Goal: Transaction & Acquisition: Purchase product/service

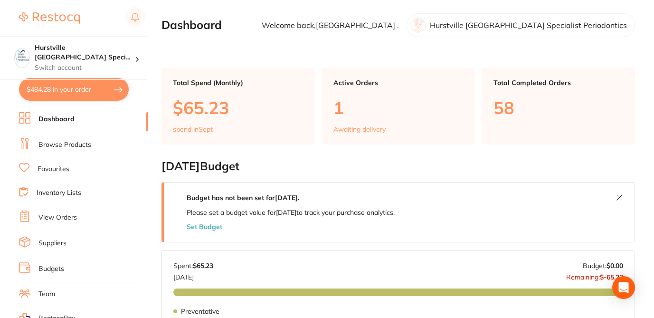
click at [78, 143] on link "Browse Products" at bounding box center [64, 145] width 53 height 10
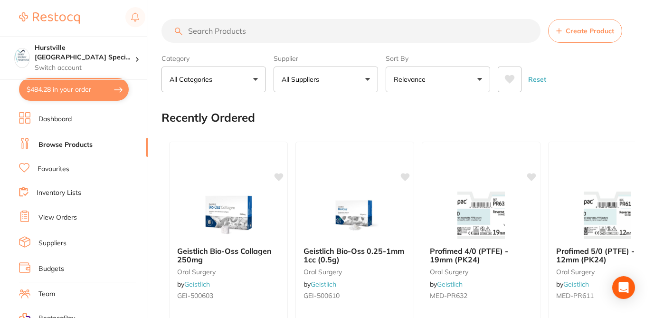
click at [219, 31] on input "search" at bounding box center [351, 31] width 379 height 24
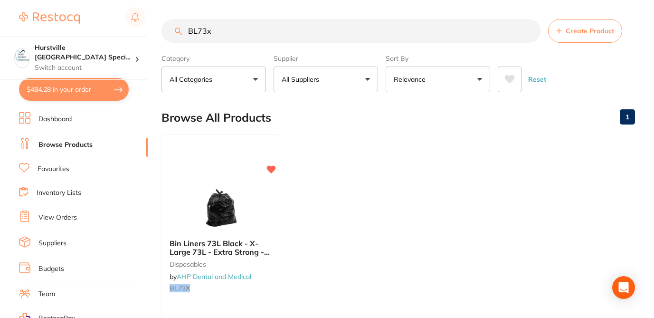
type input "BL73x"
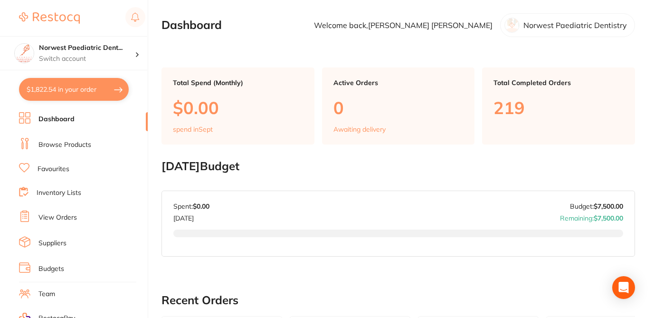
checkbox input "true"
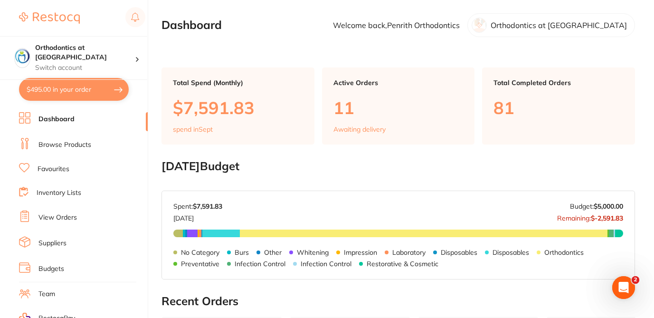
click at [95, 96] on button "$495.00 in your order" at bounding box center [74, 89] width 110 height 23
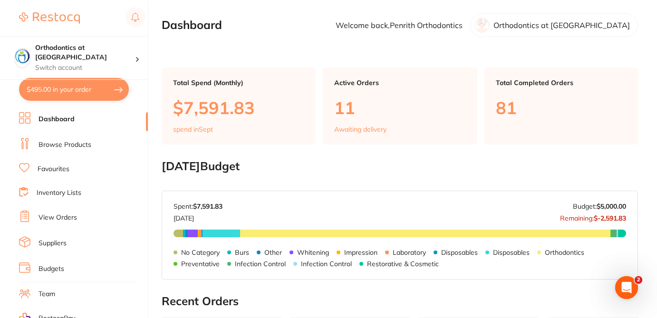
checkbox input "true"
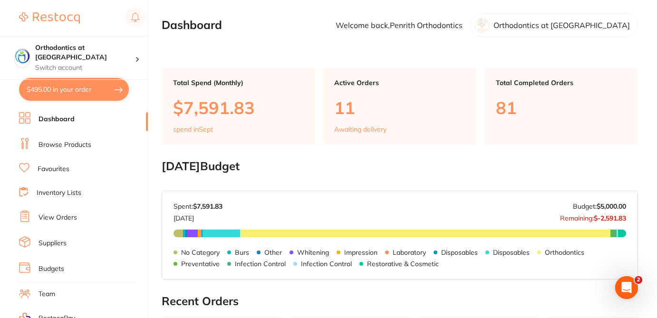
checkbox input "true"
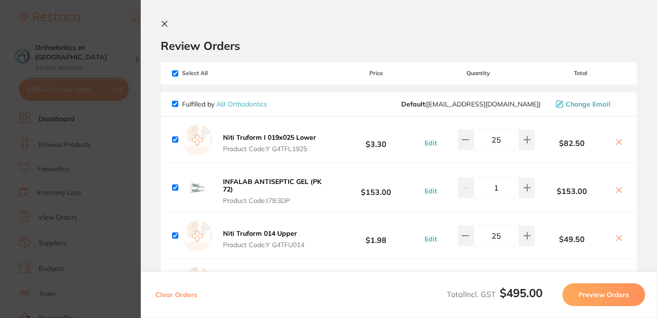
click at [270, 47] on h2 "Review Orders" at bounding box center [399, 45] width 476 height 14
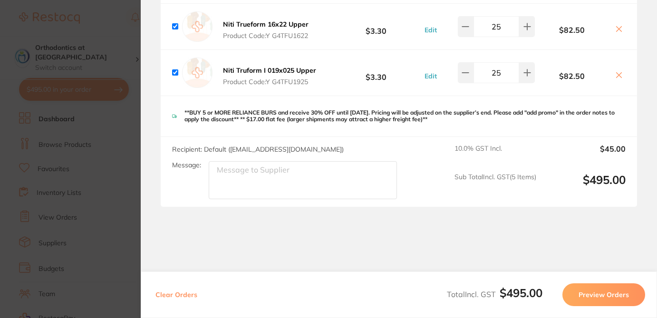
scroll to position [259, 0]
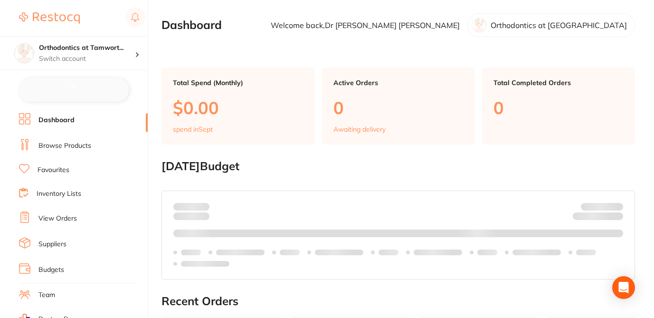
click at [153, 221] on div "$495.00 Orthodontics at Tamwort... Switch account Orthodontics at Tamworth Dash…" at bounding box center [327, 159] width 654 height 318
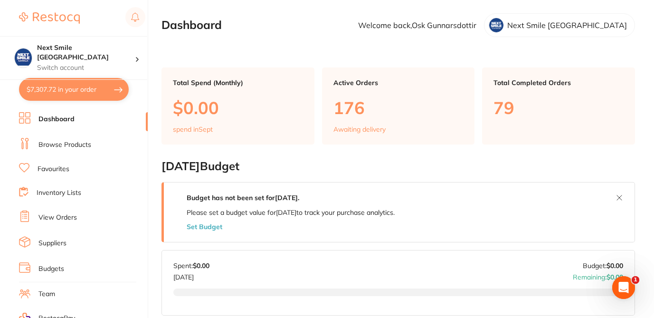
click at [86, 94] on button "$7,307.72 in your order" at bounding box center [74, 89] width 110 height 23
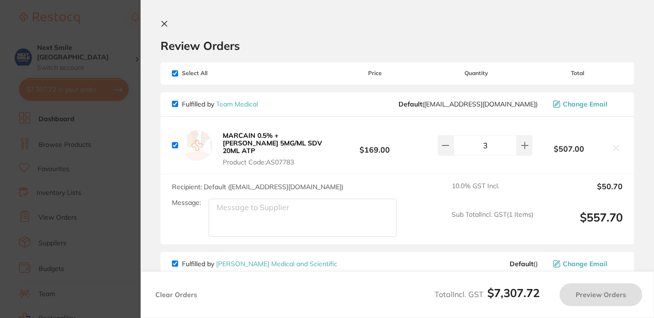
checkbox input "true"
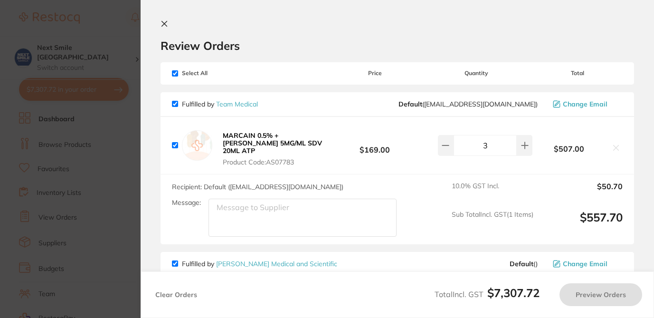
checkbox input "true"
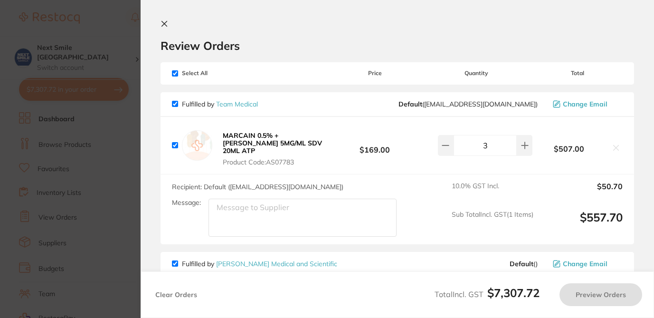
checkbox input "true"
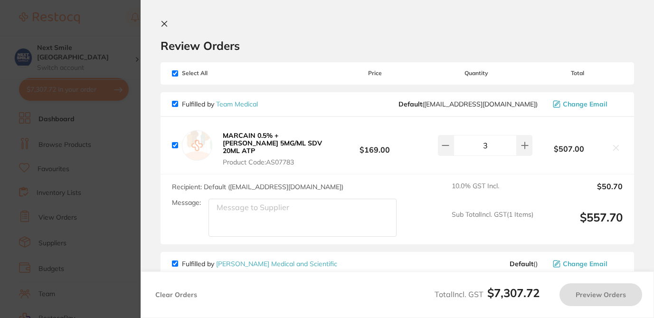
checkbox input "true"
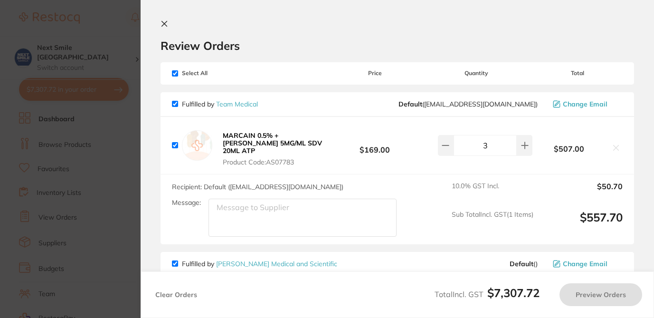
checkbox input "true"
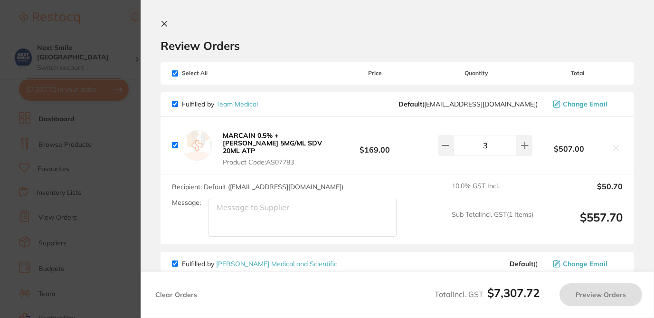
checkbox input "true"
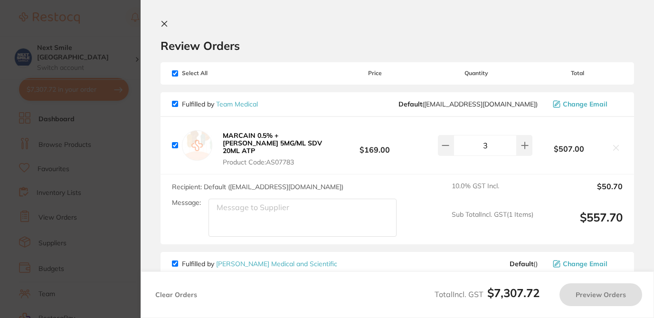
checkbox input "true"
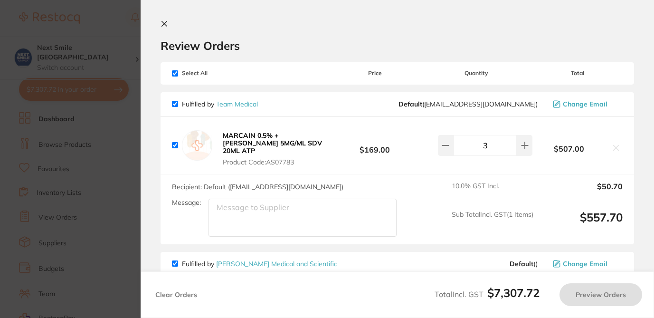
checkbox input "true"
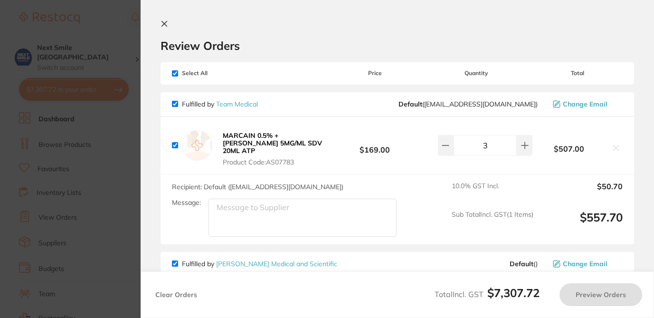
checkbox input "true"
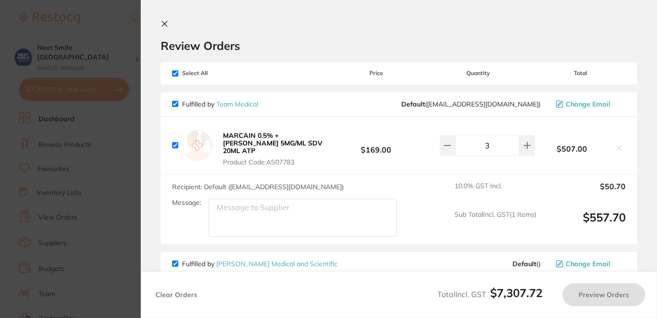
click at [290, 38] on h2 "Review Orders" at bounding box center [399, 45] width 476 height 14
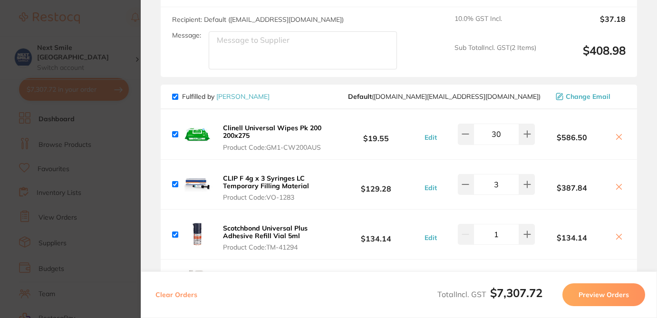
scroll to position [1102, 0]
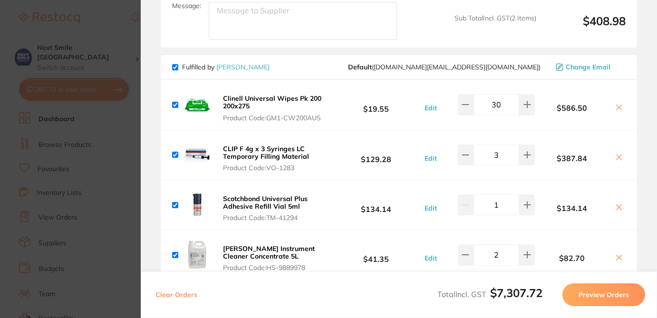
click at [642, 98] on section "Review Orders Your orders are being processed and we will notify you once we ha…" at bounding box center [399, 159] width 516 height 318
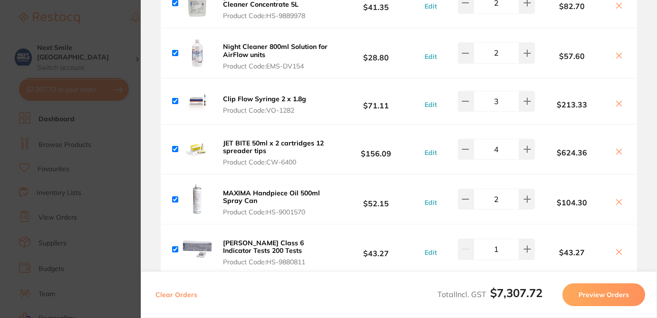
scroll to position [1365, 0]
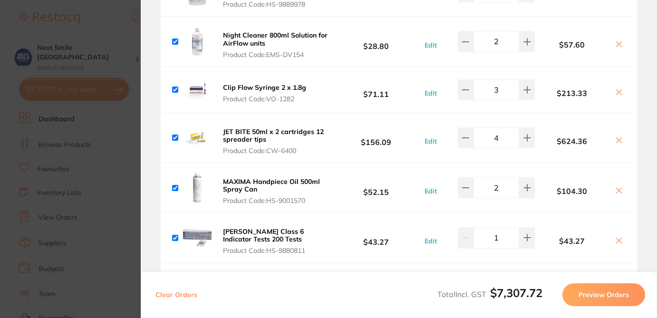
click at [646, 207] on section "Review Orders Your orders are being processed and we will notify you once we ha…" at bounding box center [399, 159] width 516 height 318
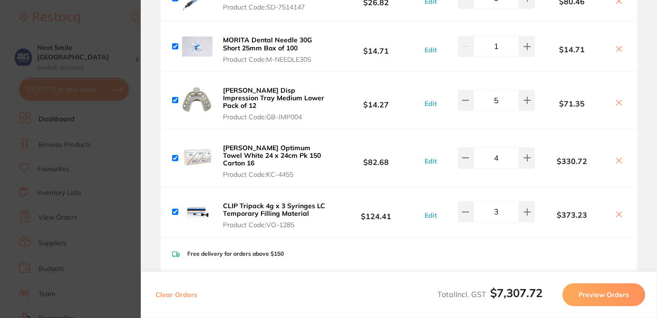
scroll to position [2183, 0]
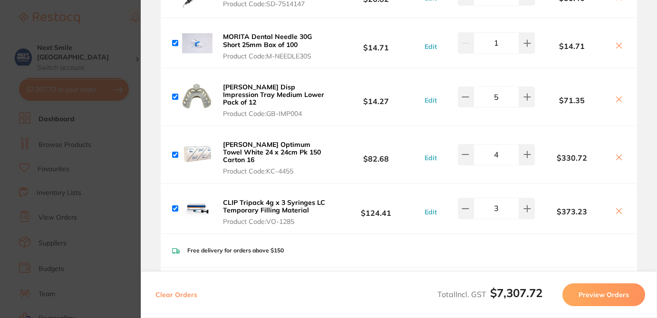
click at [615, 207] on icon at bounding box center [619, 211] width 8 height 8
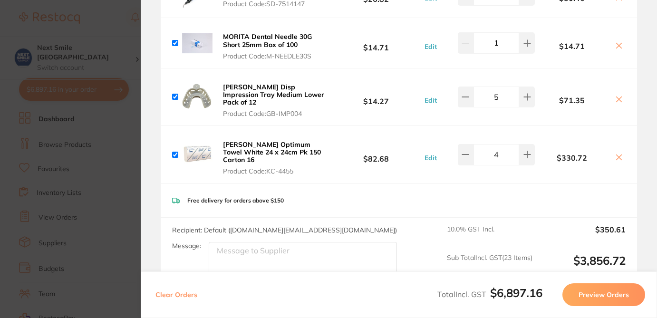
click at [618, 153] on icon at bounding box center [619, 157] width 8 height 8
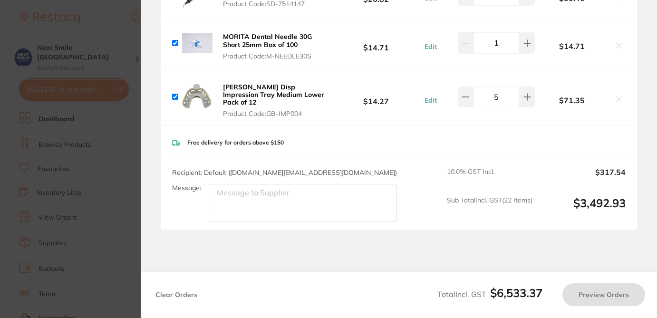
scroll to position [2164, 0]
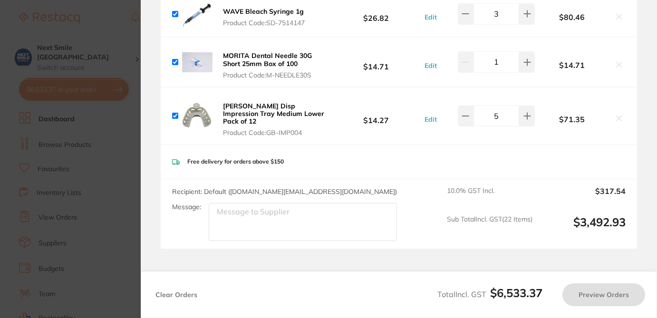
click at [647, 118] on section "Review Orders Your orders are being processed and we will notify you once we ha…" at bounding box center [399, 159] width 516 height 318
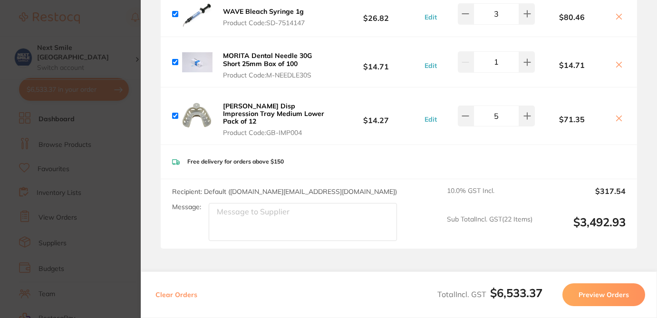
click at [643, 106] on section "Review Orders Your orders are being processed and we will notify you once we ha…" at bounding box center [399, 159] width 516 height 318
click at [647, 168] on section "Review Orders Your orders are being processed and we will notify you once we ha…" at bounding box center [399, 159] width 516 height 318
click at [617, 114] on icon at bounding box center [619, 118] width 8 height 8
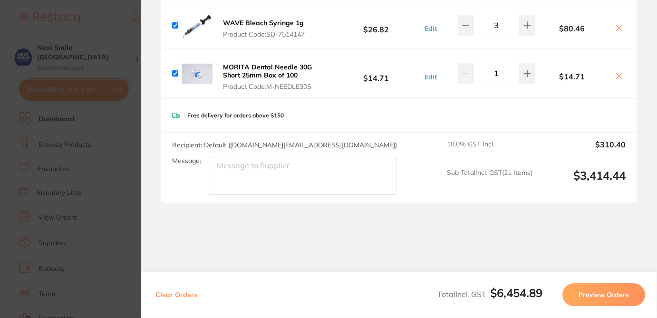
scroll to position [2114, 0]
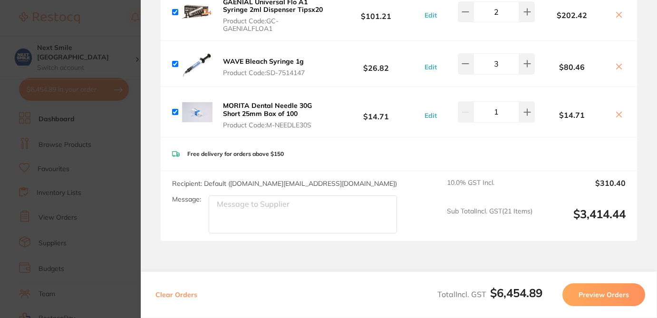
click at [617, 111] on icon at bounding box center [619, 115] width 8 height 8
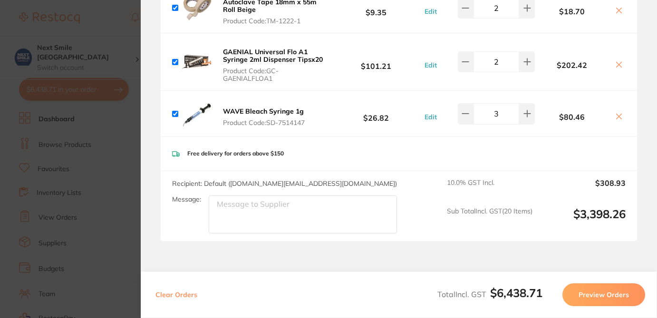
click at [617, 113] on icon at bounding box center [619, 117] width 8 height 8
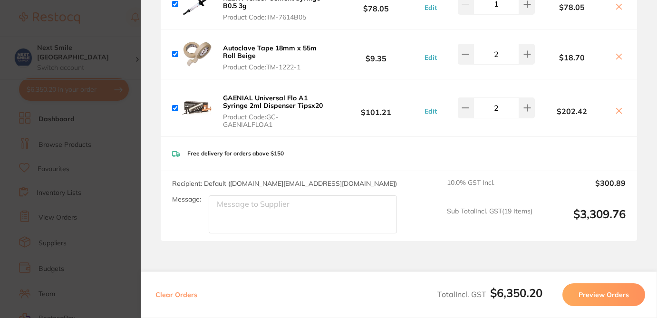
click at [618, 107] on icon at bounding box center [619, 111] width 8 height 8
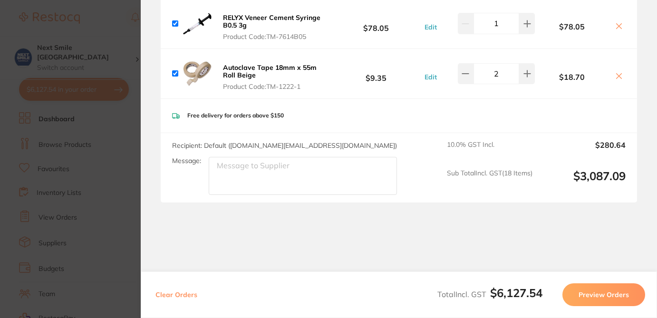
scroll to position [1961, 0]
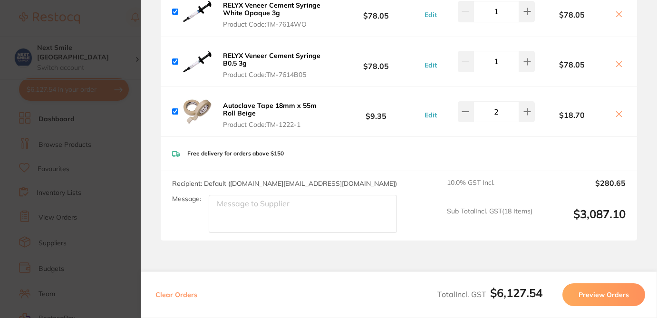
click at [616, 112] on icon at bounding box center [618, 114] width 5 height 5
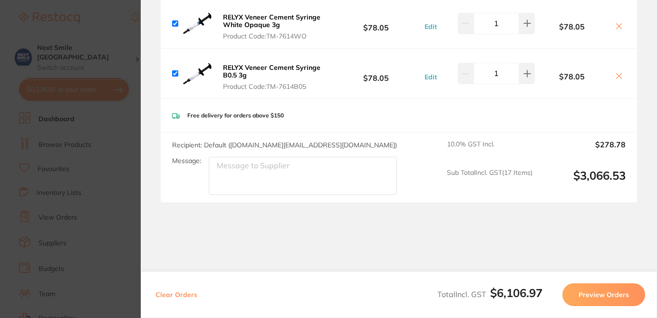
scroll to position [1910, 0]
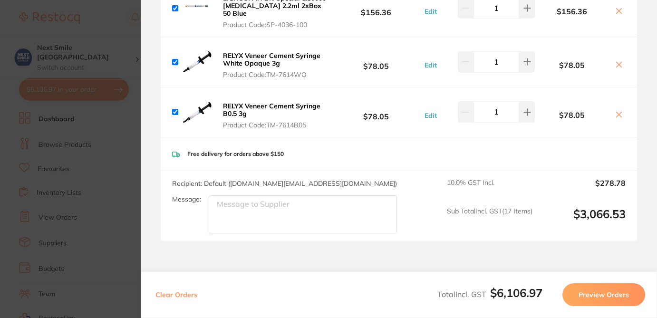
click at [616, 112] on icon at bounding box center [618, 114] width 5 height 5
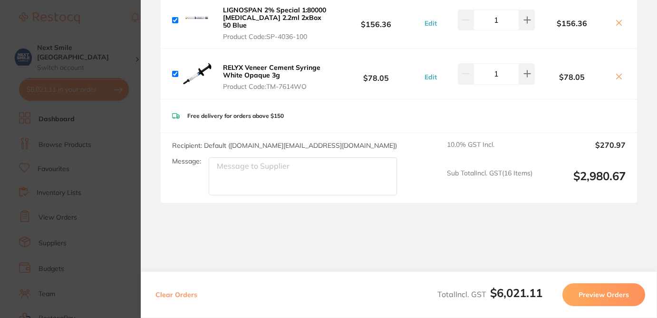
scroll to position [1860, 0]
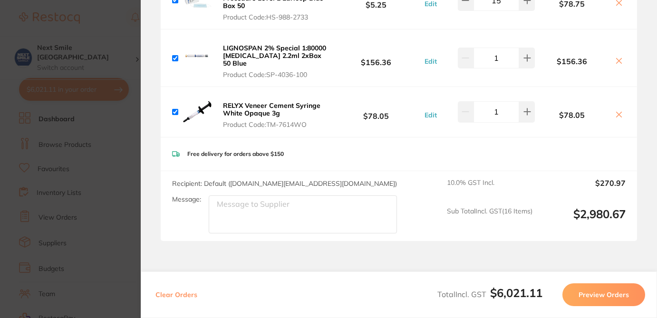
click at [616, 111] on icon at bounding box center [619, 115] width 8 height 8
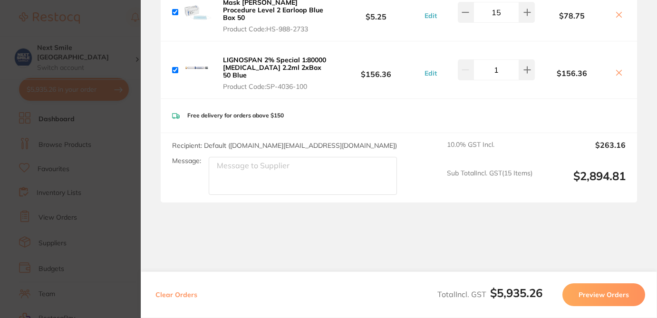
scroll to position [1811, 0]
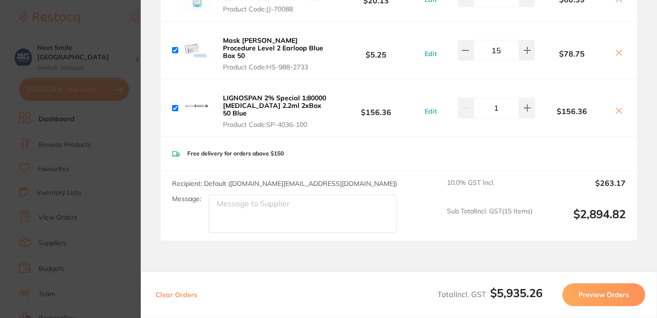
click at [616, 107] on icon at bounding box center [619, 111] width 8 height 8
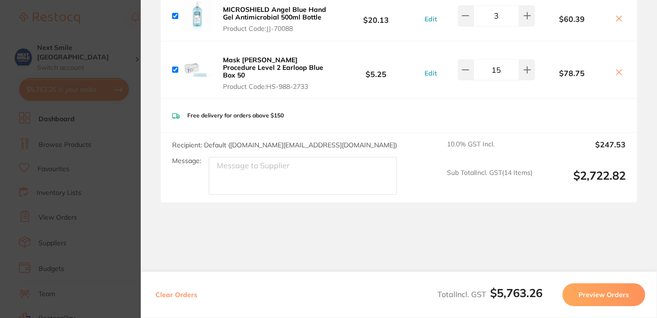
scroll to position [1760, 0]
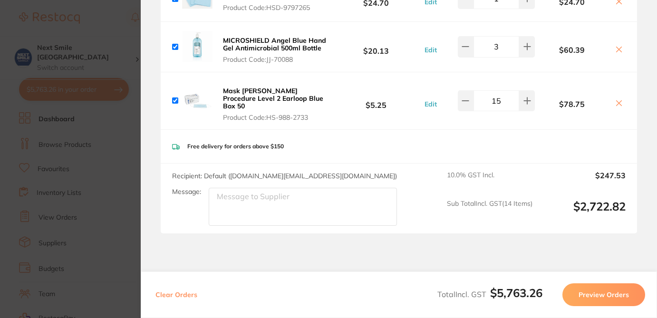
click at [616, 99] on icon at bounding box center [619, 103] width 8 height 8
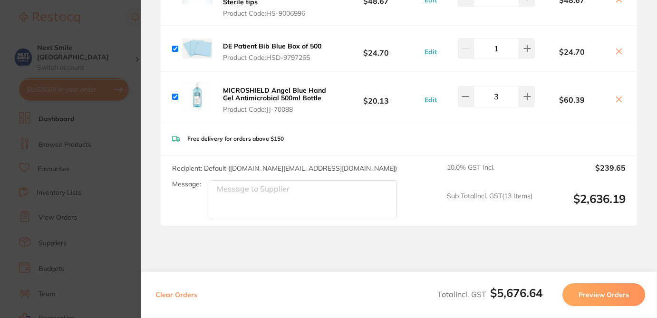
click at [616, 96] on icon at bounding box center [618, 98] width 5 height 5
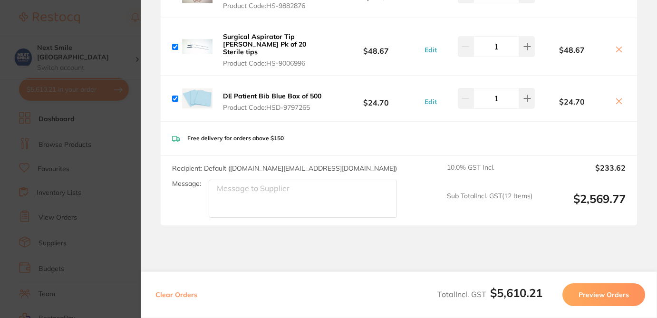
click at [617, 98] on icon at bounding box center [618, 100] width 5 height 5
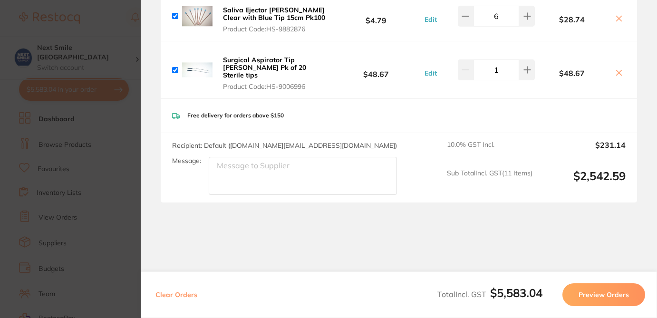
scroll to position [1614, 0]
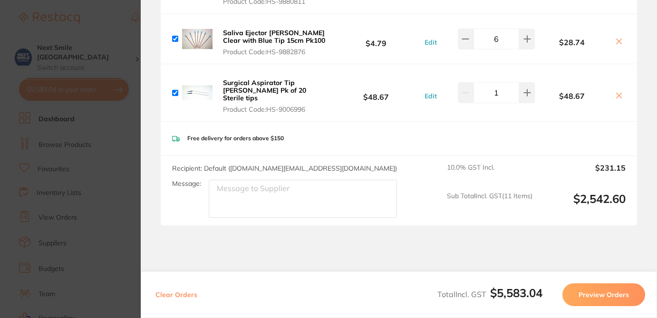
click at [617, 93] on icon at bounding box center [618, 95] width 5 height 5
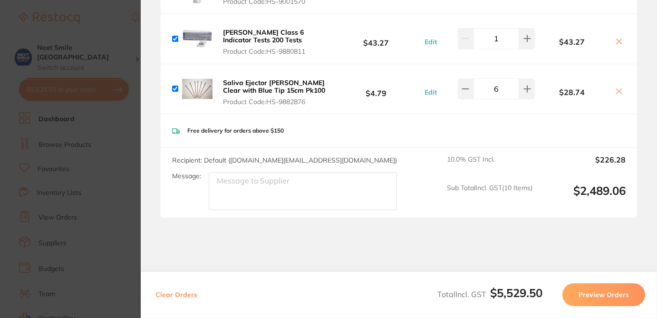
click at [617, 89] on icon at bounding box center [618, 91] width 5 height 5
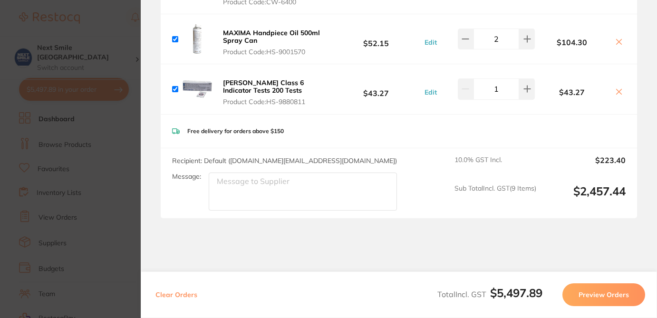
click at [618, 88] on icon at bounding box center [619, 92] width 8 height 8
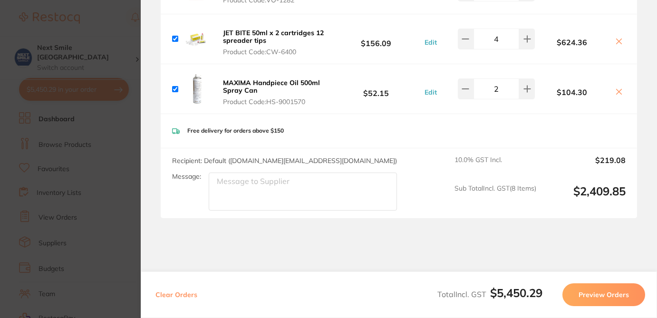
click at [617, 88] on icon at bounding box center [619, 92] width 8 height 8
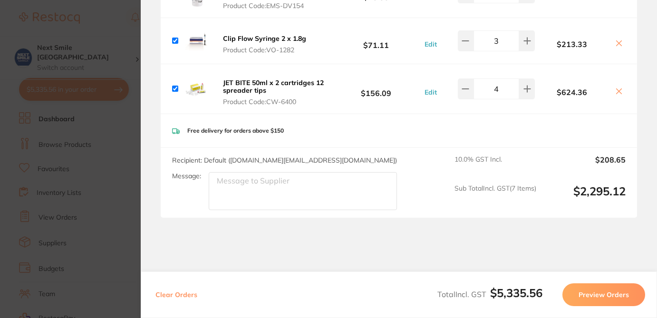
click at [617, 87] on icon at bounding box center [619, 91] width 8 height 8
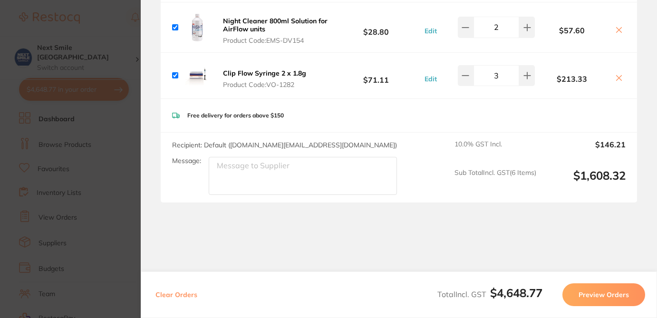
scroll to position [1364, 0]
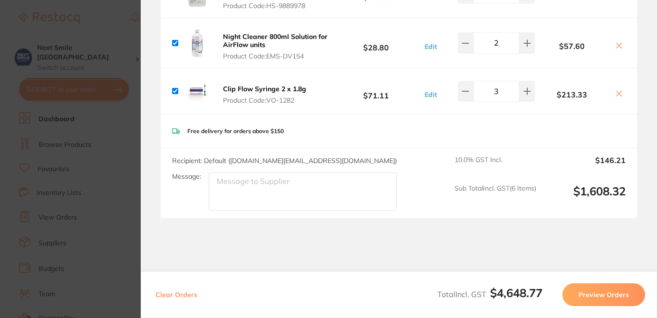
click at [617, 91] on icon at bounding box center [618, 93] width 5 height 5
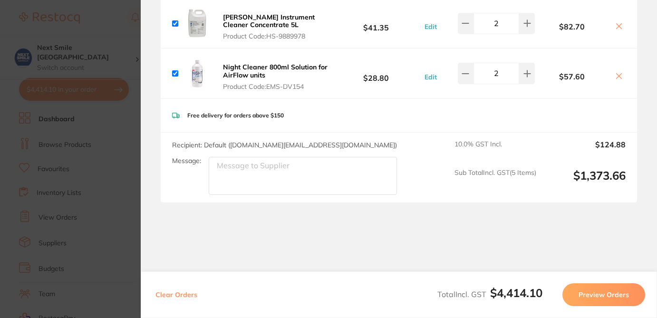
scroll to position [1318, 0]
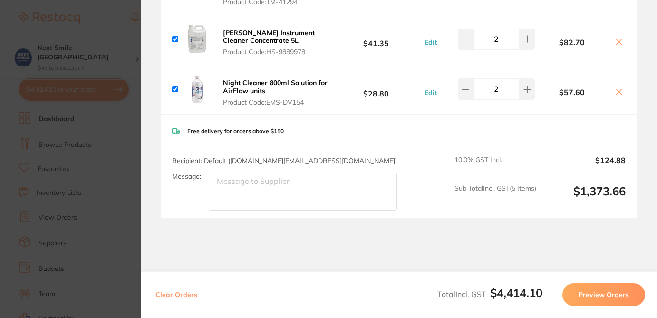
click at [619, 88] on icon at bounding box center [619, 92] width 8 height 8
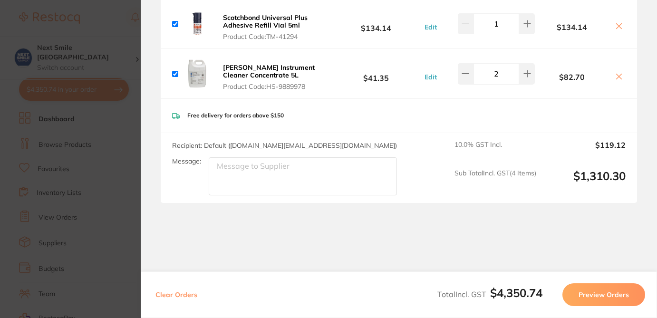
scroll to position [1268, 0]
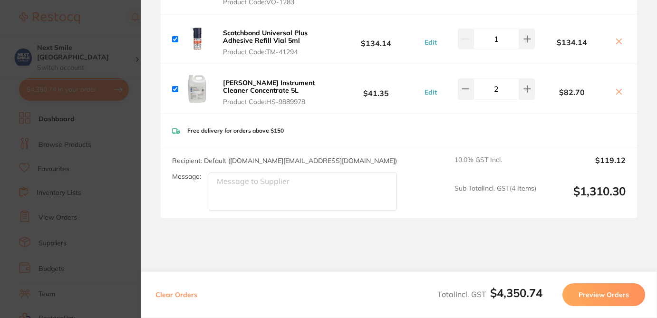
click at [619, 88] on icon at bounding box center [619, 92] width 8 height 8
click at [617, 89] on icon at bounding box center [618, 91] width 5 height 5
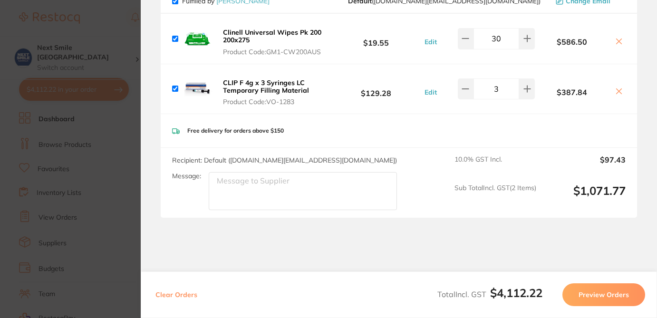
click at [618, 87] on icon at bounding box center [619, 91] width 8 height 8
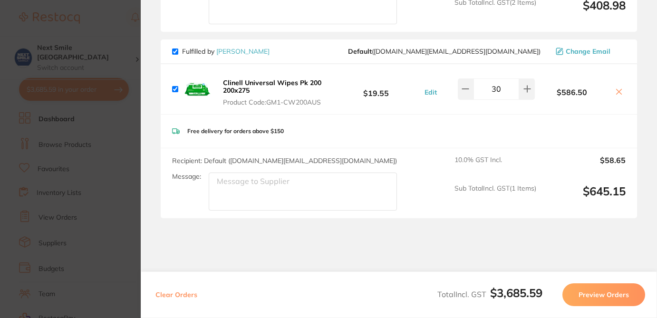
click at [617, 89] on icon at bounding box center [618, 91] width 5 height 5
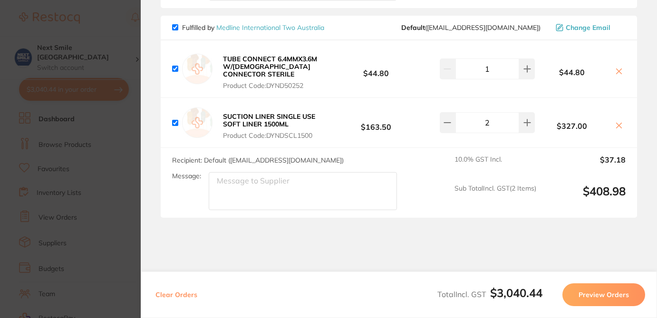
checkbox input "false"
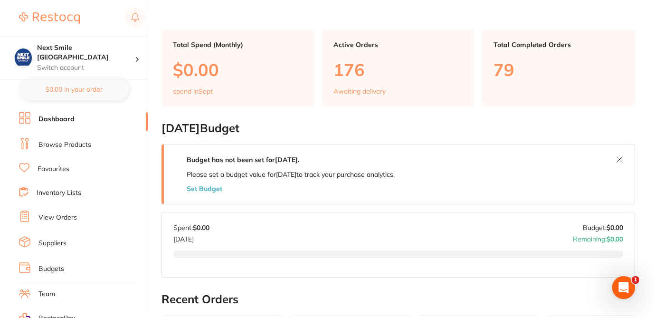
scroll to position [0, 0]
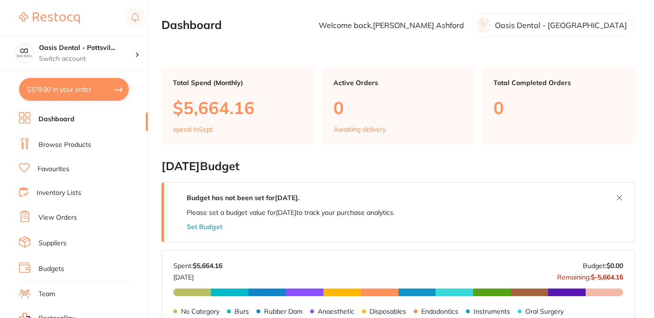
click at [98, 93] on button "$379.90 in your order" at bounding box center [74, 89] width 110 height 23
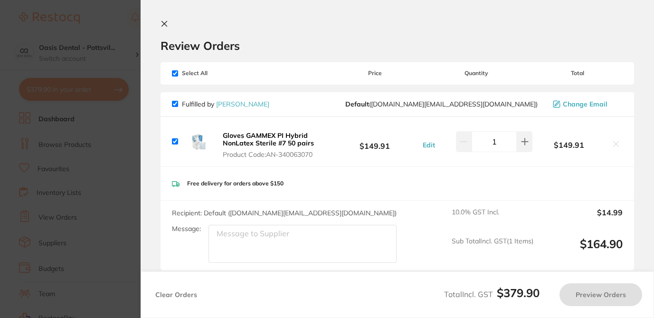
checkbox input "true"
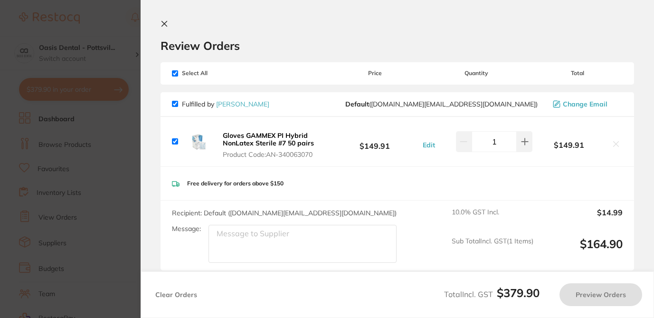
checkbox input "true"
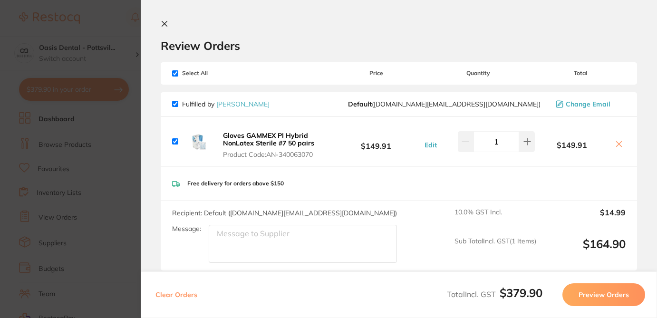
click at [617, 142] on icon at bounding box center [619, 144] width 8 height 8
click at [91, 94] on section "Update RRP Set your pre negotiated price for this item. Item Agreed RRP (excl. …" at bounding box center [328, 159] width 657 height 318
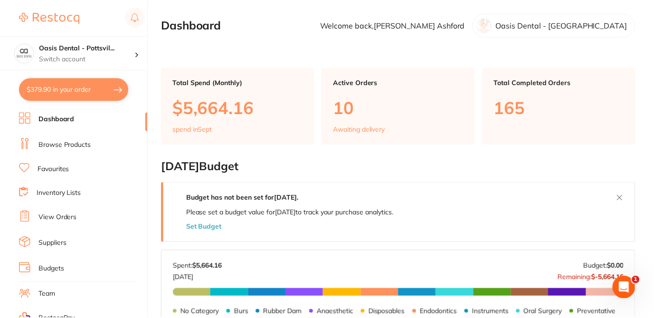
scroll to position [38, 0]
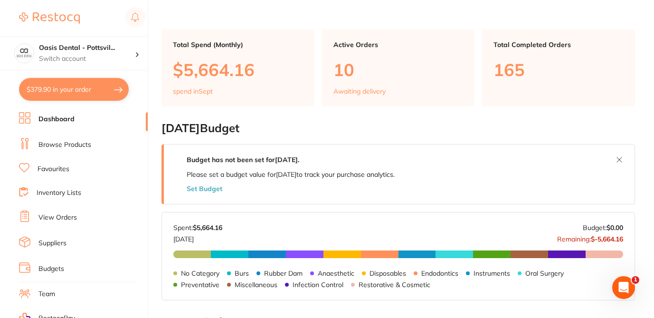
click at [91, 90] on button "$379.90 in your order" at bounding box center [74, 89] width 110 height 23
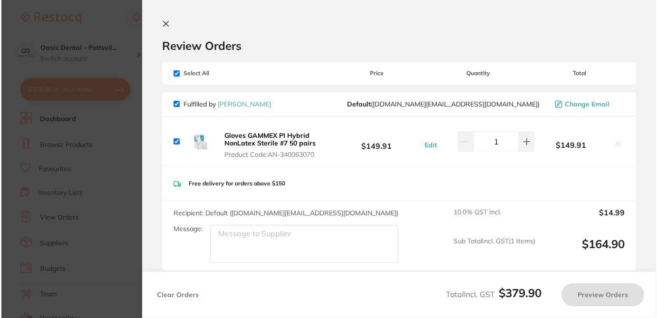
scroll to position [0, 0]
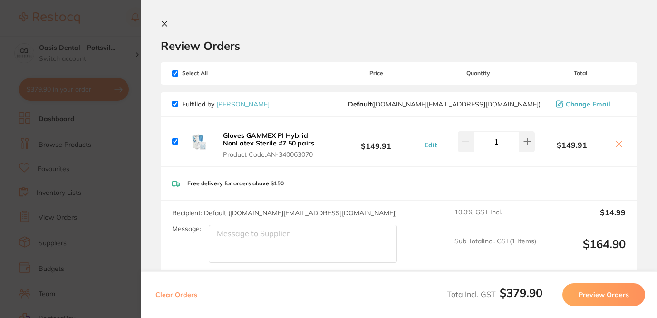
click at [618, 143] on icon at bounding box center [619, 144] width 8 height 8
click at [175, 70] on input "checkbox" at bounding box center [175, 73] width 6 height 6
checkbox input "false"
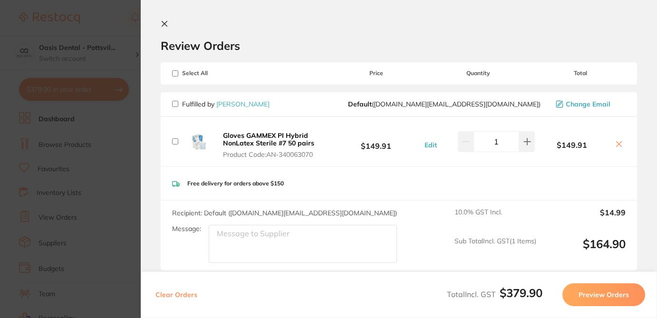
checkbox input "false"
click at [617, 142] on icon at bounding box center [619, 144] width 8 height 8
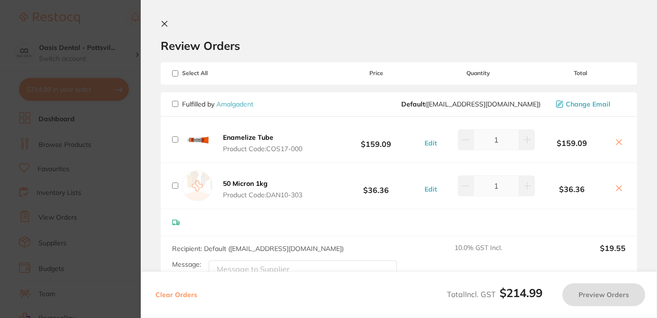
click at [163, 22] on icon at bounding box center [165, 24] width 8 height 8
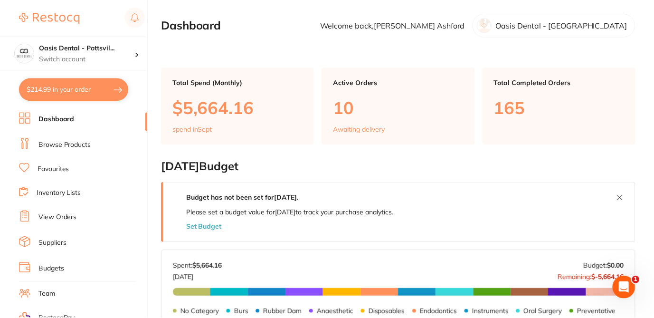
scroll to position [38, 0]
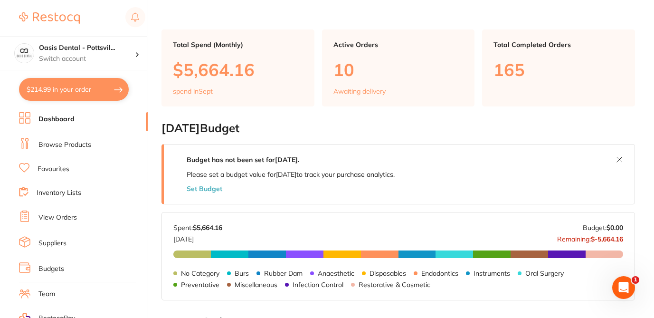
checkbox input "true"
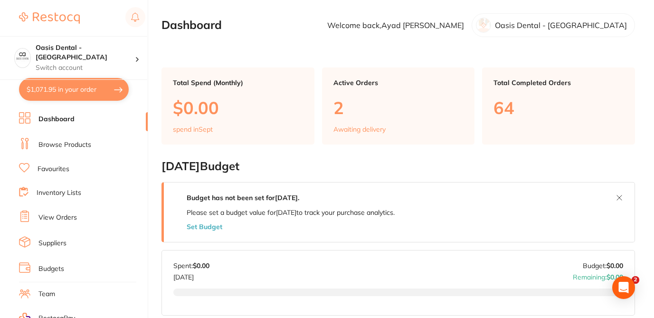
click at [91, 89] on button "$1,071.95 in your order" at bounding box center [74, 89] width 110 height 23
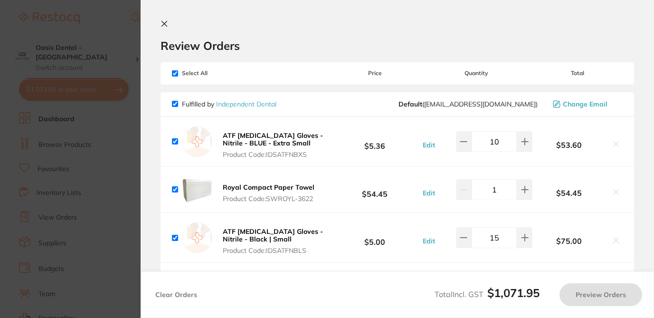
checkbox input "true"
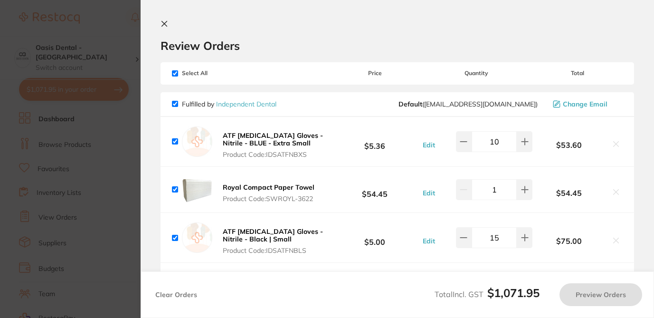
checkbox input "true"
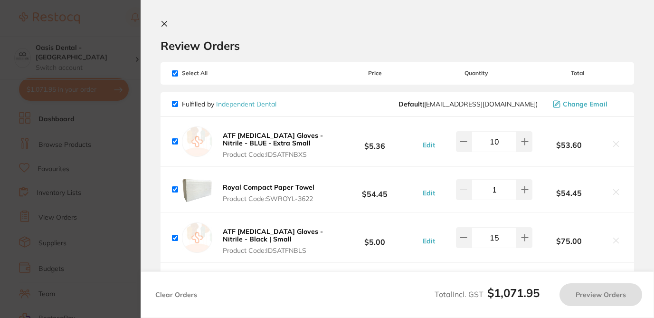
checkbox input "true"
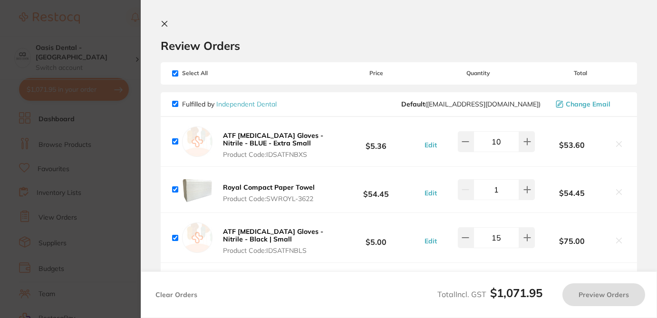
click at [367, 27] on div "Review Orders" at bounding box center [399, 36] width 476 height 33
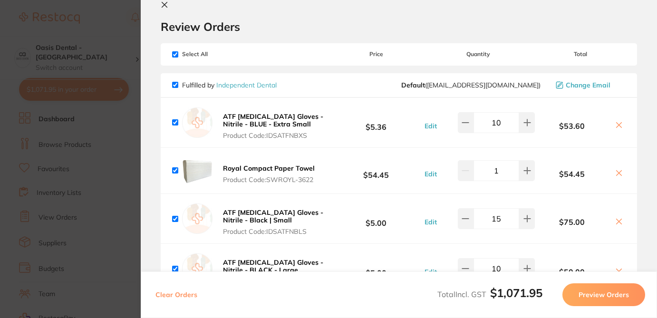
click at [173, 53] on input "checkbox" at bounding box center [175, 54] width 6 height 6
checkbox input "false"
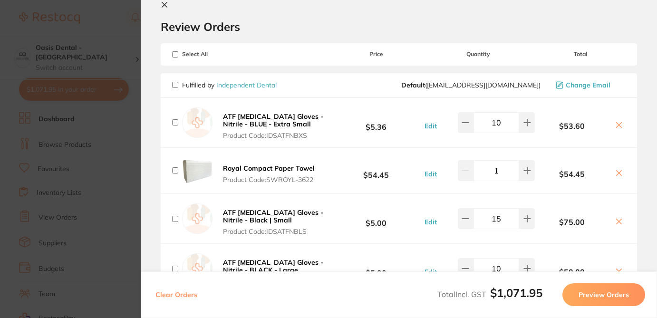
checkbox input "false"
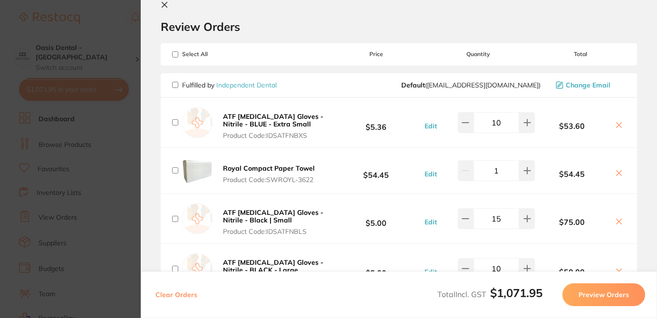
checkbox input "false"
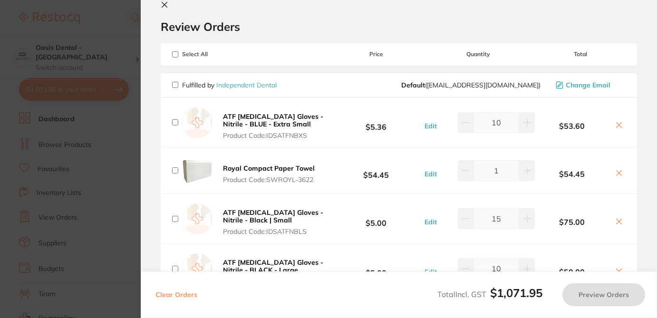
click at [647, 128] on section "Review Orders Your orders are being processed and we will notify you once we ha…" at bounding box center [399, 159] width 516 height 318
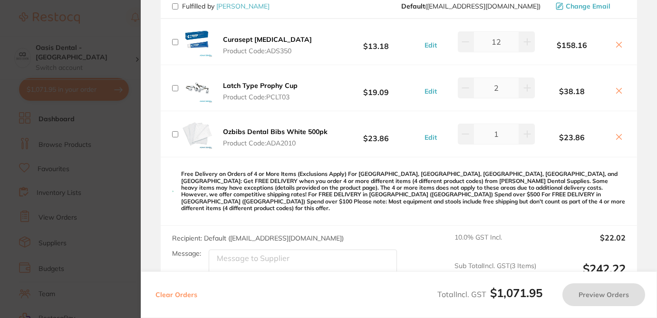
scroll to position [790, 0]
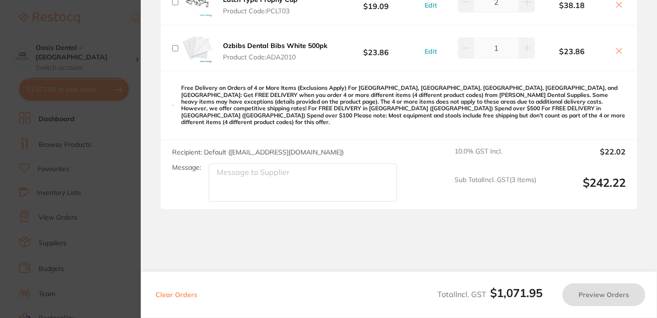
checkbox input "true"
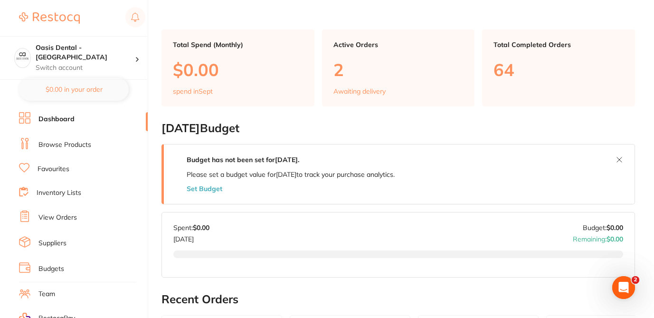
scroll to position [0, 0]
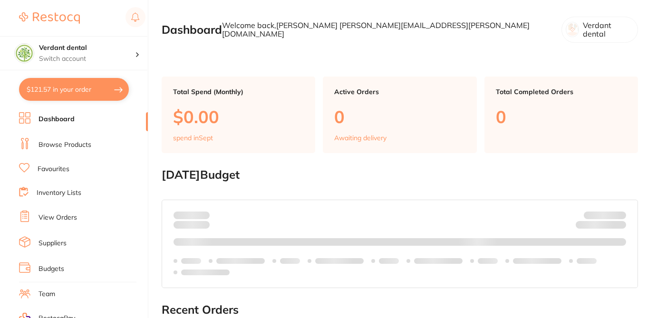
click at [94, 85] on button "$121.57 in your order" at bounding box center [74, 89] width 110 height 23
checkbox input "true"
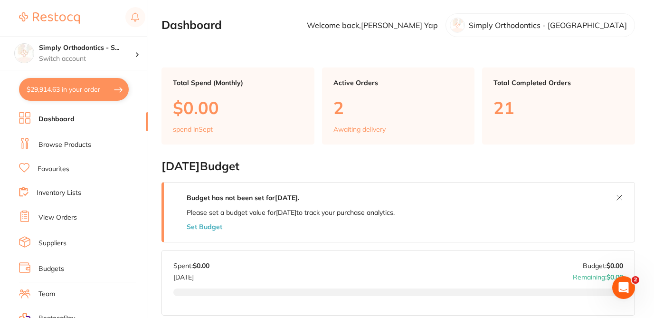
click at [83, 91] on button "$29,914.63 in your order" at bounding box center [74, 89] width 110 height 23
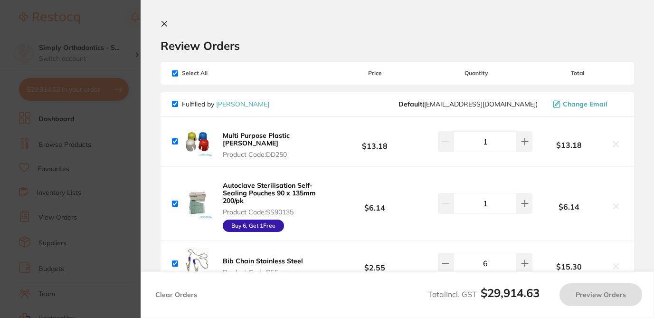
checkbox input "true"
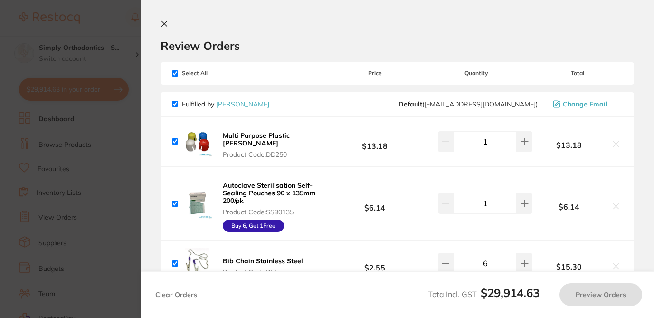
checkbox input "true"
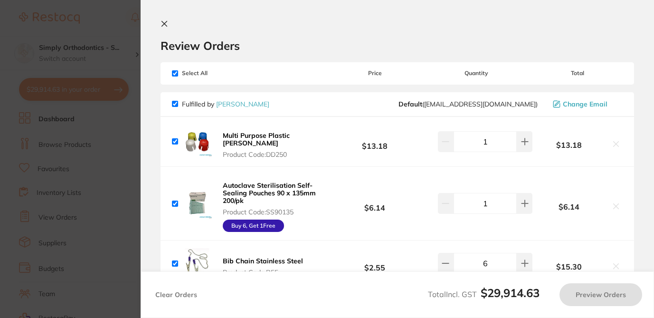
checkbox input "true"
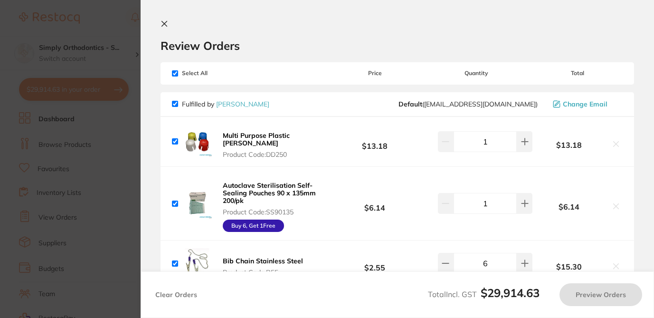
checkbox input "true"
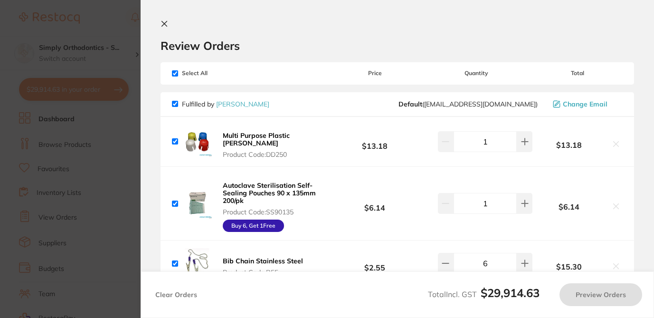
checkbox input "true"
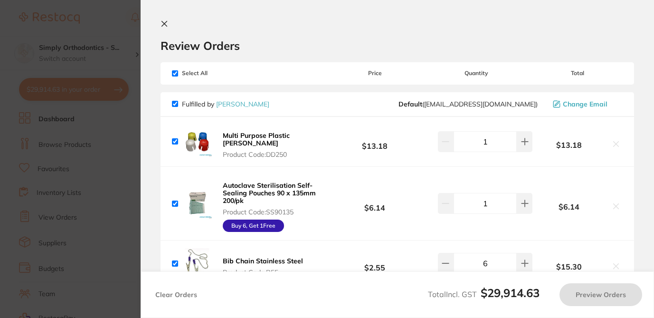
checkbox input "true"
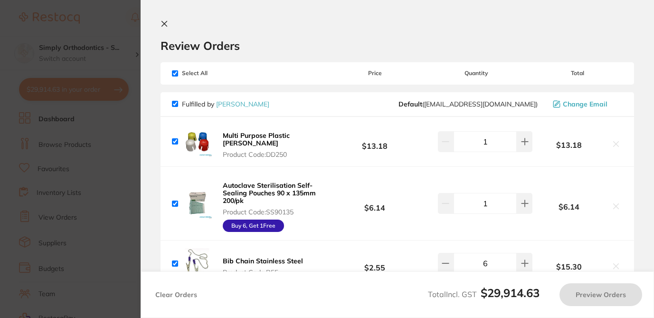
checkbox input "true"
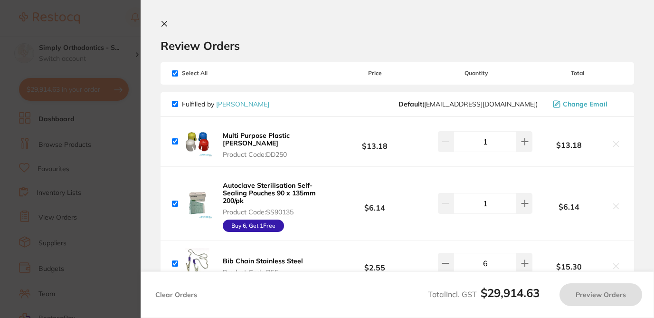
checkbox input "true"
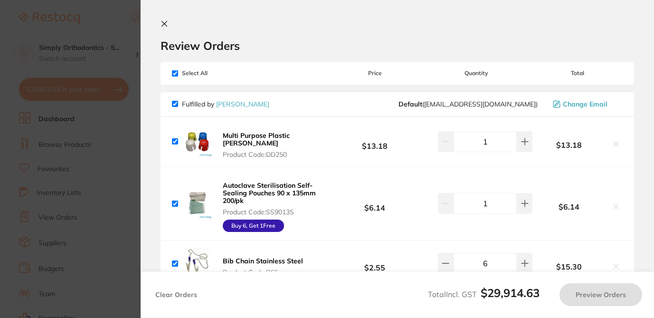
checkbox input "true"
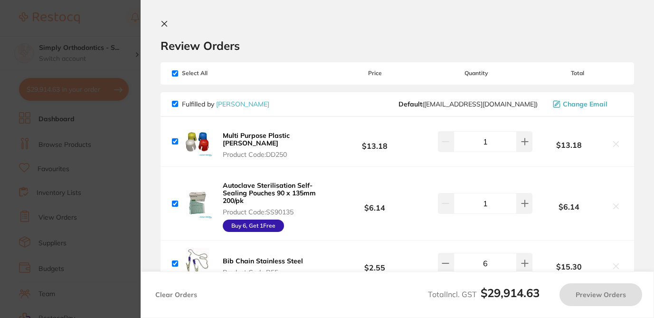
checkbox input "true"
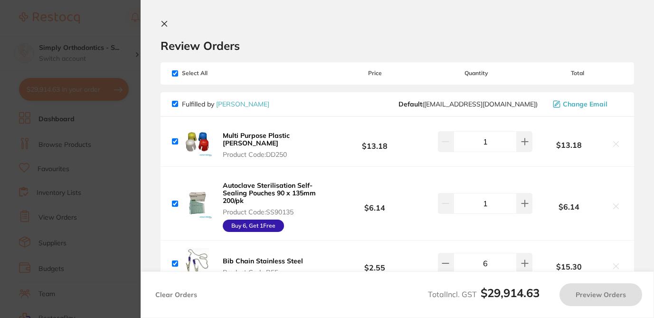
checkbox input "true"
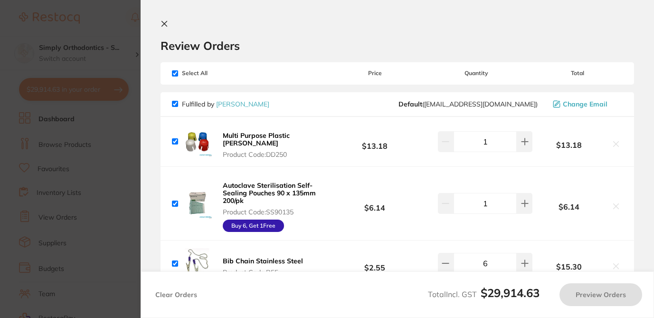
checkbox input "true"
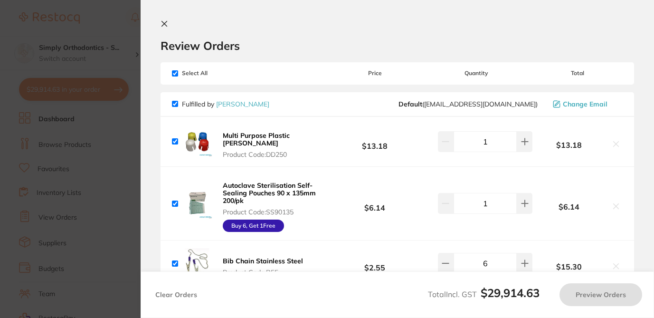
checkbox input "true"
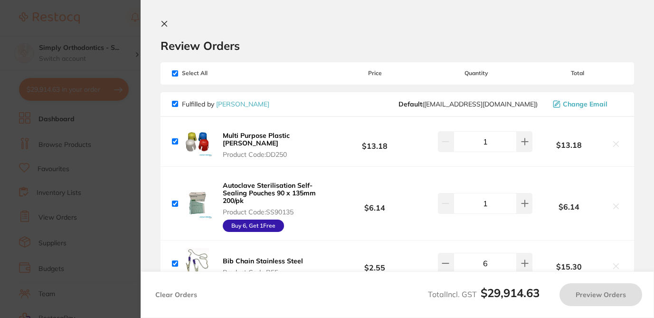
checkbox input "true"
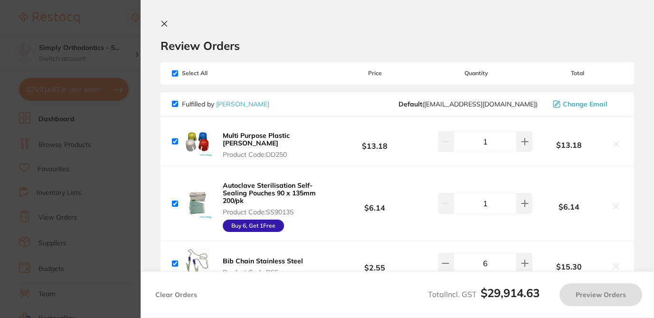
checkbox input "true"
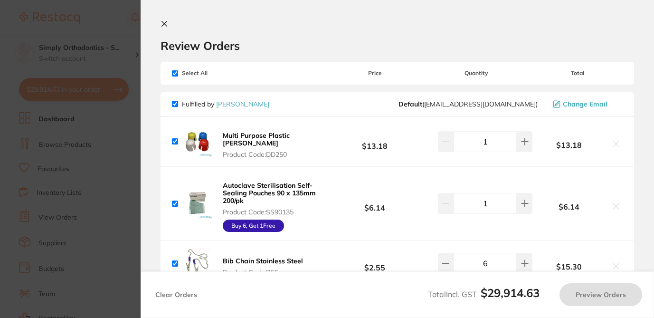
checkbox input "true"
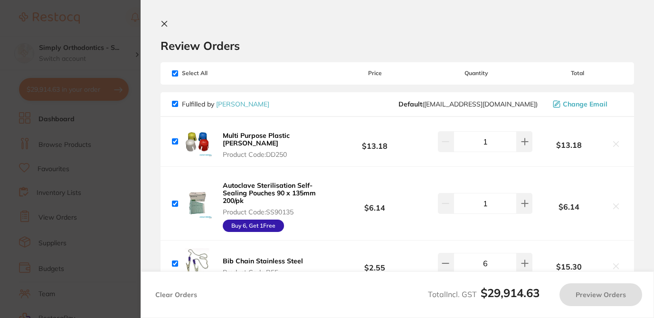
checkbox input "true"
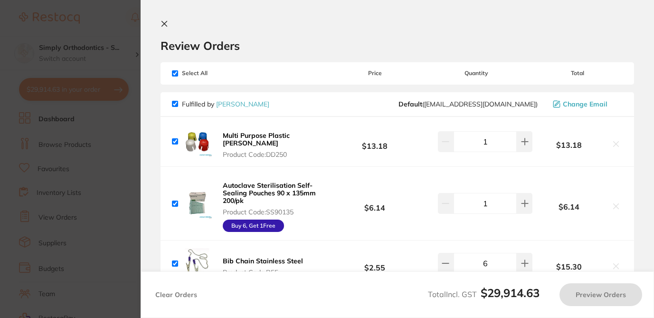
checkbox input "true"
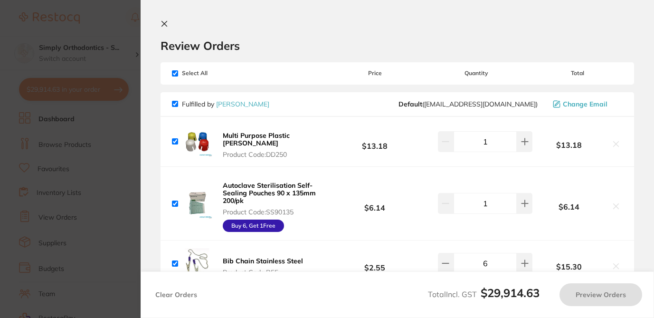
checkbox input "true"
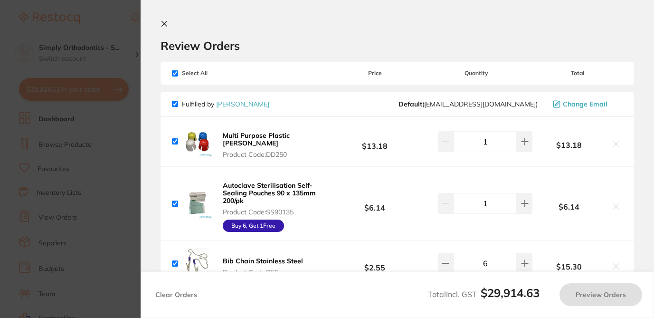
checkbox input "true"
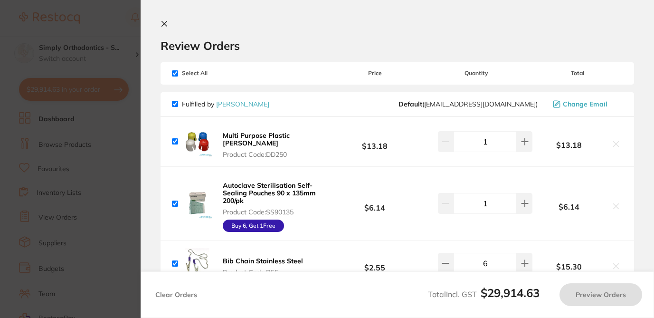
checkbox input "true"
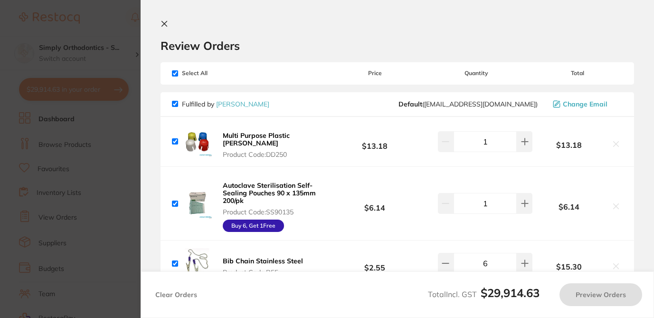
checkbox input "true"
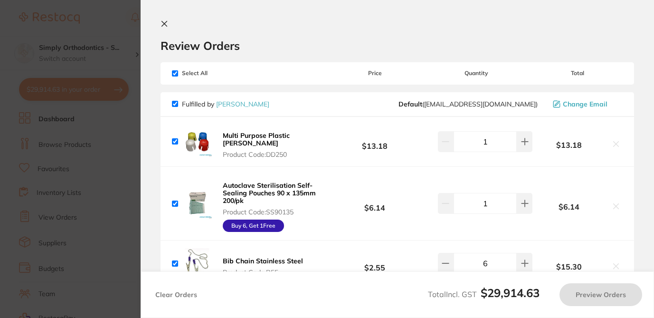
checkbox input "true"
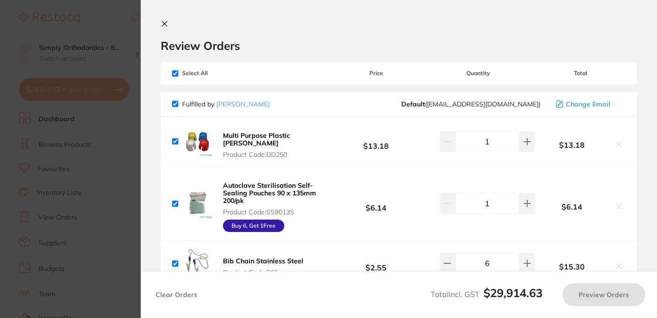
click at [293, 20] on div "Review Orders" at bounding box center [399, 36] width 476 height 33
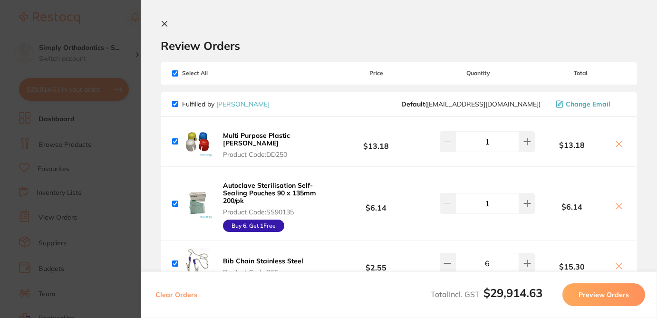
click at [177, 73] on input "checkbox" at bounding box center [175, 73] width 6 height 6
checkbox input "false"
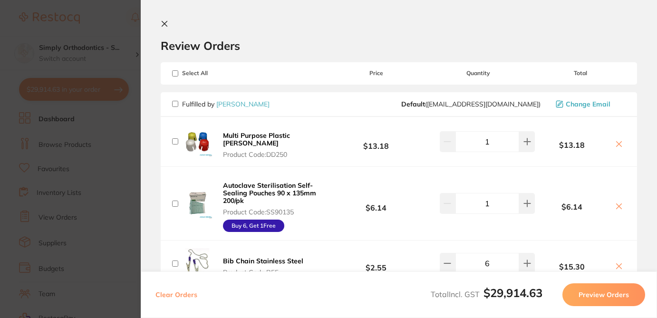
checkbox input "false"
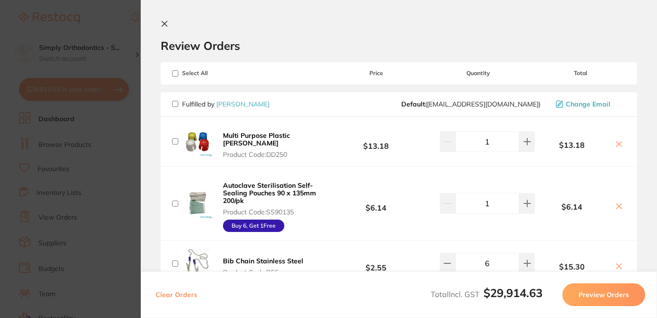
checkbox input "false"
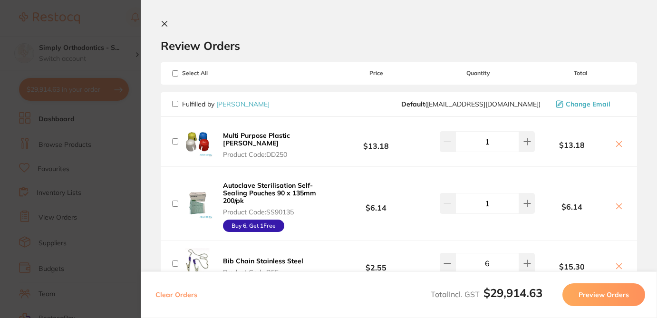
checkbox input "false"
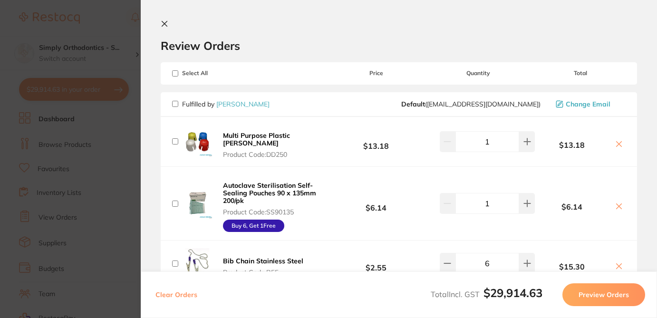
checkbox input "false"
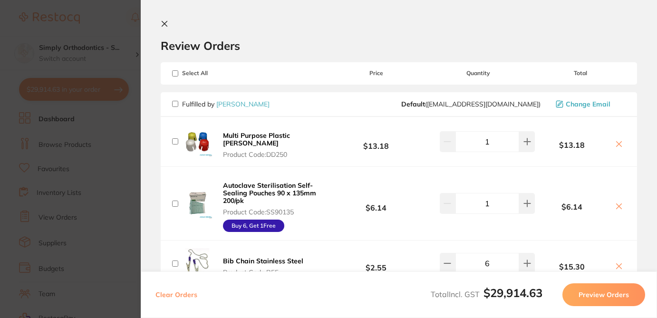
checkbox input "false"
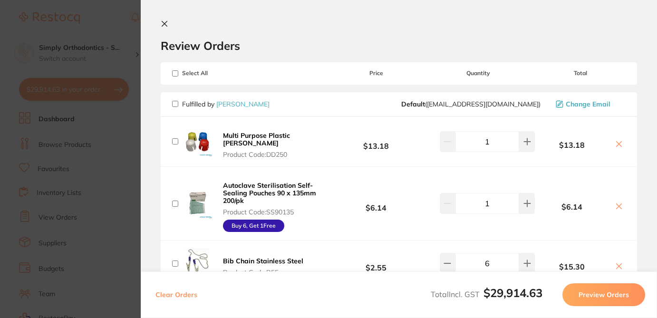
checkbox input "false"
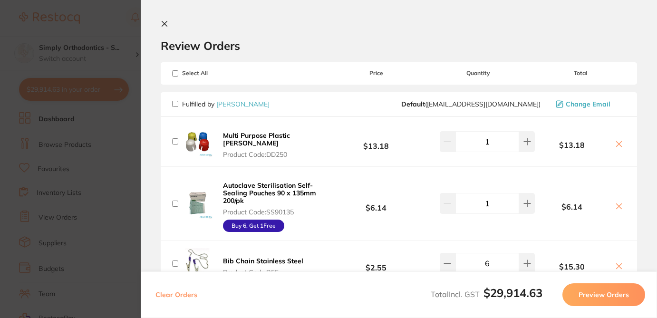
checkbox input "false"
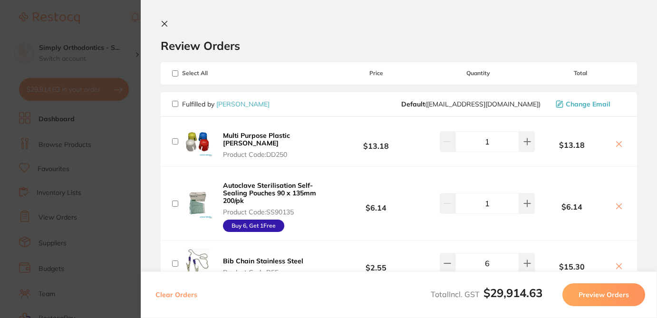
checkbox input "false"
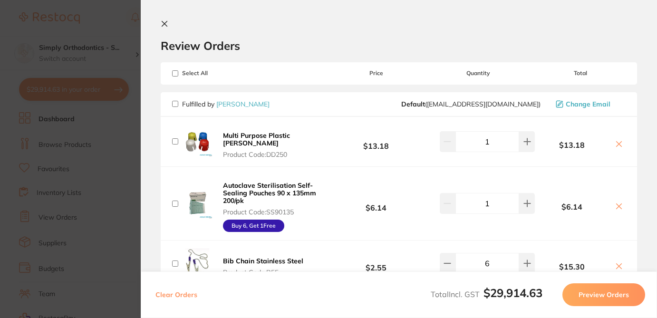
checkbox input "false"
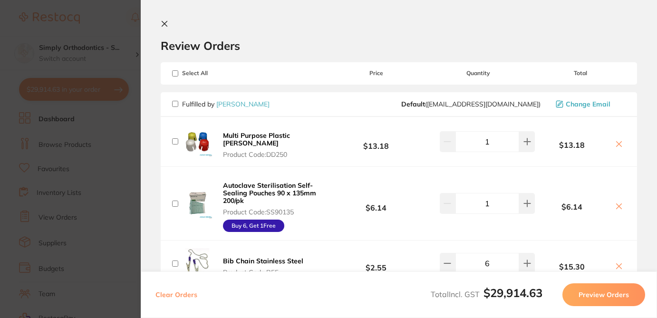
checkbox input "false"
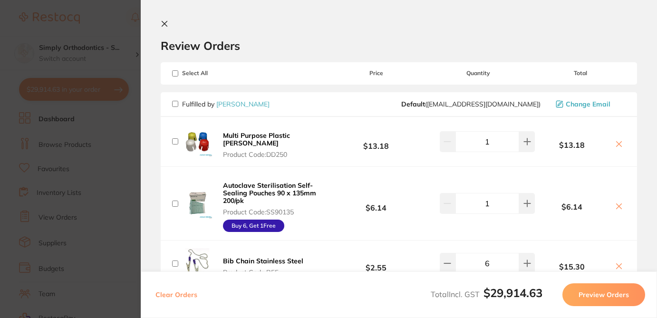
checkbox input "false"
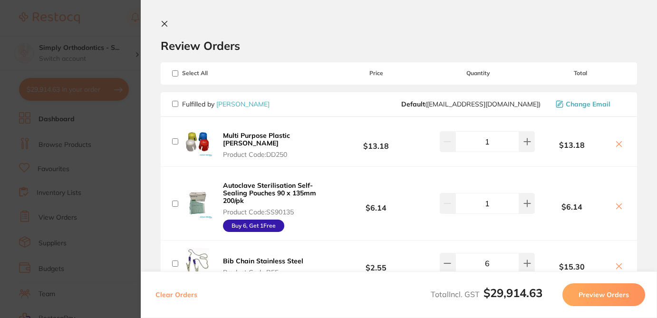
checkbox input "false"
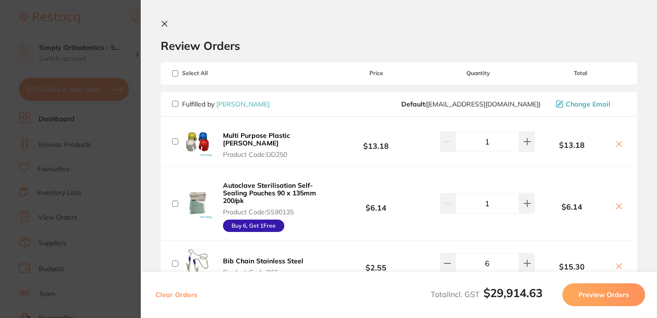
checkbox input "false"
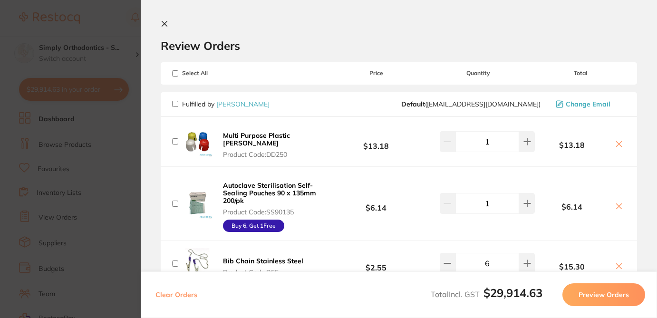
checkbox input "false"
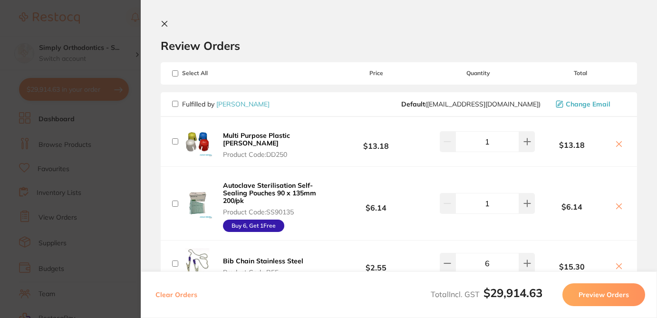
checkbox input "false"
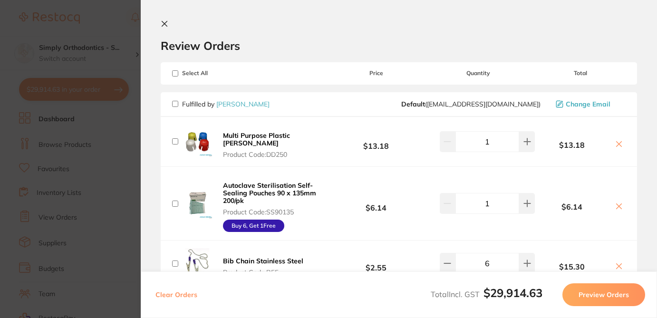
checkbox input "false"
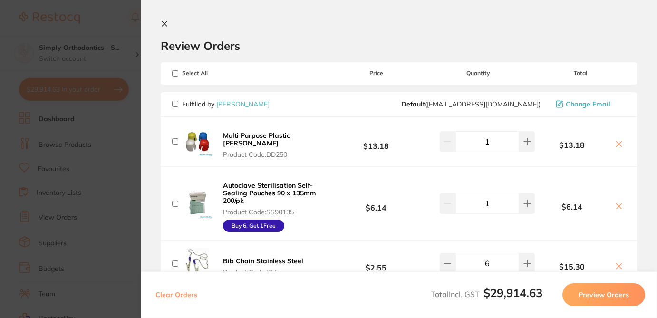
checkbox input "false"
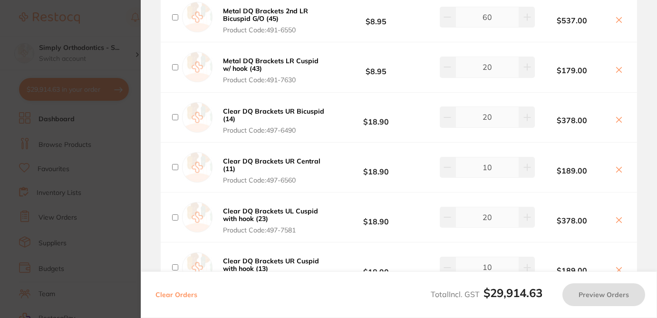
scroll to position [3614, 0]
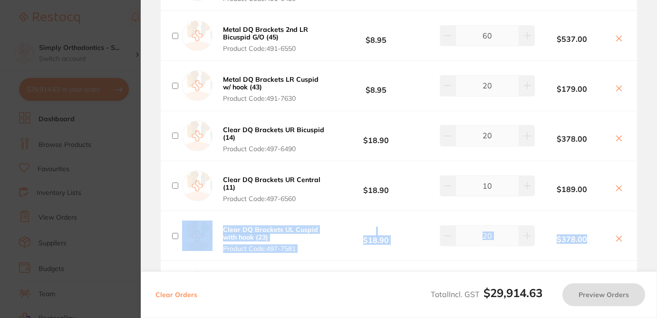
drag, startPoint x: 654, startPoint y: 194, endPoint x: 656, endPoint y: 214, distance: 20.6
click at [656, 214] on section "Review Orders Your orders are being processed and we will notify you once we ha…" at bounding box center [399, 159] width 516 height 318
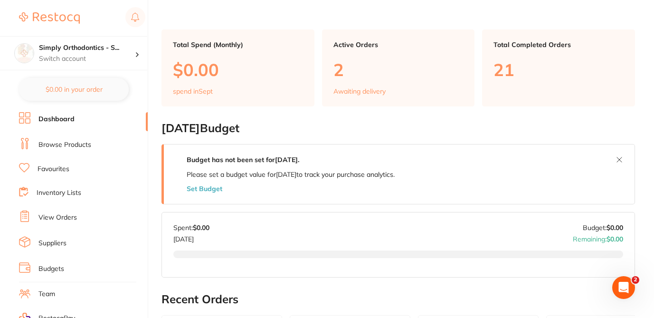
scroll to position [0, 0]
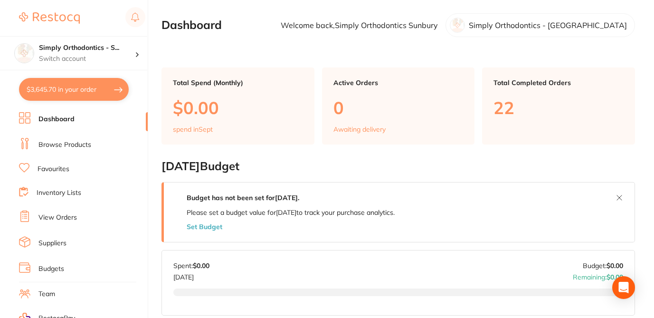
click at [86, 89] on button "$3,645.70 in your order" at bounding box center [74, 89] width 110 height 23
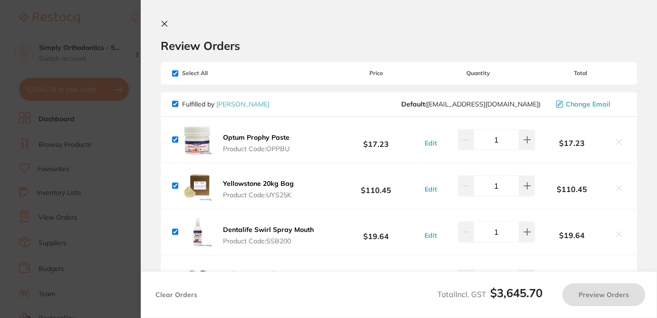
checkbox input "true"
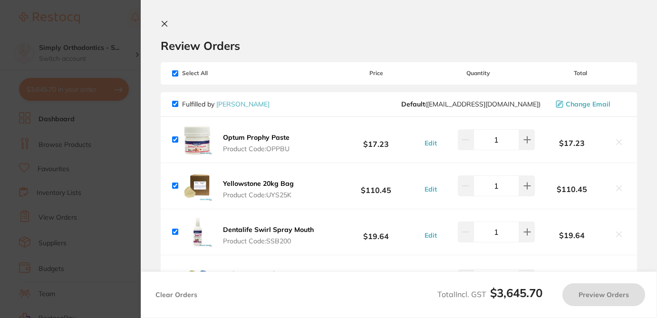
checkbox input "true"
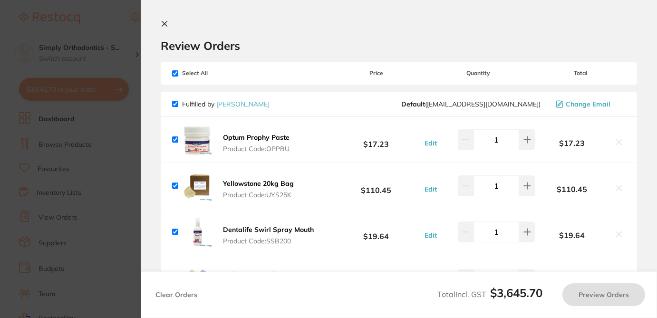
checkbox input "true"
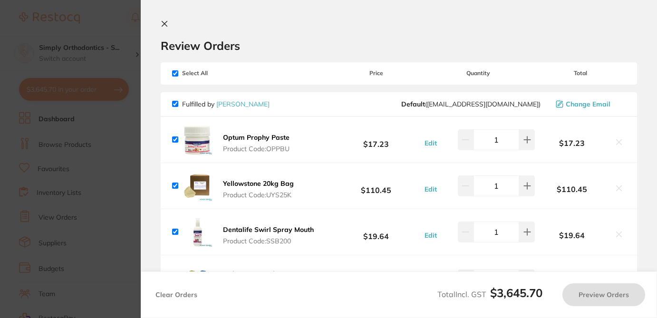
checkbox input "true"
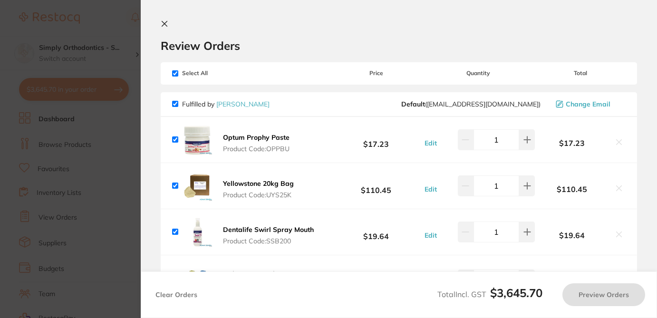
checkbox input "true"
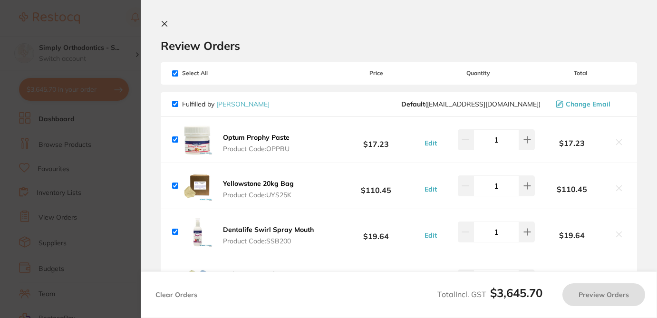
checkbox input "true"
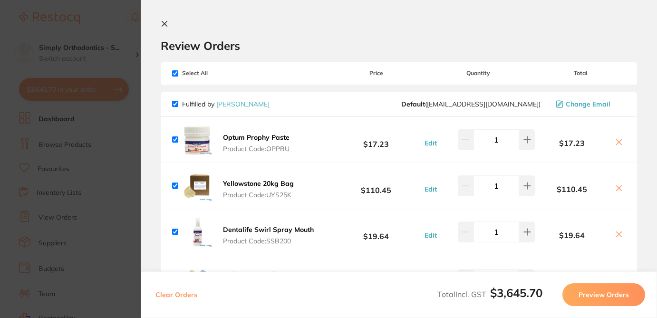
click at [272, 47] on h2 "Review Orders" at bounding box center [399, 45] width 476 height 14
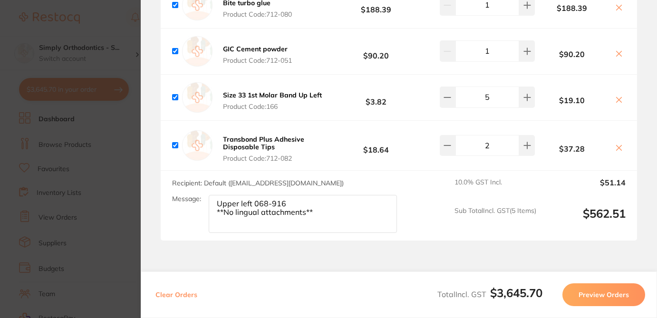
scroll to position [1725, 0]
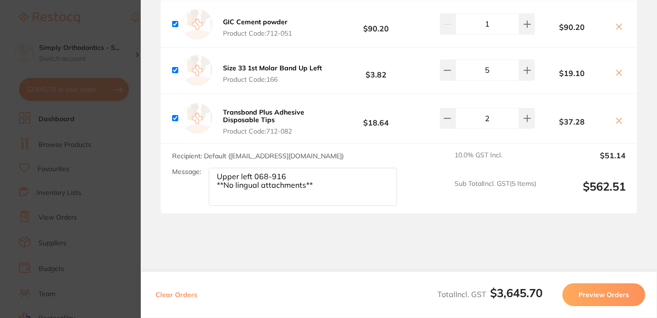
checkbox input "false"
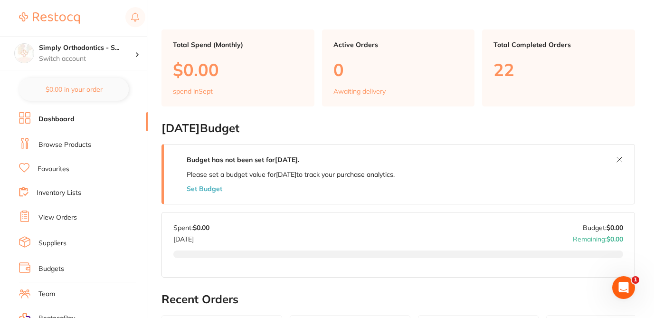
scroll to position [0, 0]
click at [101, 44] on h4 "Simply Orthodontics - S..." at bounding box center [87, 48] width 96 height 10
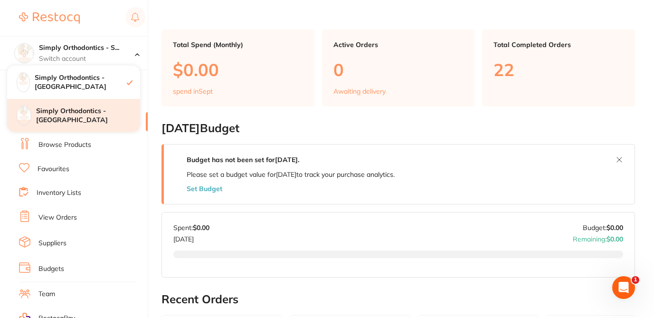
click at [83, 113] on h4 "Simply Orthodontics - Sydenham" at bounding box center [88, 115] width 104 height 19
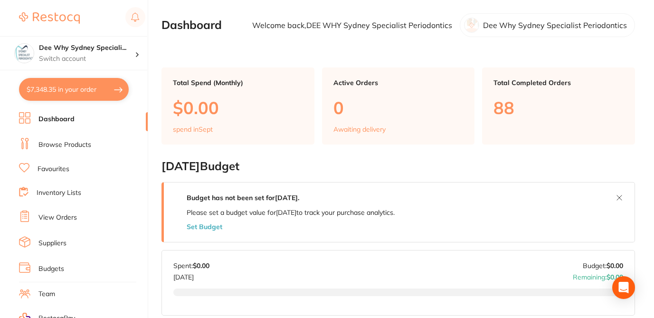
click at [92, 88] on button "$7,348.35 in your order" at bounding box center [74, 89] width 110 height 23
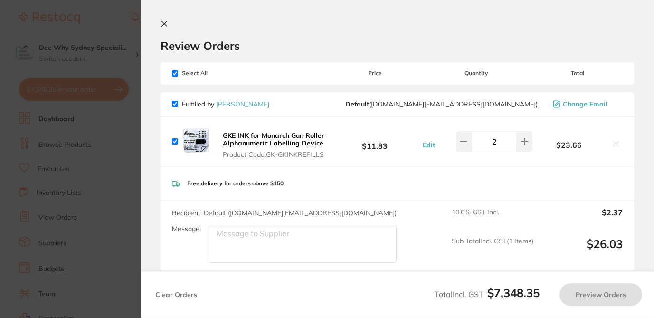
checkbox input "true"
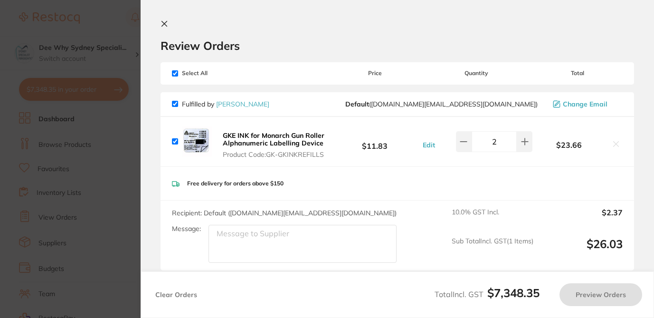
checkbox input "true"
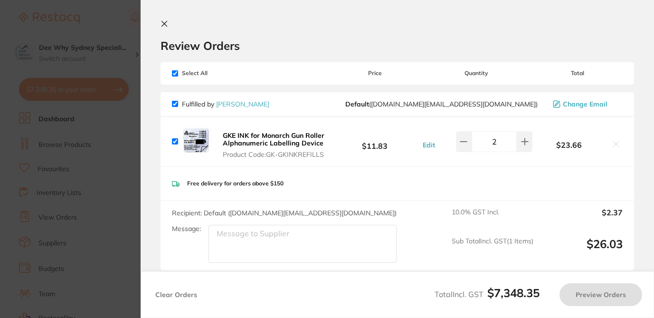
checkbox input "true"
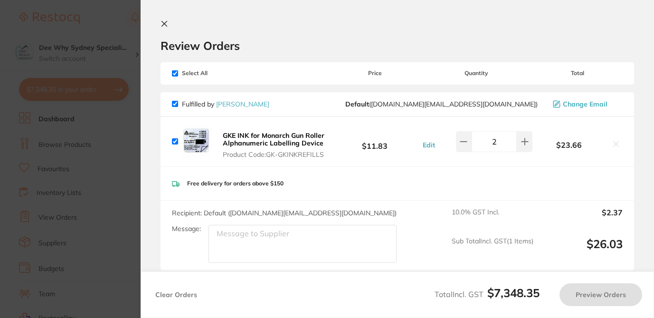
checkbox input "true"
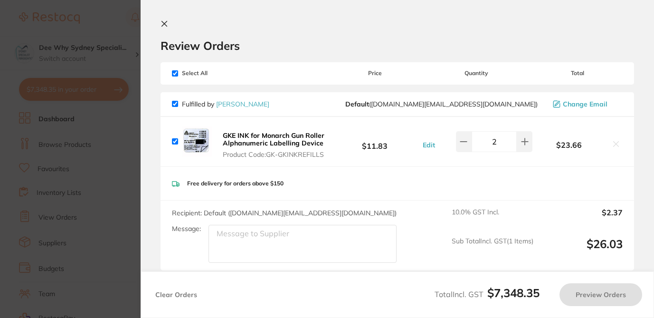
checkbox input "true"
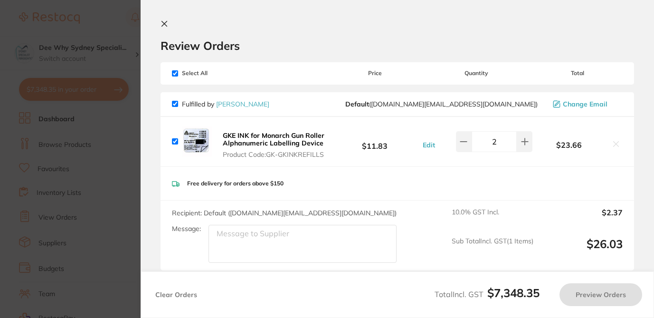
checkbox input "true"
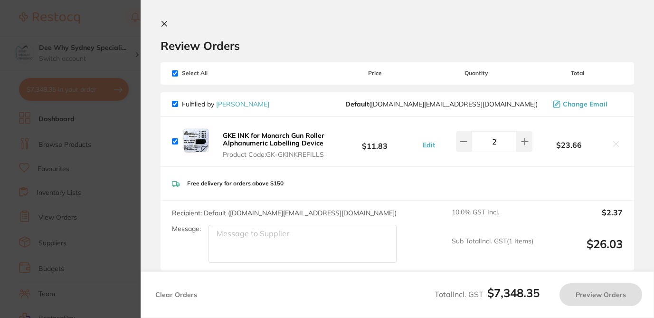
checkbox input "true"
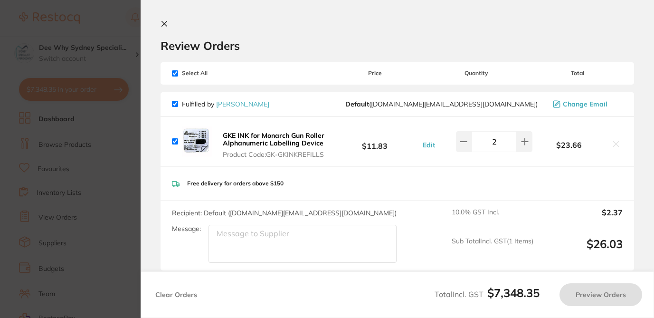
checkbox input "true"
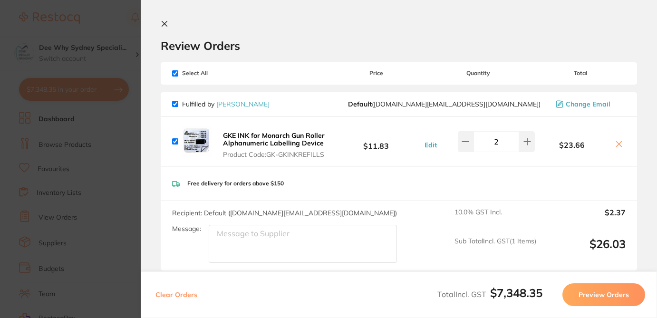
click at [615, 144] on icon at bounding box center [619, 144] width 8 height 8
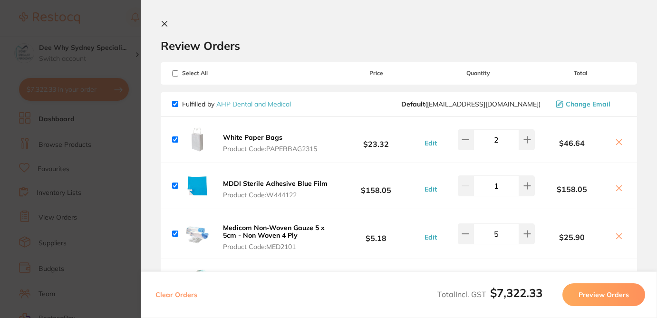
checkbox input "false"
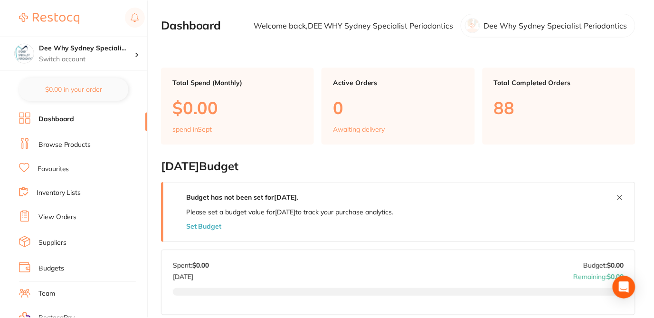
scroll to position [38, 0]
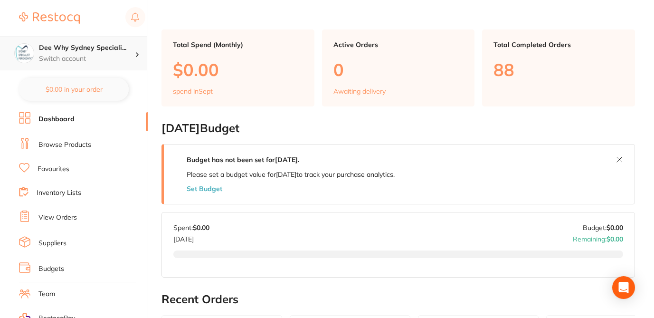
drag, startPoint x: 36, startPoint y: 45, endPoint x: 136, endPoint y: 44, distance: 100.2
click at [136, 45] on div "[PERSON_NAME] Why Sydney Speciali... Switch account" at bounding box center [73, 53] width 147 height 34
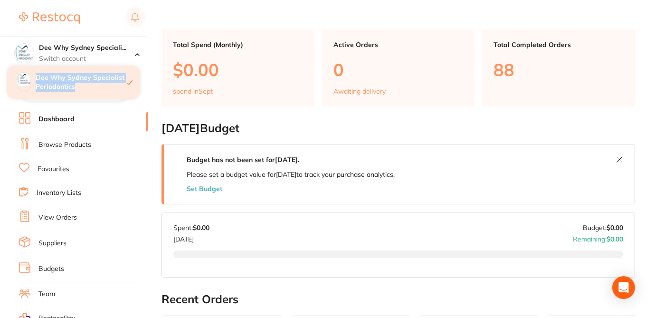
drag, startPoint x: 90, startPoint y: 83, endPoint x: 34, endPoint y: 72, distance: 57.0
click at [34, 72] on div "Dee Why Sydney Specialist Periodontics" at bounding box center [73, 82] width 133 height 33
copy h4 "Dee Why Sydney Specialist Periodontics"
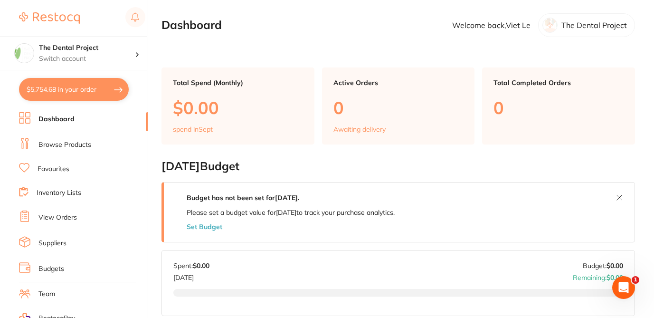
click at [91, 91] on button "$5,754.68 in your order" at bounding box center [74, 89] width 110 height 23
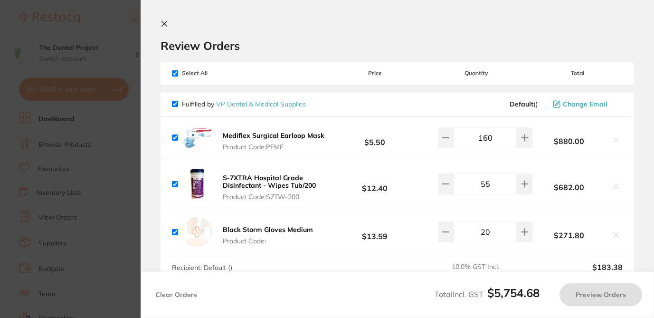
checkbox input "true"
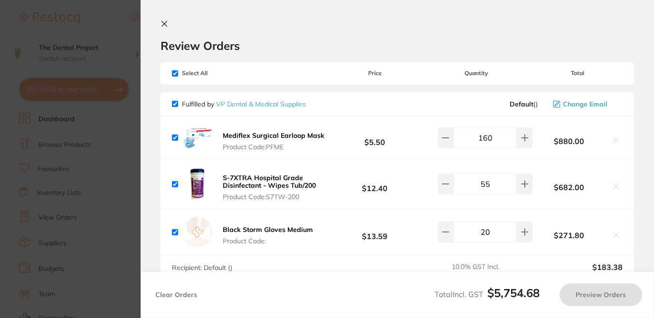
checkbox input "true"
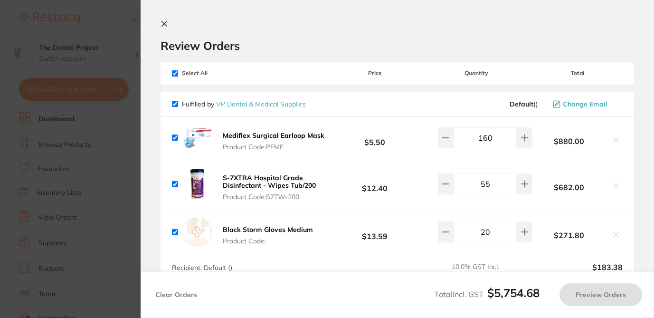
checkbox input "true"
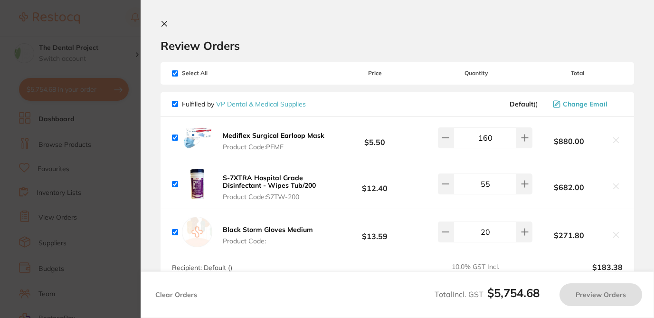
checkbox input "true"
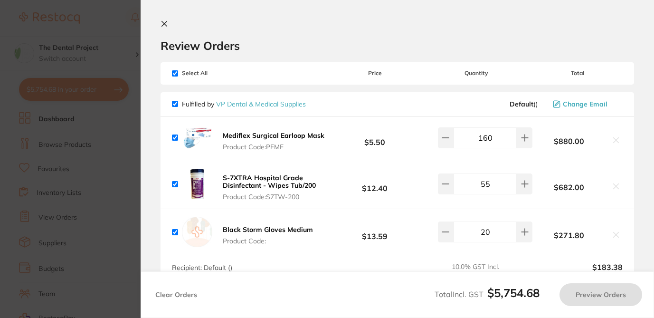
checkbox input "true"
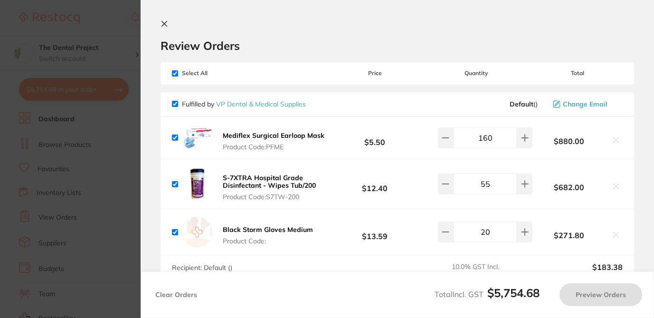
checkbox input "true"
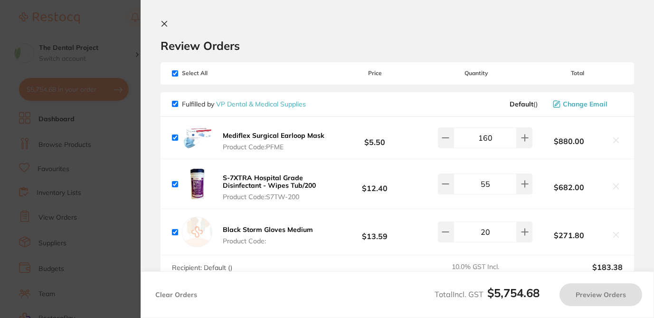
checkbox input "true"
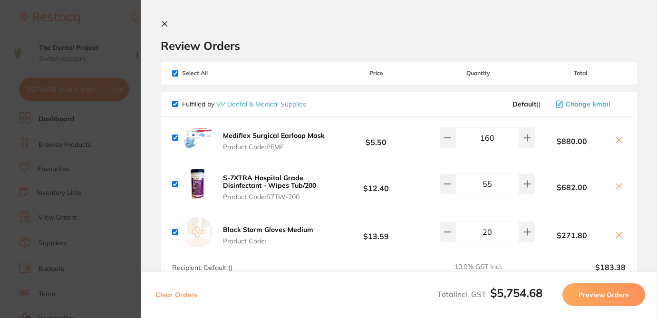
click at [298, 48] on h2 "Review Orders" at bounding box center [399, 45] width 476 height 14
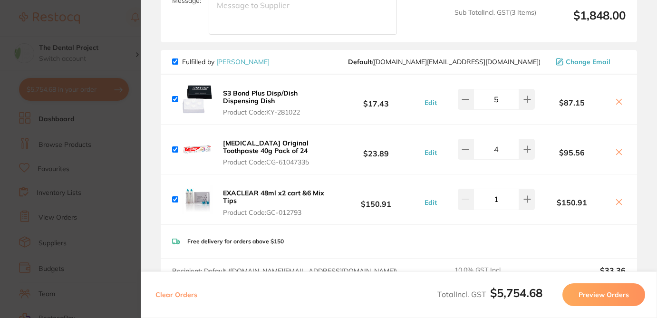
scroll to position [551, 0]
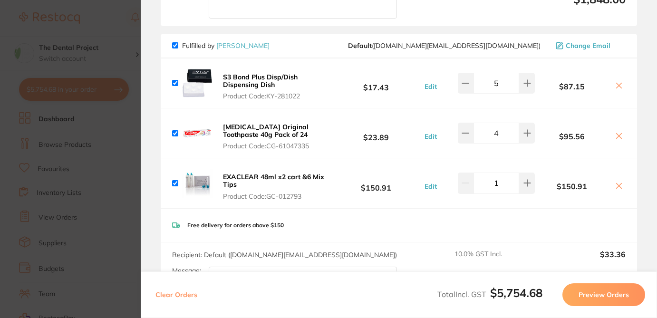
click at [618, 86] on icon at bounding box center [618, 85] width 5 height 5
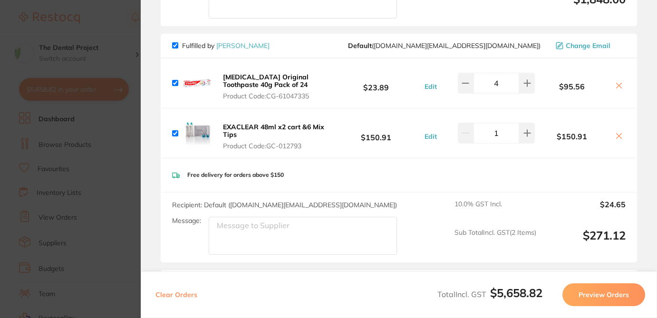
click at [618, 86] on icon at bounding box center [618, 85] width 5 height 5
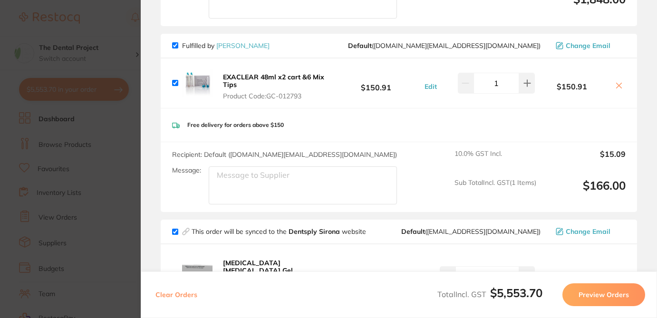
click at [617, 86] on icon at bounding box center [618, 85] width 5 height 5
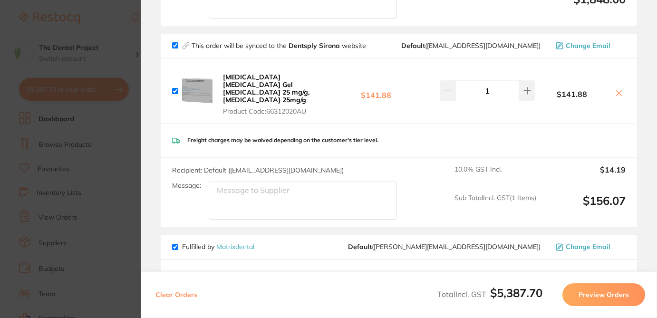
checkbox input "false"
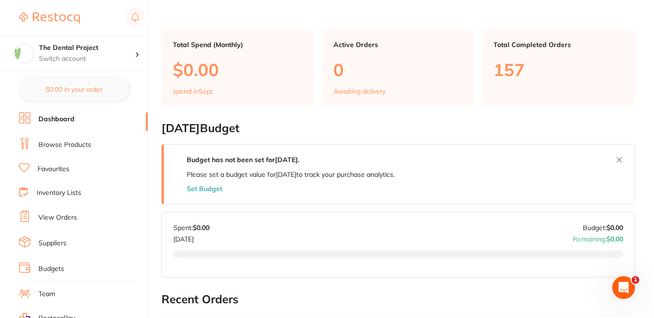
scroll to position [0, 0]
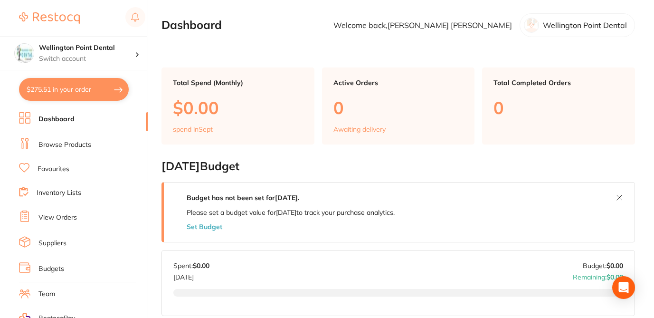
click at [69, 93] on button "$275.51 in your order" at bounding box center [74, 89] width 110 height 23
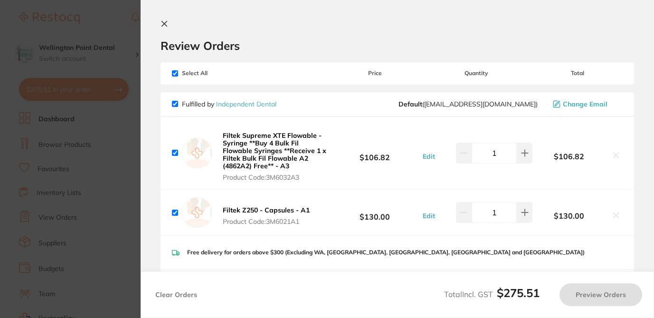
checkbox input "true"
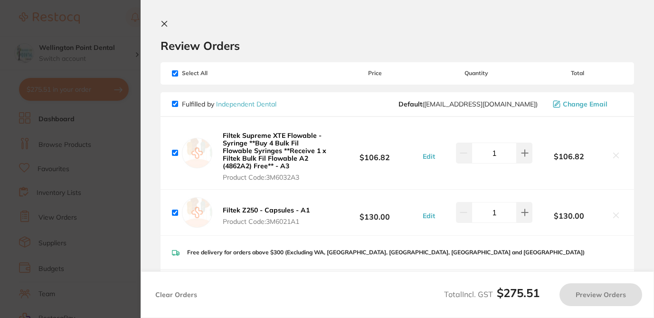
checkbox input "true"
click at [277, 55] on section "Review Orders Your orders are being processed and we will notify you once we ha…" at bounding box center [398, 159] width 514 height 318
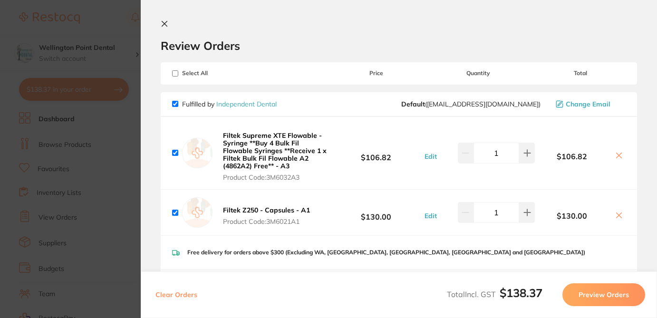
checkbox input "false"
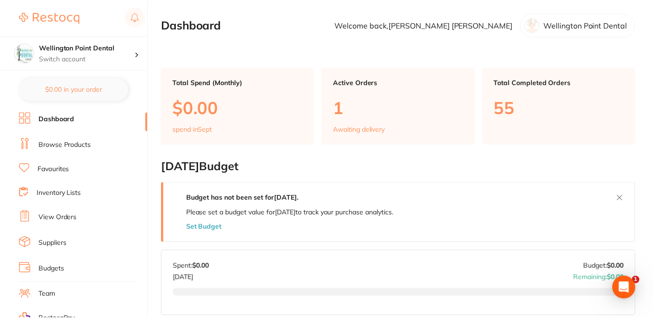
scroll to position [38, 0]
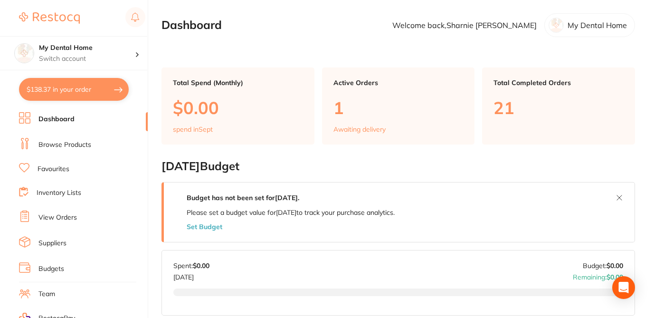
click at [82, 92] on button "$138.37 in your order" at bounding box center [74, 89] width 110 height 23
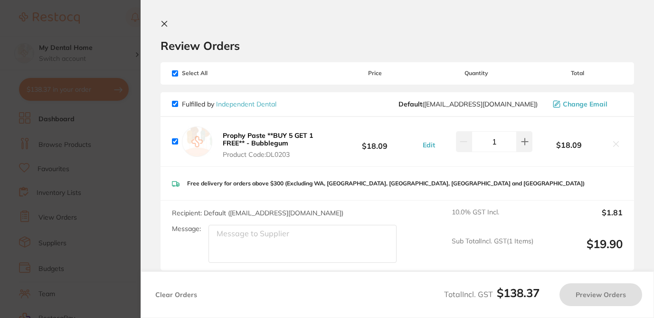
checkbox input "true"
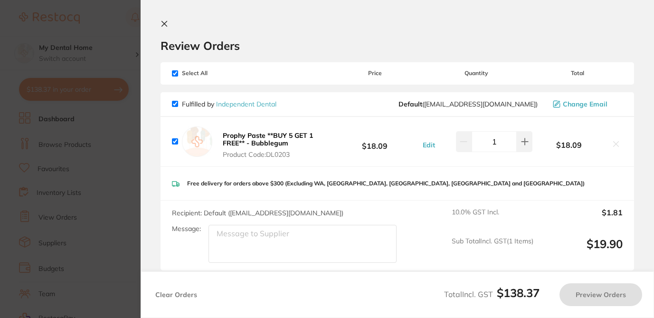
checkbox input "true"
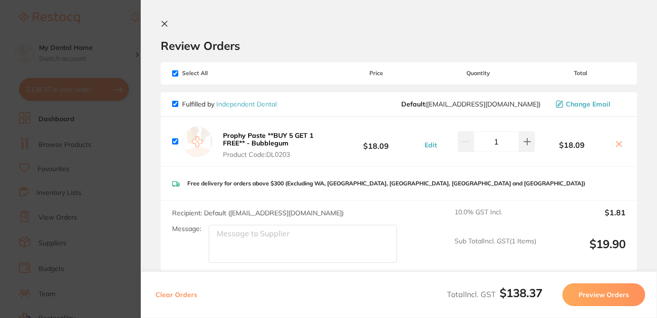
click at [287, 26] on div "Review Orders" at bounding box center [399, 36] width 476 height 33
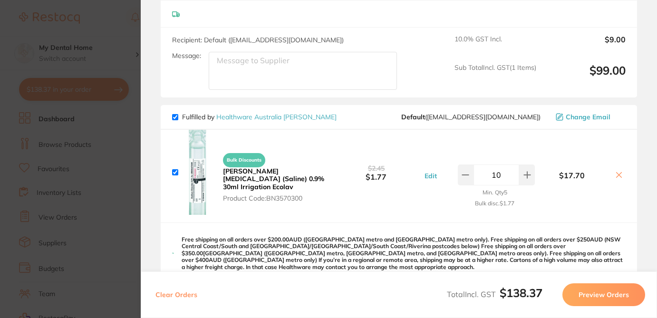
scroll to position [341, 0]
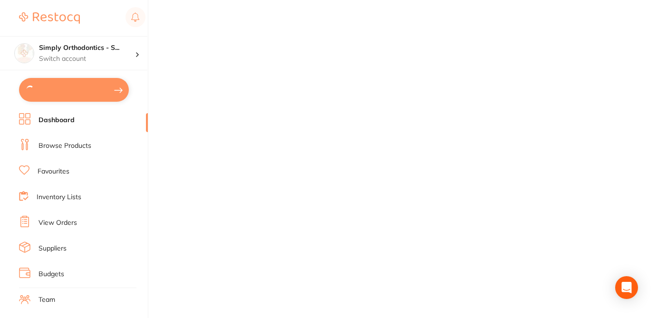
click at [97, 47] on h4 "Simply Orthodontics - S..." at bounding box center [87, 48] width 96 height 10
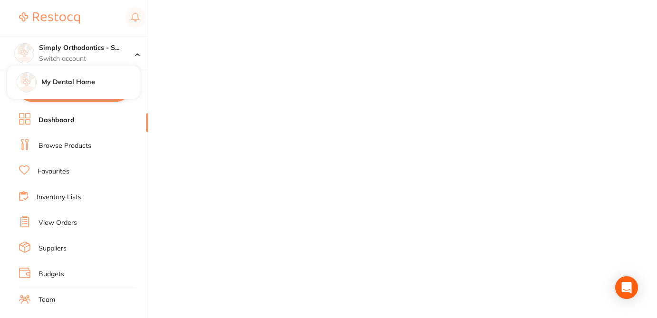
click at [97, 47] on h4 "Simply Orthodontics - S..." at bounding box center [87, 48] width 96 height 10
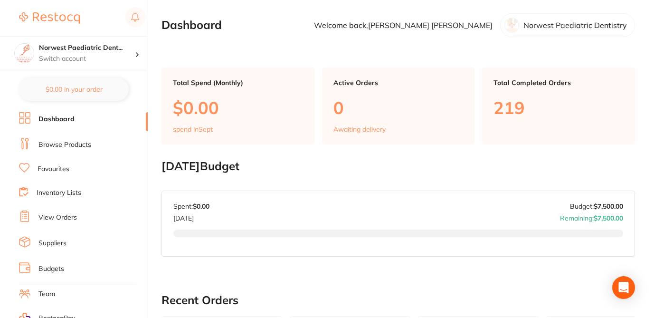
click at [83, 145] on link "Browse Products" at bounding box center [64, 145] width 53 height 10
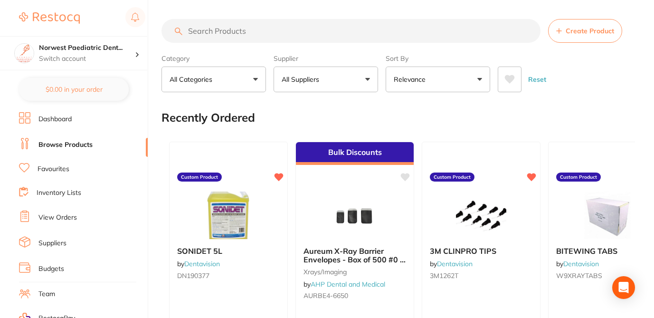
click at [247, 34] on input "search" at bounding box center [351, 31] width 379 height 24
paste input "TM-NICHRODUR7"
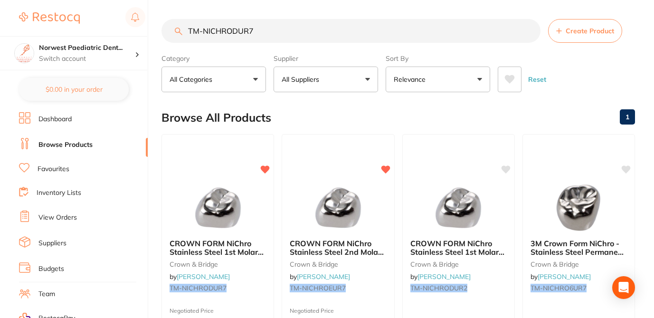
click at [409, 118] on div "Browse All Products 1" at bounding box center [399, 118] width 474 height 32
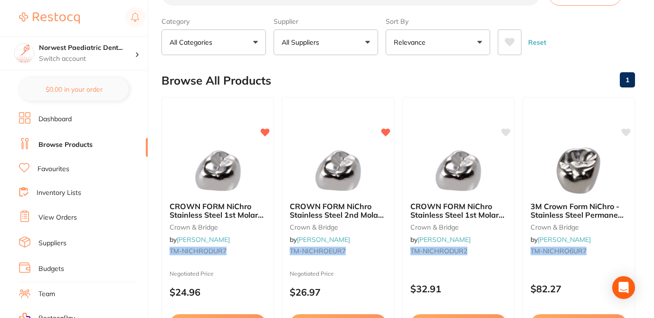
scroll to position [38, 0]
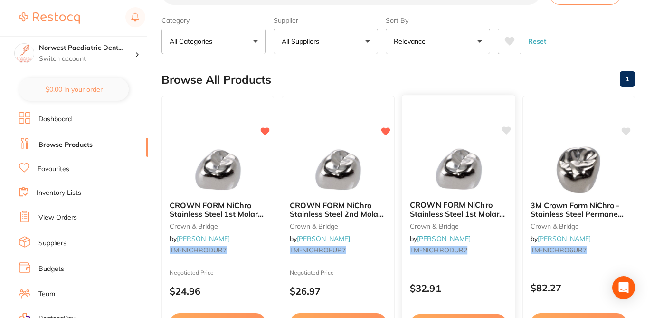
click at [505, 130] on icon at bounding box center [506, 130] width 9 height 8
click at [515, 75] on div "Browse All Products 1" at bounding box center [399, 80] width 474 height 32
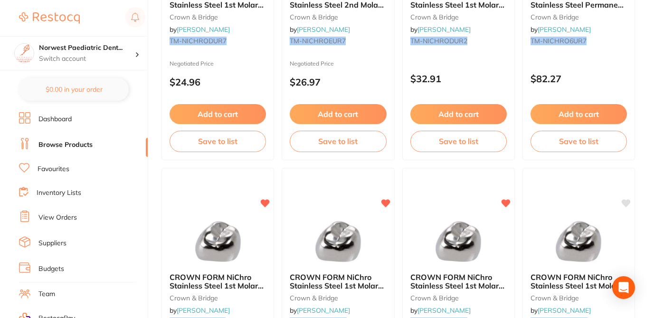
scroll to position [266, 0]
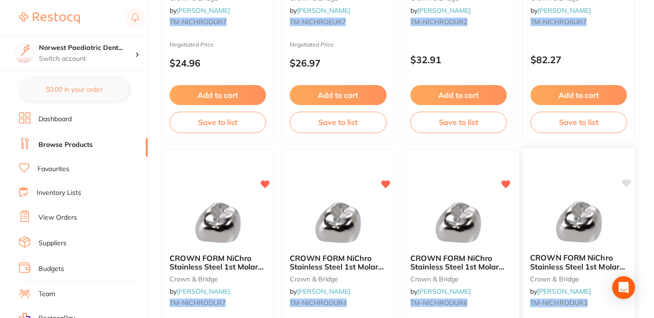
click at [627, 186] on icon at bounding box center [626, 183] width 9 height 8
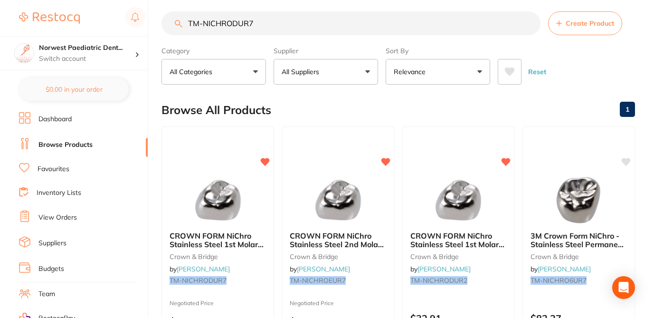
scroll to position [0, 0]
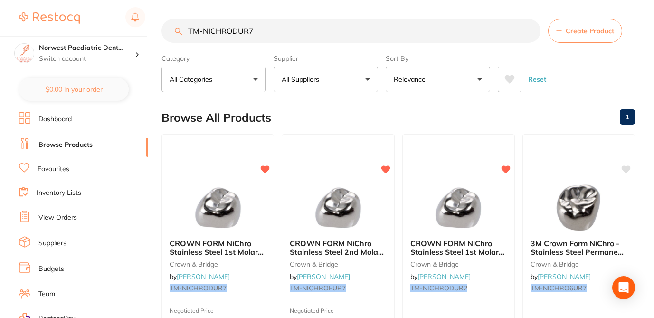
drag, startPoint x: 259, startPoint y: 31, endPoint x: 181, endPoint y: 29, distance: 78.4
click at [181, 29] on div "TM-NICHRODUR7 Create Product" at bounding box center [399, 31] width 474 height 24
paste input "EUR5"
click at [181, 29] on div "TM-NICHROEUR5 Create Product" at bounding box center [399, 31] width 474 height 24
click at [581, 88] on div "Reset" at bounding box center [563, 75] width 130 height 33
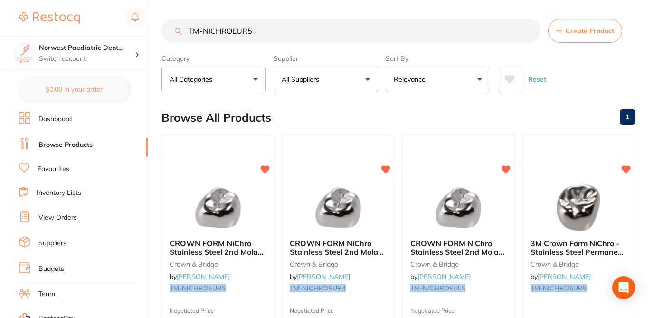
drag, startPoint x: 255, startPoint y: 32, endPoint x: 174, endPoint y: 29, distance: 80.8
click at [174, 29] on div "TM-NICHROEUR5 Create Product" at bounding box center [399, 31] width 474 height 24
paste input "DUL4"
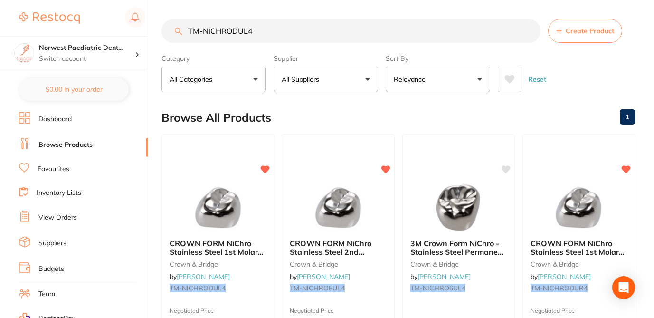
click at [343, 106] on div "Browse All Products 1" at bounding box center [399, 118] width 474 height 32
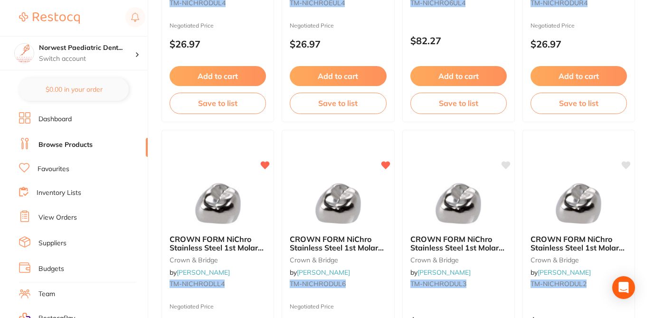
scroll to position [304, 0]
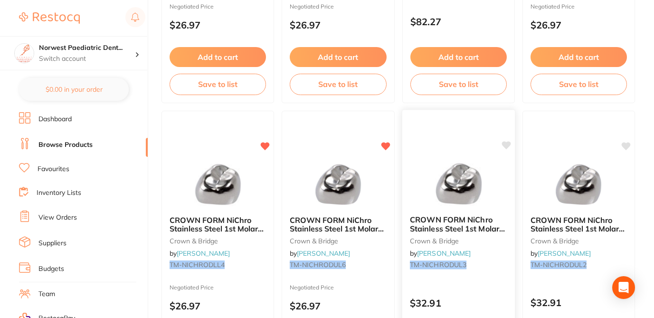
click at [505, 145] on icon at bounding box center [506, 145] width 9 height 8
click at [627, 146] on icon at bounding box center [626, 145] width 9 height 8
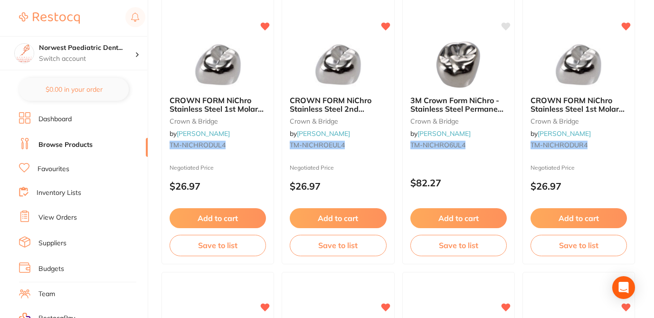
scroll to position [0, 0]
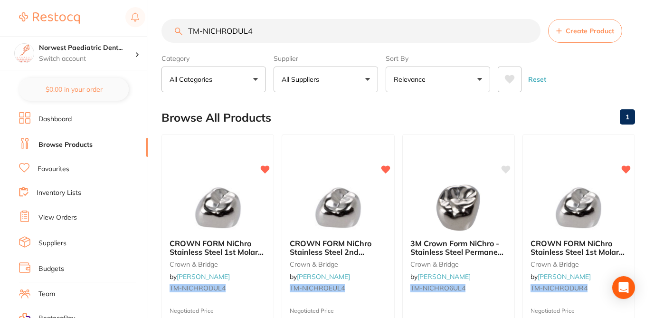
drag, startPoint x: 259, startPoint y: 35, endPoint x: 157, endPoint y: 29, distance: 102.3
click at [157, 29] on div "$29,914.63 Norwest Paediatric Dent... Switch account Norwest Paediatric Dentist…" at bounding box center [327, 159] width 654 height 318
paste input "EUL6"
click at [330, 110] on div "Browse All Products 1" at bounding box center [399, 118] width 474 height 32
drag, startPoint x: 264, startPoint y: 31, endPoint x: 162, endPoint y: 28, distance: 102.2
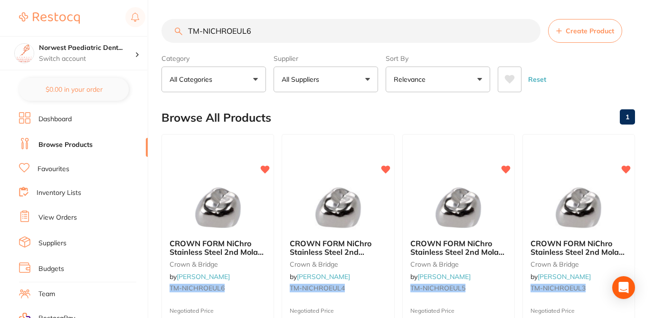
click at [162, 28] on input "TM-NICHROEUL6" at bounding box center [351, 31] width 379 height 24
paste input "LL5"
click at [307, 117] on div "Browse All Products 1" at bounding box center [399, 118] width 474 height 32
drag, startPoint x: 255, startPoint y: 34, endPoint x: 167, endPoint y: 31, distance: 88.0
click at [167, 31] on input "TM-NICHROELL5" at bounding box center [351, 31] width 379 height 24
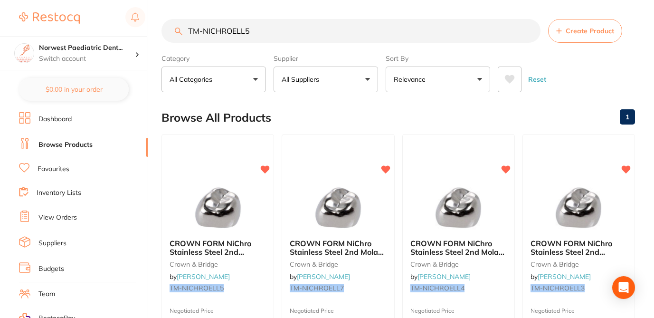
paste input "M-NICHRODLL7"
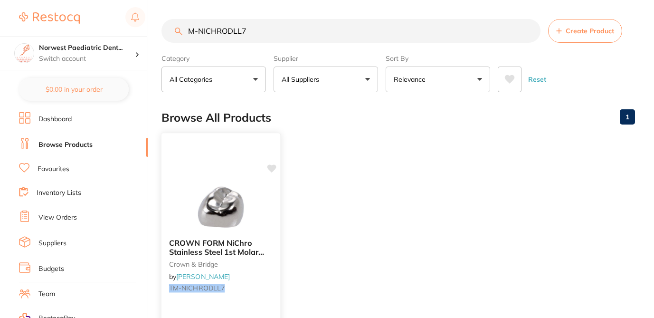
click at [270, 170] on icon at bounding box center [271, 168] width 9 height 8
click at [339, 121] on div "Browse All Products 1" at bounding box center [399, 118] width 474 height 32
drag, startPoint x: 260, startPoint y: 31, endPoint x: 188, endPoint y: 29, distance: 72.7
click at [188, 29] on input "M-NICHRODLL7" at bounding box center [351, 31] width 379 height 24
paste input "TM-NICHRODLL3"
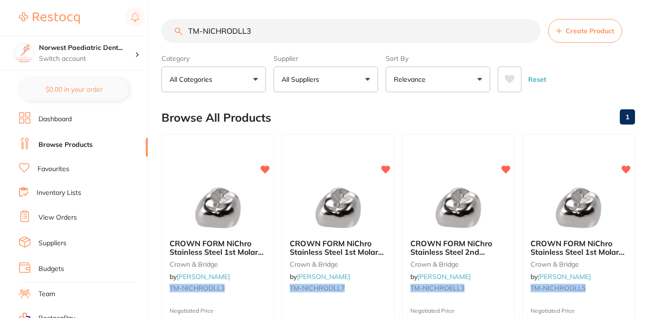
type input "TM-NICHRODLL3"
click at [333, 111] on div "Browse All Products 1" at bounding box center [399, 118] width 474 height 32
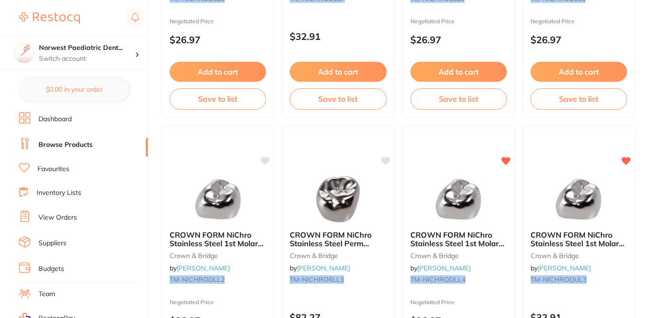
scroll to position [323, 0]
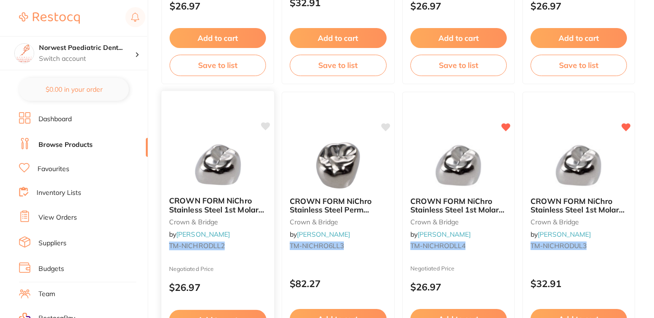
click at [268, 125] on icon at bounding box center [265, 126] width 9 height 8
click at [267, 124] on icon at bounding box center [265, 126] width 9 height 8
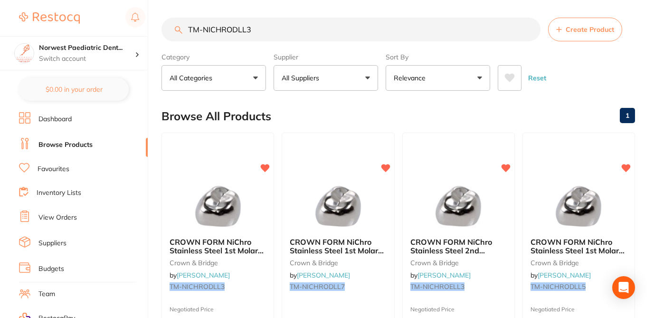
scroll to position [0, 0]
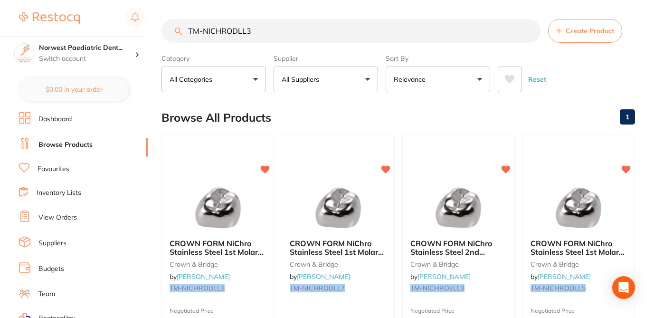
drag, startPoint x: 254, startPoint y: 32, endPoint x: 156, endPoint y: 34, distance: 98.4
click at [156, 34] on div "$29,914.63 Norwest Paediatric Dent... Switch account Norwest Paediatric Dentist…" at bounding box center [327, 159] width 654 height 318
paste input "R6"
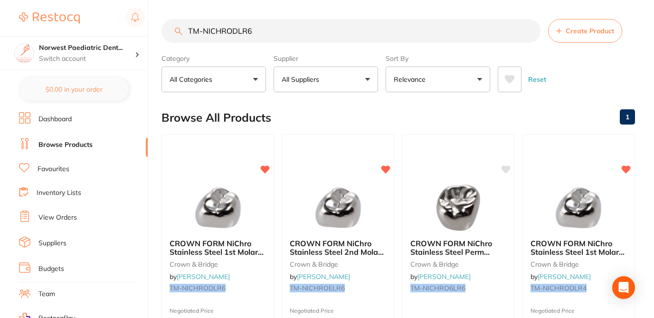
click at [541, 120] on div "Browse All Products 1" at bounding box center [399, 118] width 474 height 32
drag, startPoint x: 242, startPoint y: 34, endPoint x: 178, endPoint y: 34, distance: 64.1
click at [178, 34] on div "TM-NICHRODLR6 Create Product" at bounding box center [399, 31] width 474 height 24
paste input "ELR7"
click at [313, 114] on div "Browse All Products 1" at bounding box center [399, 118] width 474 height 32
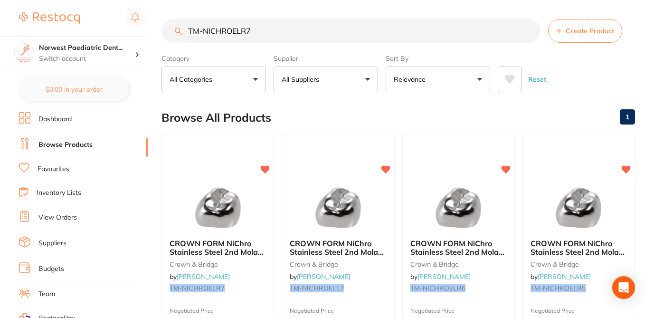
drag, startPoint x: 255, startPoint y: 34, endPoint x: 176, endPoint y: 29, distance: 79.0
click at [177, 29] on div "TM-NICHROELR7 Create Product" at bounding box center [399, 31] width 474 height 24
paste input "HF-SSC-URD6"
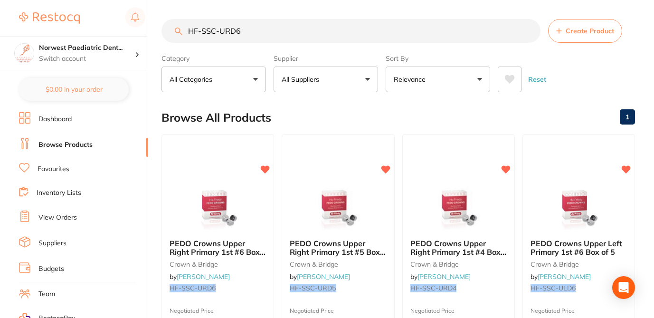
type input "HF-SSC-URD6"
click at [339, 102] on div "Browse All Products 1" at bounding box center [399, 118] width 474 height 32
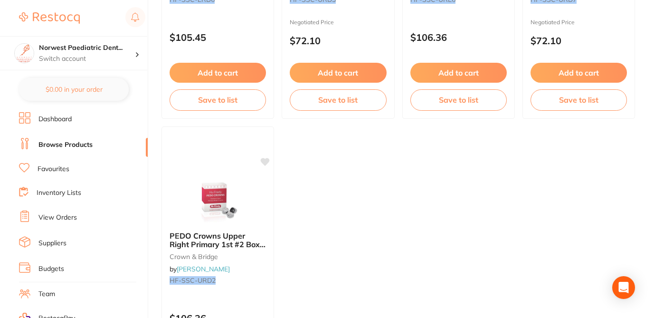
scroll to position [570, 0]
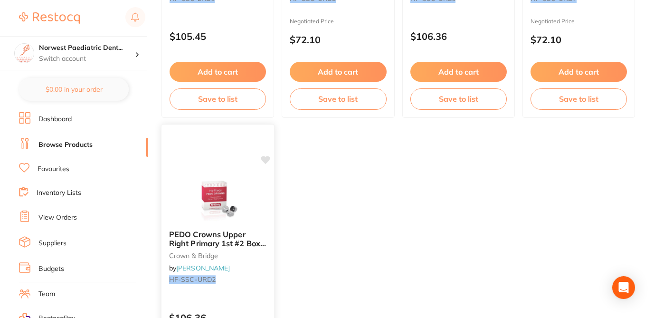
click at [265, 162] on icon at bounding box center [265, 160] width 9 height 8
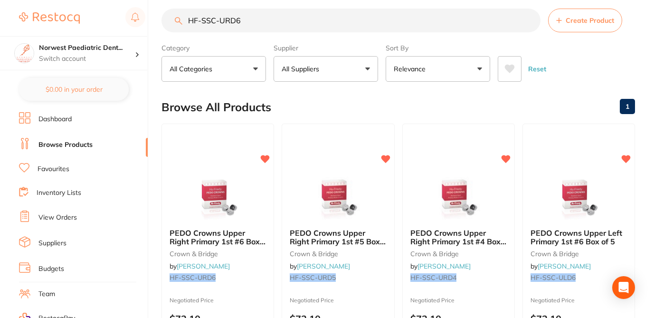
scroll to position [0, 0]
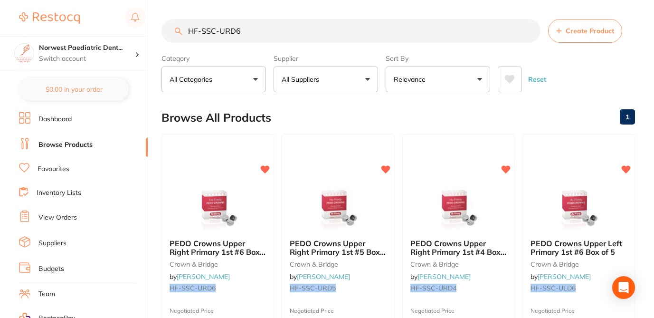
drag, startPoint x: 238, startPoint y: 31, endPoint x: 173, endPoint y: 26, distance: 64.3
click at [173, 26] on input "HF-SSC-URD6" at bounding box center [351, 31] width 379 height 24
paste input "LD7"
click at [344, 114] on div "Browse All Products 1" at bounding box center [399, 118] width 474 height 32
drag, startPoint x: 248, startPoint y: 31, endPoint x: 170, endPoint y: 32, distance: 78.9
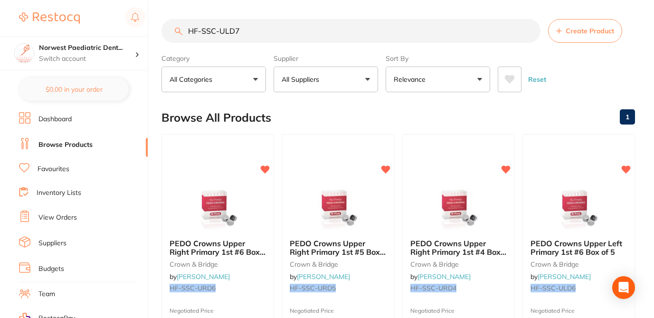
click at [170, 32] on input "HF-SSC-ULD7" at bounding box center [351, 31] width 379 height 24
paste input "HF-SSC-L"
type input "HF-SSC-LLD7"
click at [320, 115] on div "Browse All Products 1" at bounding box center [399, 118] width 474 height 32
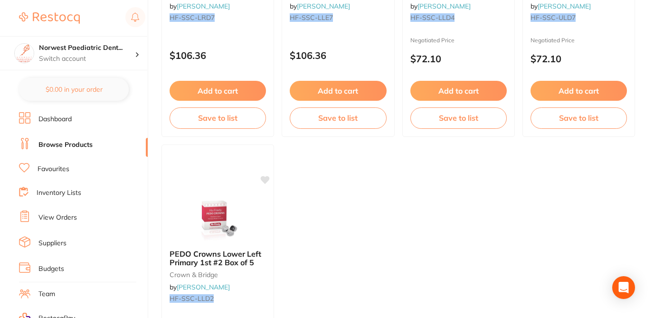
scroll to position [570, 0]
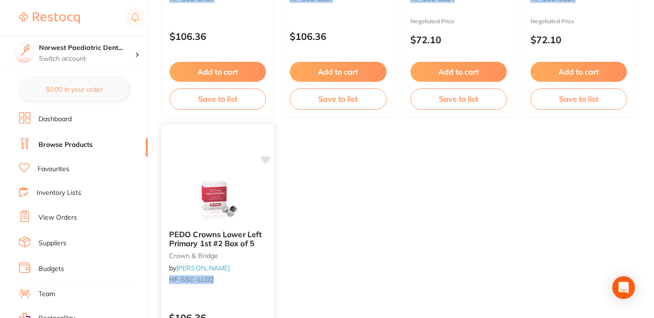
click at [267, 162] on icon at bounding box center [265, 160] width 9 height 8
click at [267, 158] on icon at bounding box center [265, 160] width 9 height 8
click at [267, 159] on icon at bounding box center [265, 160] width 9 height 8
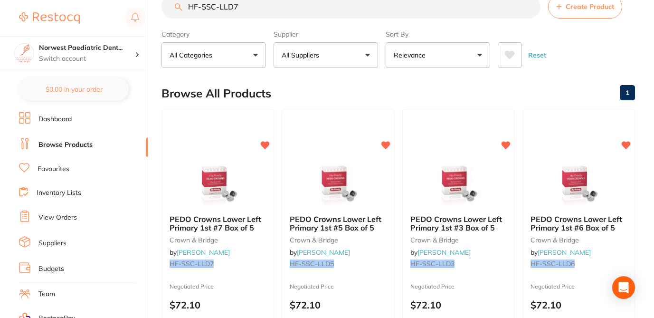
scroll to position [0, 0]
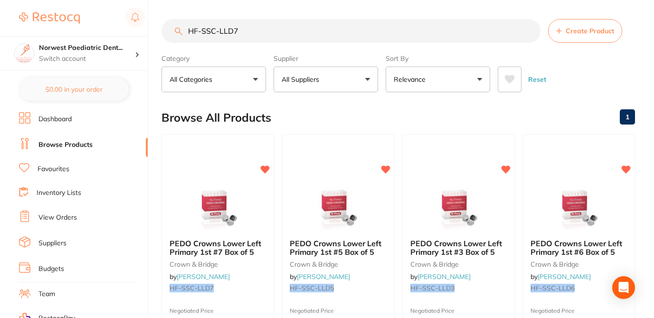
drag, startPoint x: 244, startPoint y: 30, endPoint x: 176, endPoint y: 26, distance: 68.5
click at [176, 26] on input "HF-SSC-LLD7" at bounding box center [351, 31] width 379 height 24
paste input "HF-SSC-LRD2"
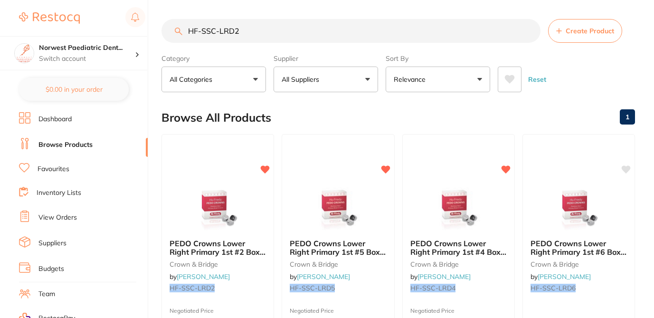
click at [306, 105] on div "Browse All Products 1" at bounding box center [399, 118] width 474 height 32
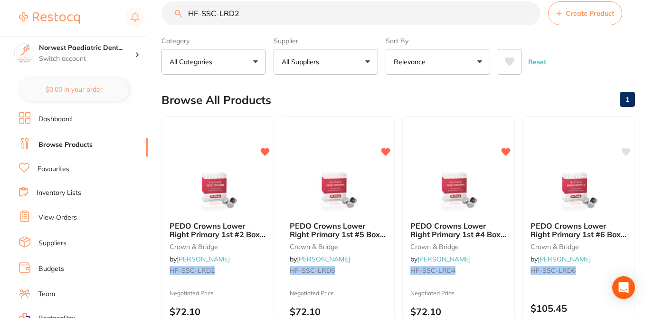
scroll to position [19, 0]
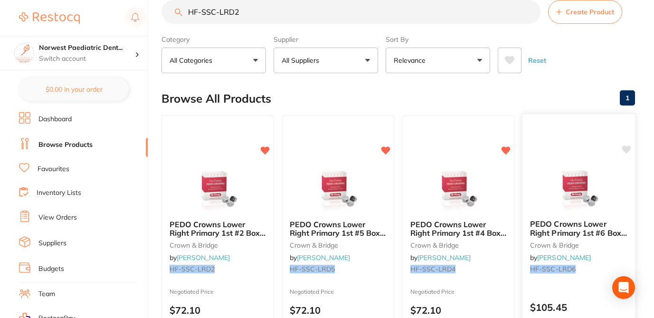
click at [629, 150] on icon at bounding box center [627, 150] width 10 height 10
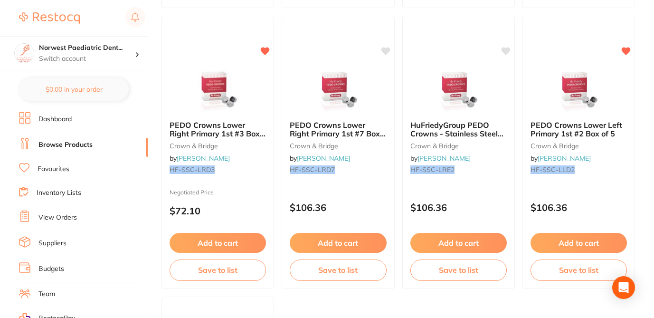
scroll to position [380, 0]
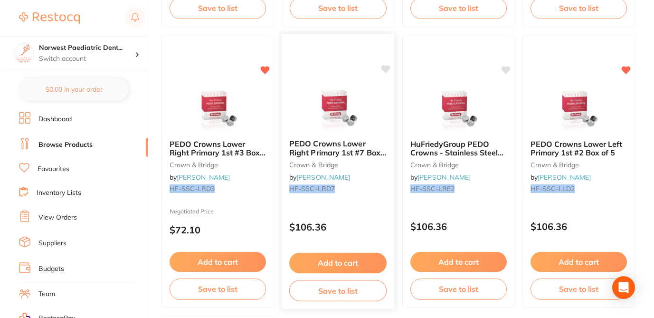
click at [386, 68] on icon at bounding box center [385, 69] width 9 height 8
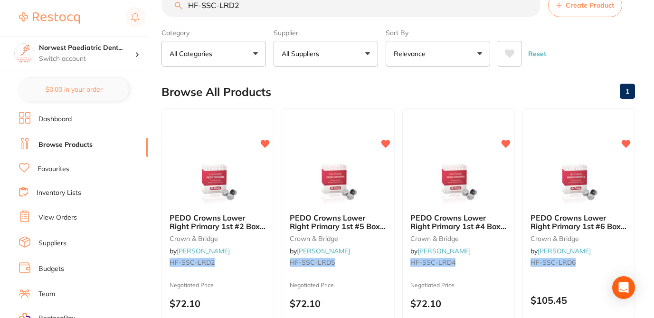
scroll to position [0, 0]
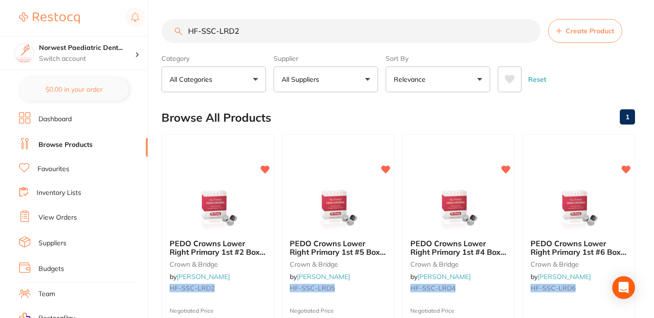
drag, startPoint x: 240, startPoint y: 31, endPoint x: 157, endPoint y: 30, distance: 83.1
click at [157, 31] on div "$29,914.63 Norwest Paediatric Dent... Switch account Norwest Paediatric Dentist…" at bounding box center [327, 159] width 654 height 318
paste input "TM-914011"
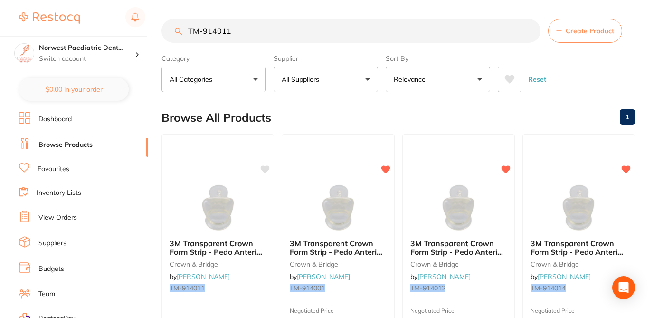
type input "TM-914011"
click at [321, 110] on div "Browse All Products 1" at bounding box center [399, 118] width 474 height 32
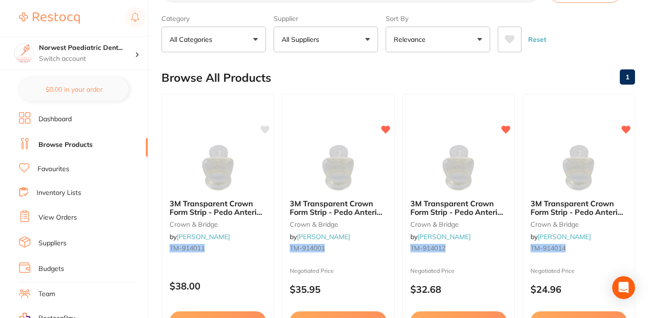
scroll to position [57, 0]
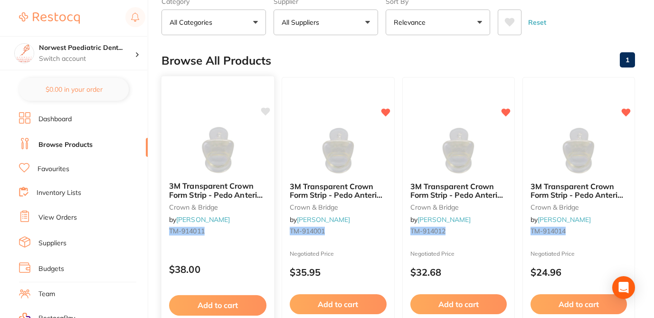
click at [265, 108] on icon at bounding box center [265, 111] width 9 height 8
click at [240, 263] on div "$38.00" at bounding box center [218, 267] width 113 height 26
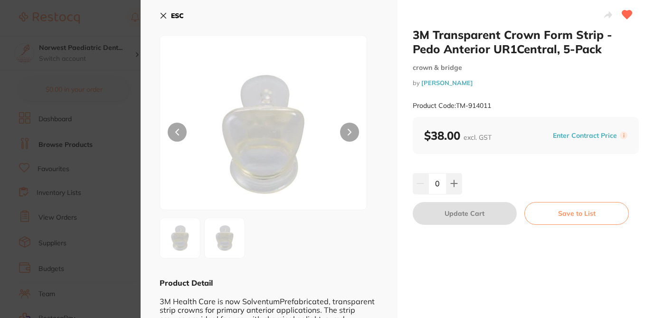
click at [573, 134] on button "Enter Contract Price" at bounding box center [585, 135] width 70 height 9
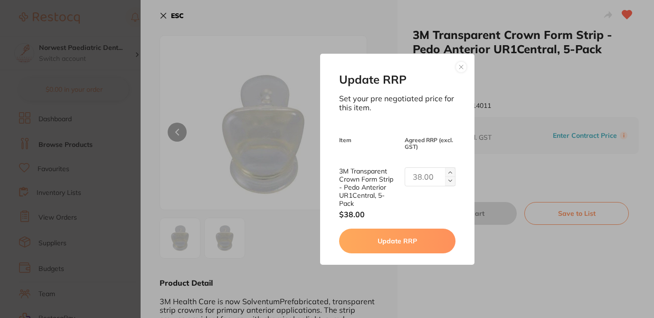
click at [427, 178] on input "text" at bounding box center [430, 176] width 50 height 19
type input "35.95"
click at [412, 241] on button "Update RRP" at bounding box center [397, 241] width 116 height 25
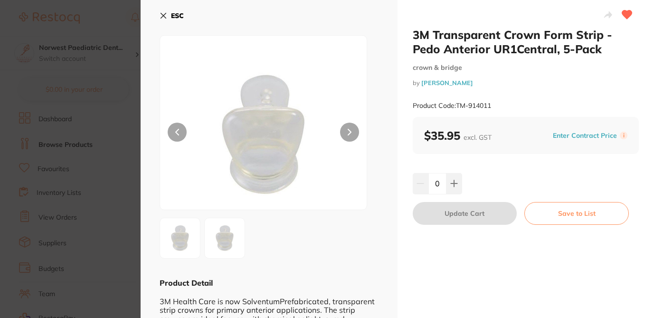
click at [119, 29] on section "3M Transparent Crown Form Strip - Pedo Anterior UR1Central, 5-Pack crown & brid…" at bounding box center [327, 159] width 654 height 318
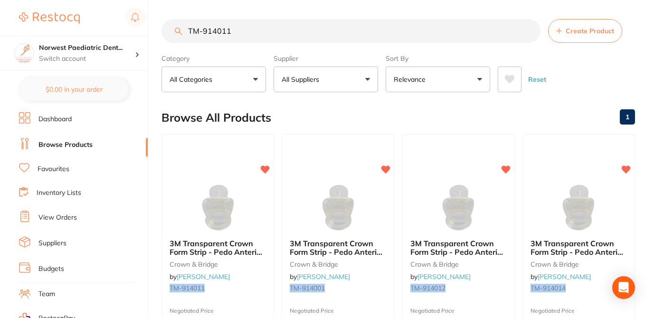
click at [505, 126] on div "Browse All Products 1" at bounding box center [399, 118] width 474 height 32
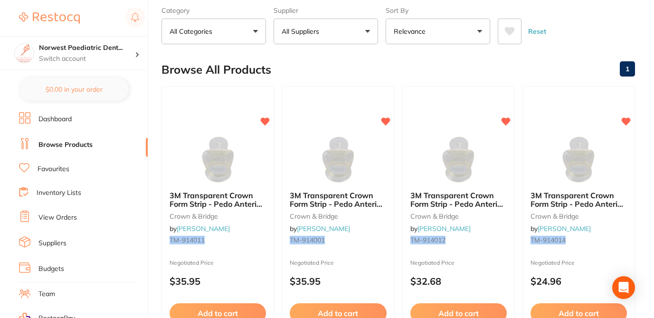
scroll to position [57, 0]
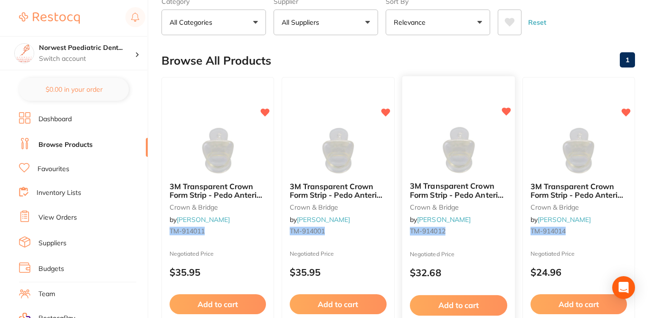
click at [482, 251] on small "Negotiated Price" at bounding box center [458, 254] width 97 height 7
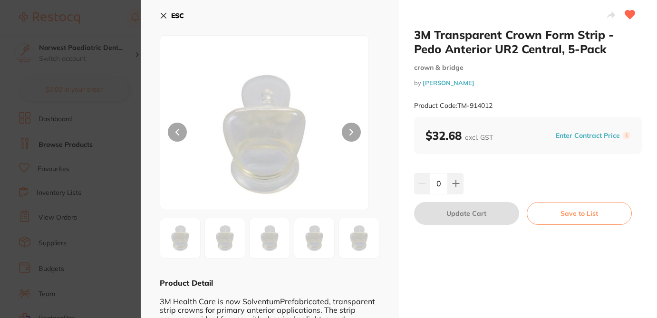
click at [585, 136] on button "Enter Contract Price" at bounding box center [588, 135] width 70 height 9
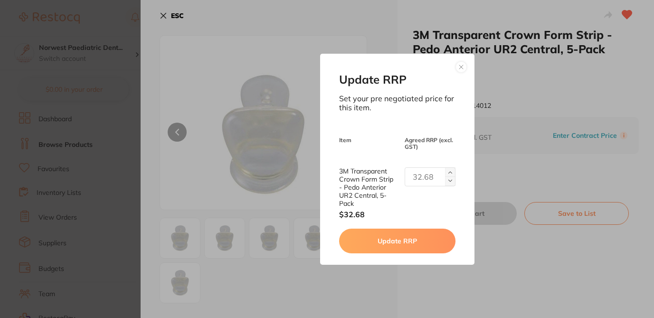
click at [423, 173] on input "text" at bounding box center [430, 176] width 50 height 19
type input "35.95"
click at [412, 239] on button "Update RRP" at bounding box center [397, 241] width 116 height 25
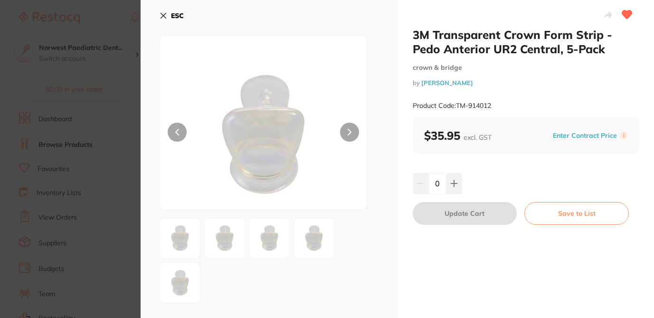
click at [109, 34] on section "3M Transparent Crown Form Strip - Pedo Anterior UR2 Central, 5-Pack crown & bri…" at bounding box center [327, 159] width 654 height 318
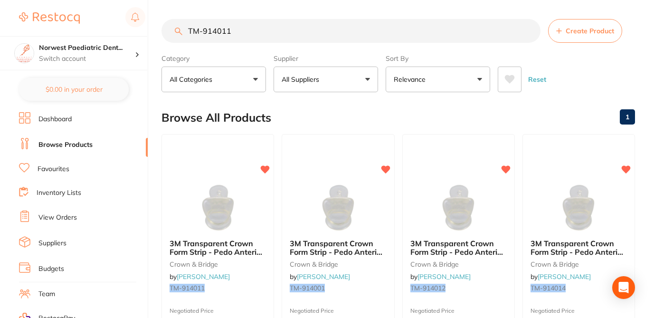
drag, startPoint x: 236, startPoint y: 29, endPoint x: 167, endPoint y: 22, distance: 69.2
click at [167, 22] on input "TM-914011" at bounding box center [351, 31] width 379 height 24
paste input "0"
click at [321, 118] on div "Browse All Products 1" at bounding box center [399, 118] width 474 height 32
click at [260, 34] on input "TM-914001" at bounding box center [351, 31] width 379 height 24
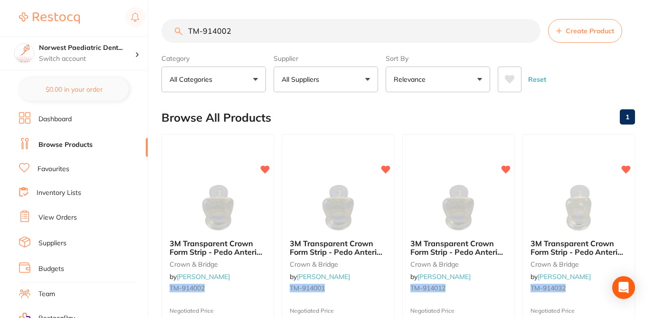
type input "TM-914002"
click at [317, 112] on div "Browse All Products 1" at bounding box center [399, 118] width 474 height 32
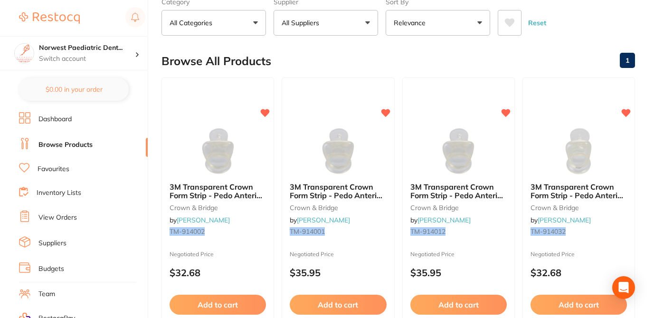
scroll to position [57, 0]
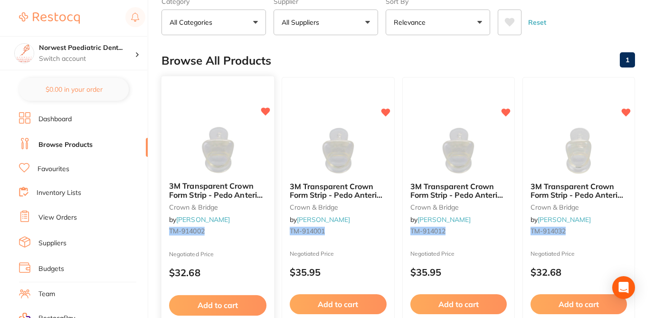
click at [233, 270] on p "$32.68" at bounding box center [217, 272] width 97 height 11
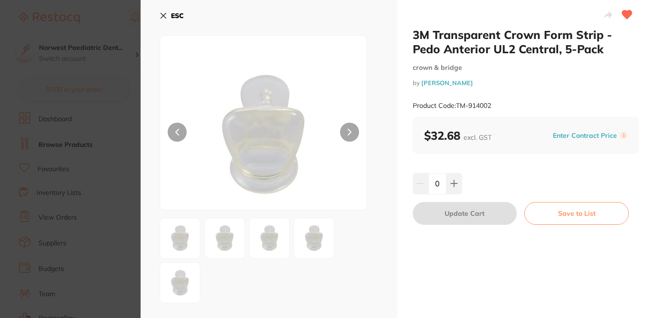
click at [560, 135] on button "Enter Contract Price" at bounding box center [585, 135] width 70 height 9
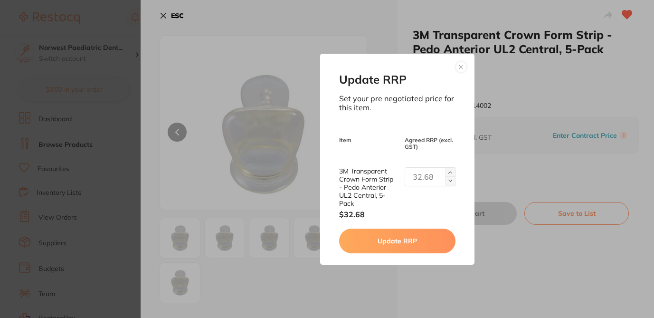
click at [416, 180] on input "text" at bounding box center [430, 176] width 50 height 19
type input "35.95"
click at [403, 246] on button "Update RRP" at bounding box center [397, 241] width 116 height 25
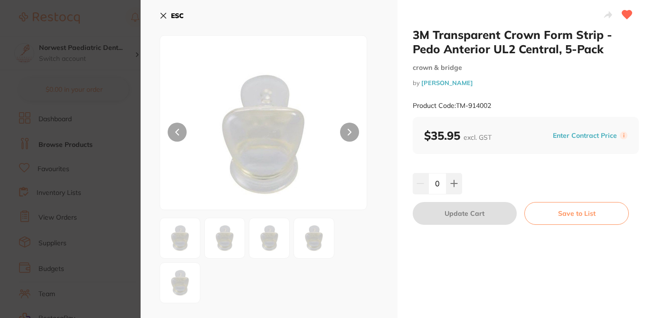
click at [119, 35] on section "3M Transparent Crown Form Strip - Pedo Anterior UL2 Central, 5-Pack crown & bri…" at bounding box center [327, 159] width 654 height 318
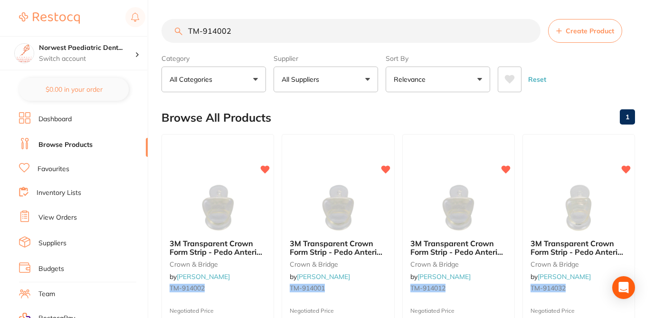
drag, startPoint x: 244, startPoint y: 30, endPoint x: 174, endPoint y: 25, distance: 70.5
click at [174, 25] on input "TM-914002" at bounding box center [351, 31] width 379 height 24
paste input "31"
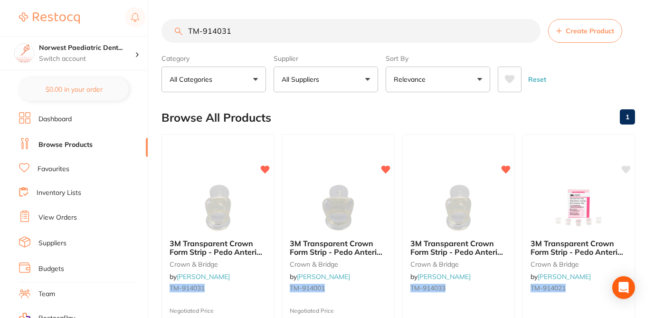
click at [306, 116] on div "Browse All Products 1" at bounding box center [399, 118] width 474 height 32
drag, startPoint x: 234, startPoint y: 31, endPoint x: 170, endPoint y: 28, distance: 64.2
click at [170, 30] on input "TM-914031" at bounding box center [351, 31] width 379 height 24
paste input "4"
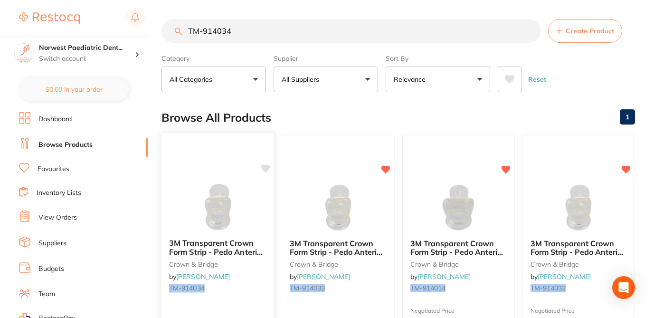
type input "TM-914034"
click at [267, 168] on icon at bounding box center [265, 168] width 9 height 8
click at [313, 108] on div "Browse All Products 1" at bounding box center [399, 118] width 474 height 32
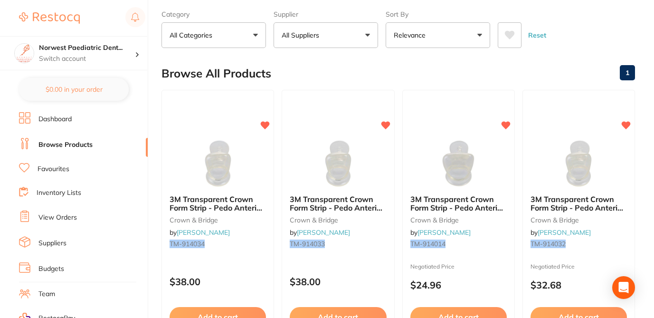
scroll to position [57, 0]
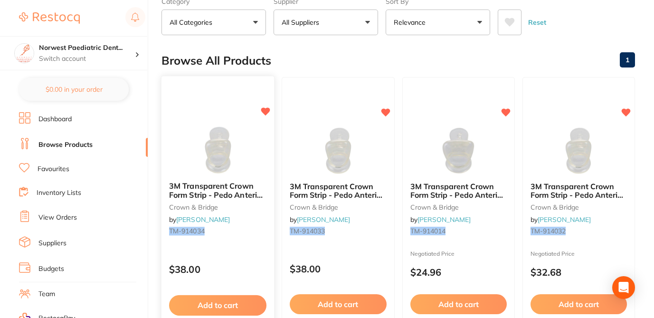
click at [259, 267] on p "$38.00" at bounding box center [217, 269] width 97 height 11
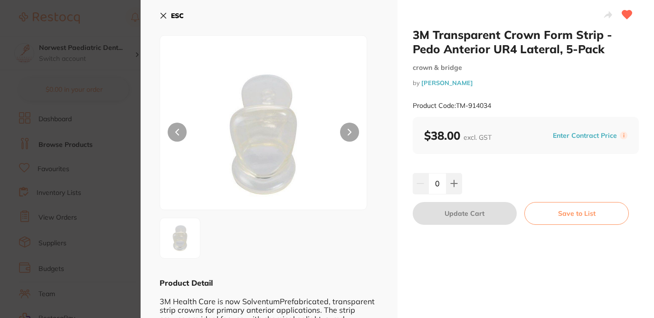
click at [564, 135] on button "Enter Contract Price" at bounding box center [585, 135] width 70 height 9
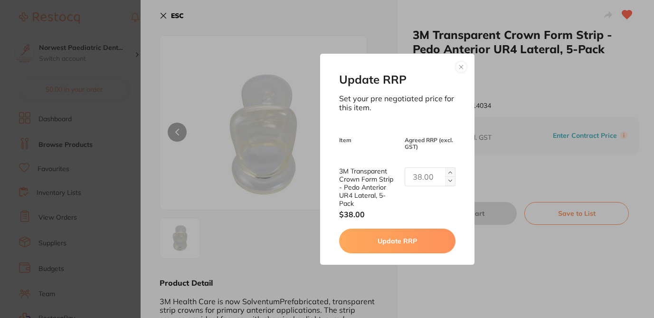
click at [422, 178] on input "text" at bounding box center [430, 176] width 50 height 19
type input "35.95"
click at [421, 249] on button "Update RRP" at bounding box center [397, 241] width 116 height 25
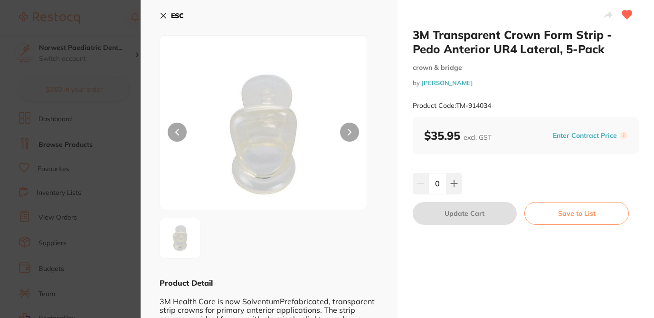
click at [133, 234] on section "3M Transparent Crown Form Strip - Pedo Anterior UR4 Lateral, 5-Pack crown & bri…" at bounding box center [327, 159] width 654 height 318
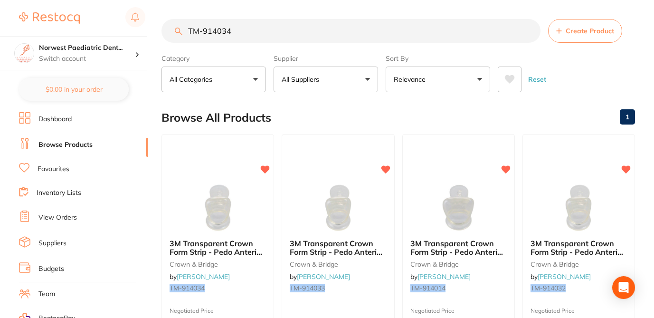
click at [447, 114] on div "Browse All Products 1" at bounding box center [399, 118] width 474 height 32
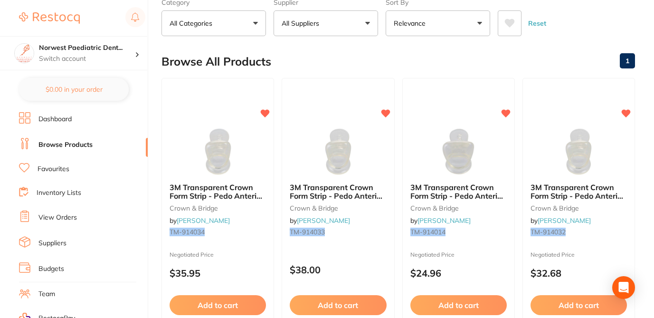
scroll to position [57, 0]
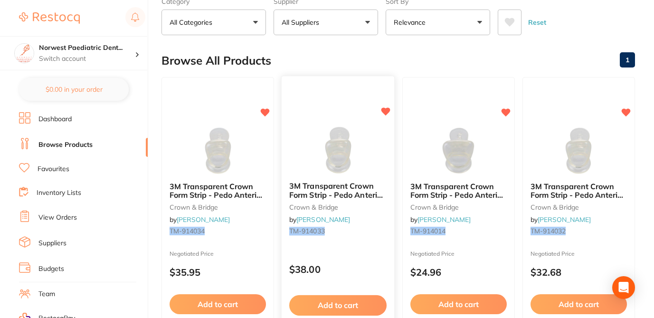
click at [349, 264] on p "$38.00" at bounding box center [337, 269] width 97 height 11
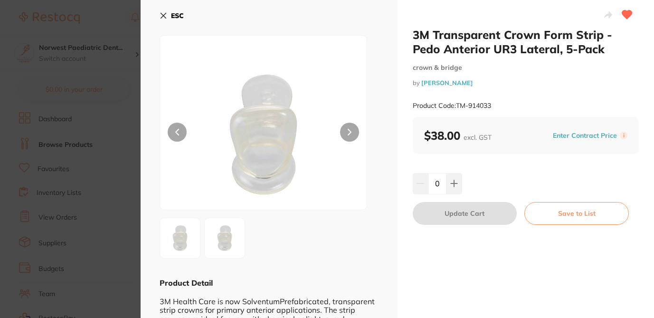
click at [568, 133] on button "Enter Contract Price" at bounding box center [585, 135] width 70 height 9
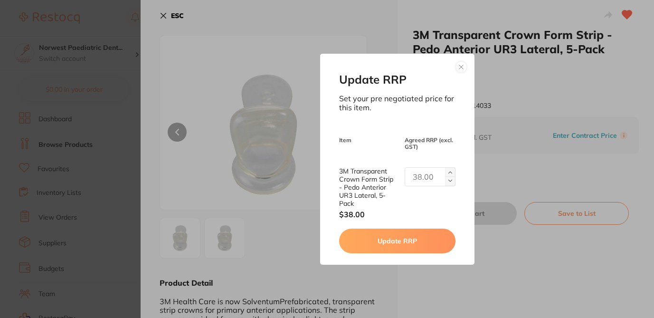
click at [419, 173] on input "text" at bounding box center [430, 176] width 50 height 19
type input "35.95"
click at [407, 245] on button "Update RRP" at bounding box center [397, 241] width 116 height 25
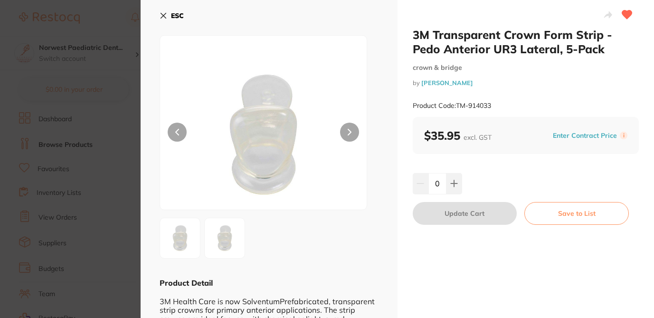
click at [129, 266] on section "3M Transparent Crown Form Strip - Pedo Anterior UR3 Lateral, 5-Pack crown & bri…" at bounding box center [327, 159] width 654 height 318
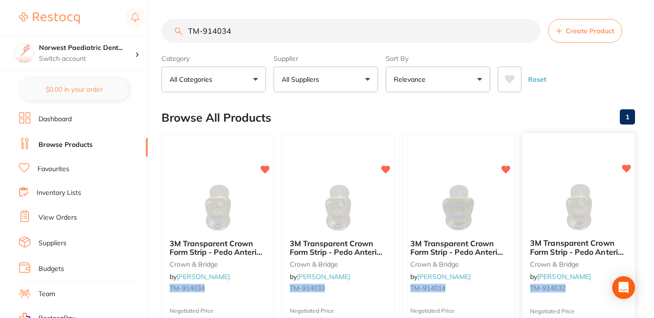
click at [585, 295] on div "3M Transparent Crown Form Strip - Pedo Anterior UR2 Lateral, 5-Pack crown & bri…" at bounding box center [579, 267] width 113 height 73
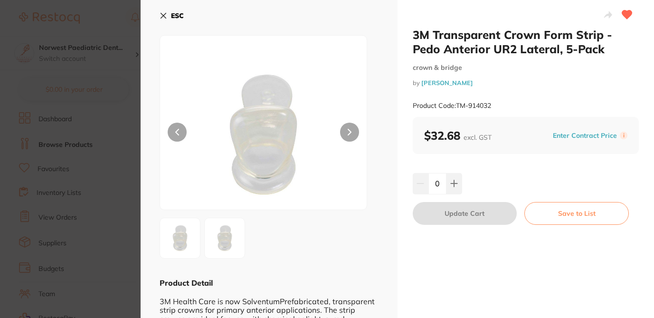
click at [568, 135] on button "Enter Contract Price" at bounding box center [585, 135] width 70 height 9
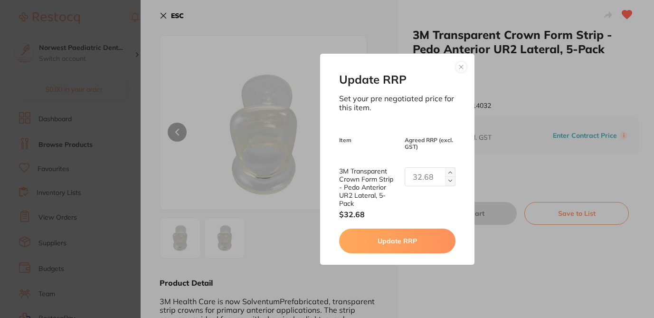
click at [413, 180] on input "text" at bounding box center [430, 176] width 50 height 19
type input "35.95"
click at [383, 241] on button "Update RRP" at bounding box center [397, 241] width 116 height 25
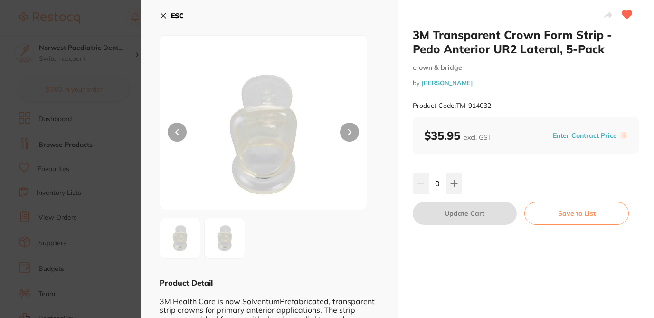
click at [121, 246] on section "3M Transparent Crown Form Strip - Pedo Anterior UR2 Lateral, 5-Pack crown & bri…" at bounding box center [327, 159] width 654 height 318
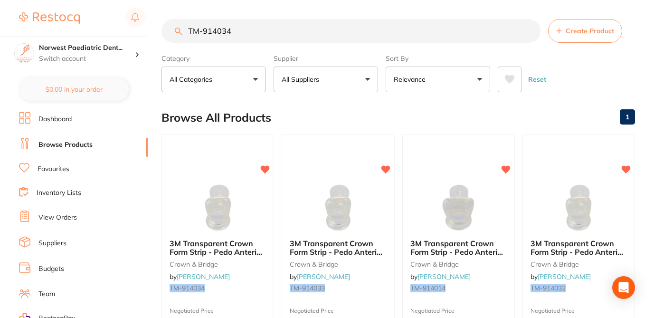
drag, startPoint x: 242, startPoint y: 34, endPoint x: 168, endPoint y: 26, distance: 74.6
click at [168, 26] on input "TM-914034" at bounding box center [351, 31] width 379 height 24
paste input "21"
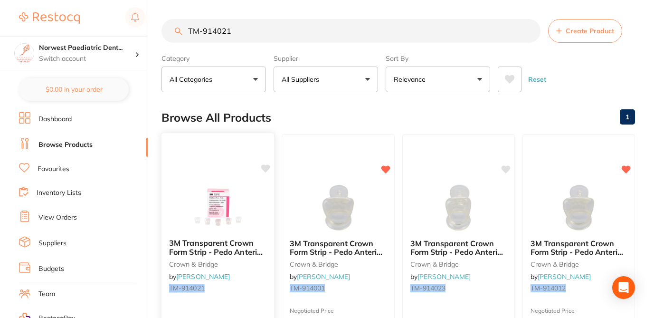
type input "TM-914021"
click at [267, 167] on icon at bounding box center [265, 168] width 9 height 8
click at [314, 108] on div "Browse All Products 1" at bounding box center [399, 118] width 474 height 32
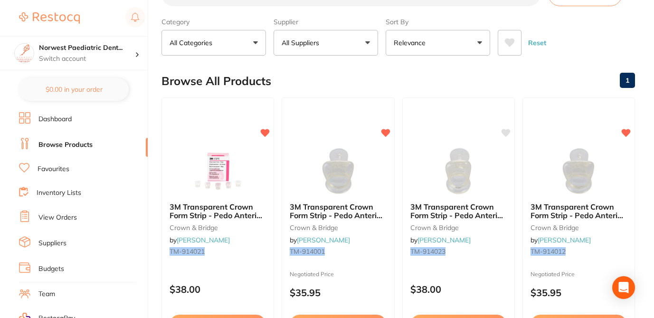
scroll to position [57, 0]
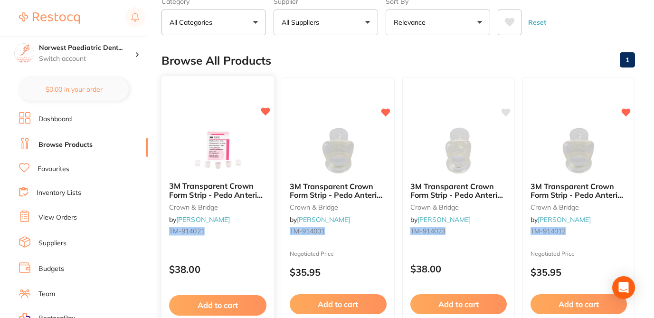
click at [248, 254] on div "$38.00" at bounding box center [218, 267] width 113 height 26
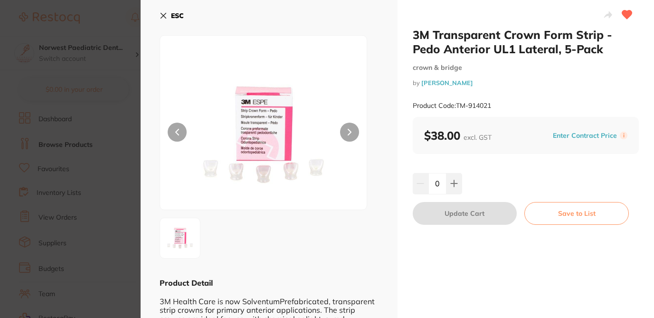
click at [565, 134] on button "Enter Contract Price" at bounding box center [585, 135] width 70 height 9
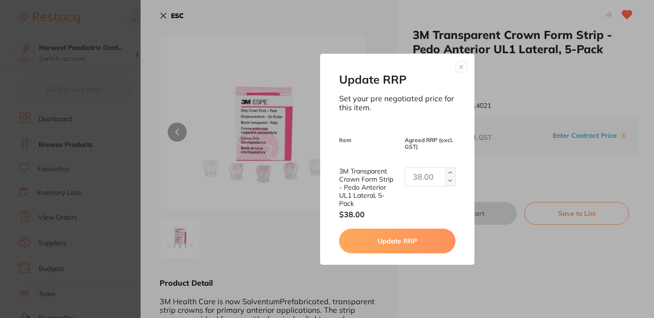
click at [419, 173] on input "text" at bounding box center [430, 176] width 50 height 19
type input "35.95"
click at [413, 246] on button "Update RRP" at bounding box center [397, 241] width 116 height 25
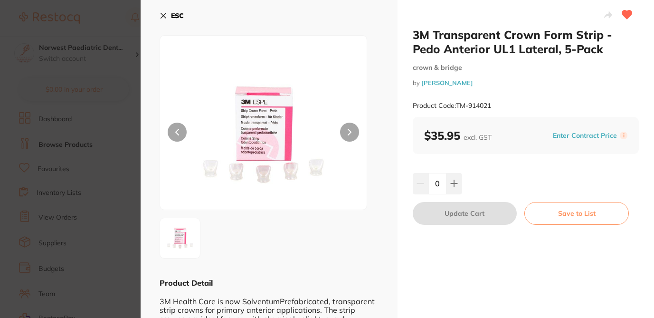
click at [113, 69] on section "3M Transparent Crown Form Strip - Pedo Anterior UL1 Lateral, 5-Pack crown & bri…" at bounding box center [327, 159] width 654 height 318
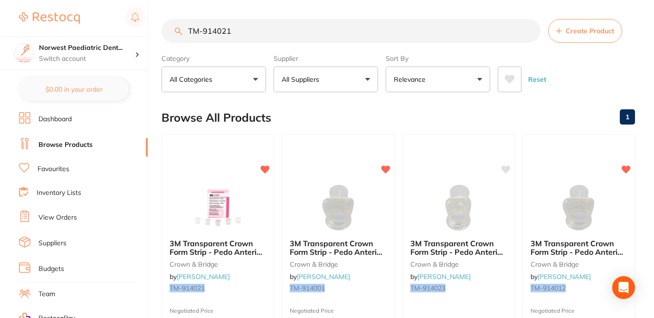
click at [468, 120] on div "Browse All Products 1" at bounding box center [399, 118] width 474 height 32
click at [506, 168] on icon at bounding box center [506, 168] width 9 height 8
click at [503, 111] on div "Browse All Products 1" at bounding box center [399, 118] width 474 height 32
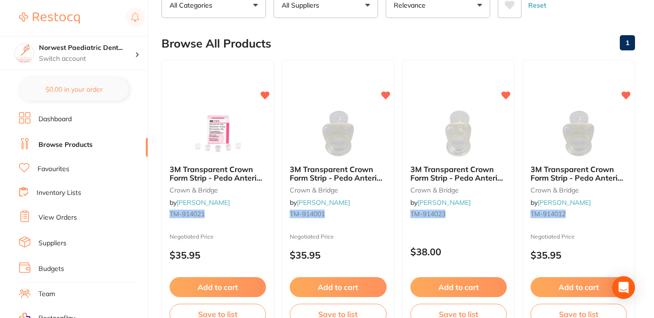
scroll to position [76, 0]
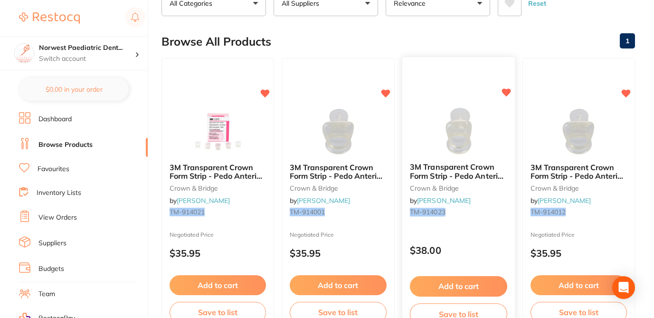
click at [478, 248] on p "$38.00" at bounding box center [458, 250] width 97 height 11
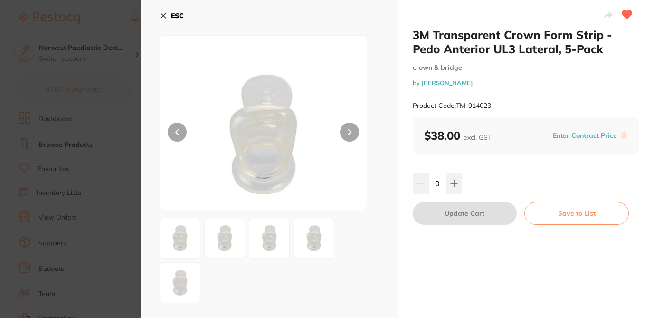
click at [560, 135] on button "Enter Contract Price" at bounding box center [585, 135] width 70 height 9
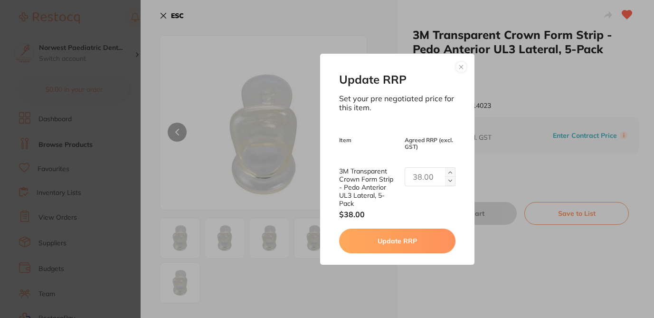
click at [423, 172] on input "text" at bounding box center [430, 176] width 50 height 19
type input "35.95"
click at [417, 247] on button "Update RRP" at bounding box center [397, 241] width 116 height 25
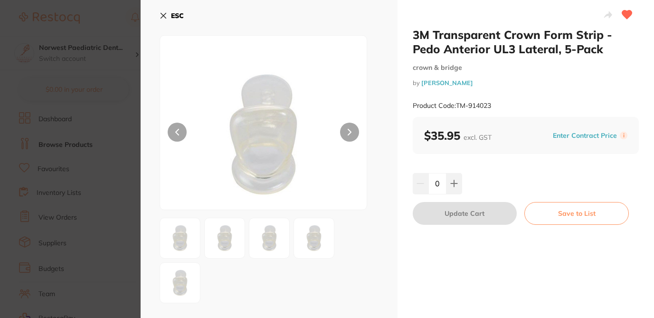
click at [126, 87] on section "3M Transparent Crown Form Strip - Pedo Anterior UL3 Lateral, 5-Pack crown & bri…" at bounding box center [327, 159] width 654 height 318
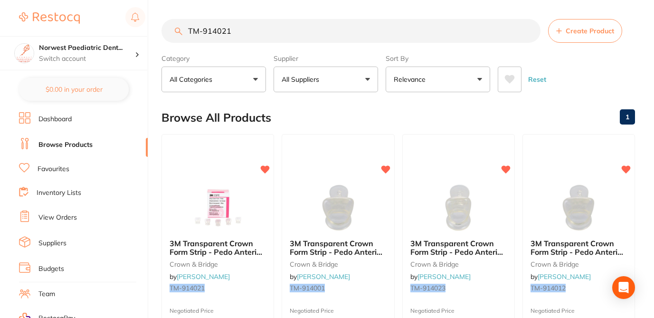
click at [374, 116] on div "Browse All Products 1" at bounding box center [399, 118] width 474 height 32
drag, startPoint x: 234, startPoint y: 34, endPoint x: 174, endPoint y: 24, distance: 61.1
click at [174, 24] on input "TM-914021" at bounding box center [351, 31] width 379 height 24
paste input "HF-SSC-ULD2"
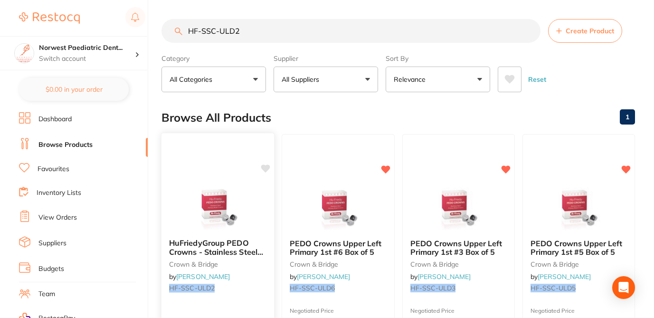
type input "HF-SSC-ULD2"
click at [267, 167] on icon at bounding box center [265, 168] width 9 height 8
click at [304, 113] on div "Browse All Products 1" at bounding box center [399, 118] width 474 height 32
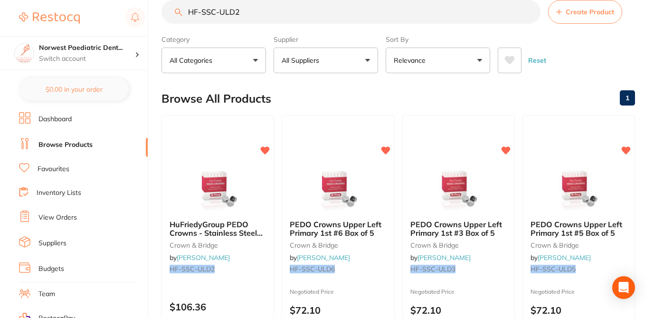
scroll to position [38, 0]
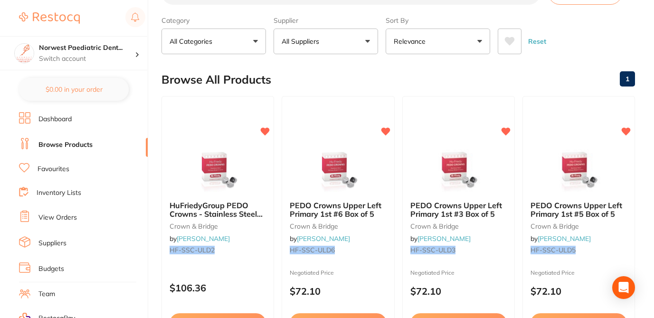
click at [341, 75] on div "Browse All Products 1" at bounding box center [399, 80] width 474 height 32
click at [345, 78] on div "Browse All Products 1" at bounding box center [399, 80] width 474 height 32
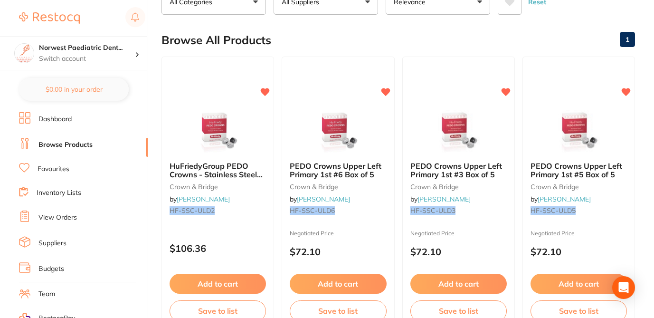
scroll to position [76, 0]
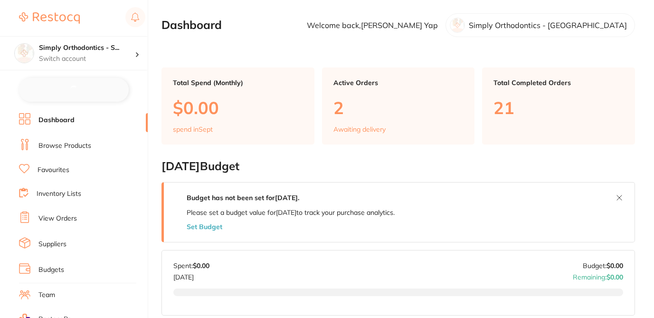
checkbox input "false"
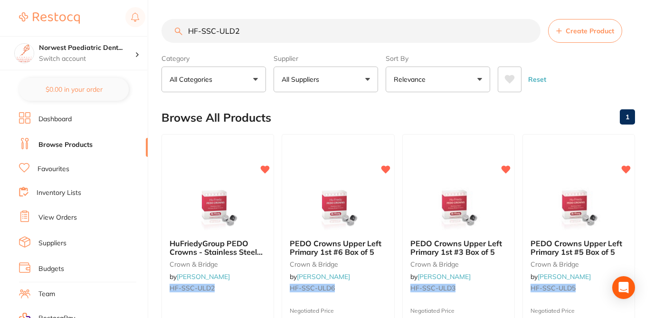
drag, startPoint x: 232, startPoint y: 33, endPoint x: 164, endPoint y: 28, distance: 68.6
click at [164, 28] on input "HF-SSC-ULD2" at bounding box center [351, 31] width 379 height 24
paste input "TM-NICHROELR7"
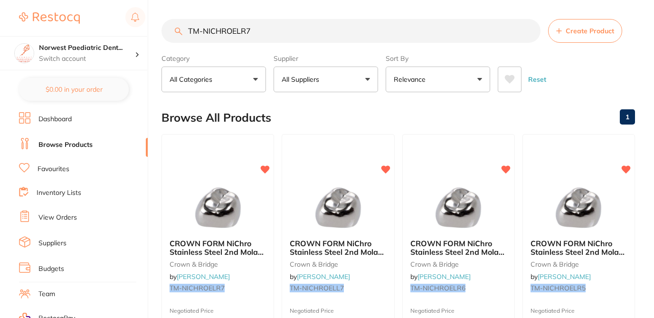
click at [303, 108] on div "Browse All Products 1" at bounding box center [399, 118] width 474 height 32
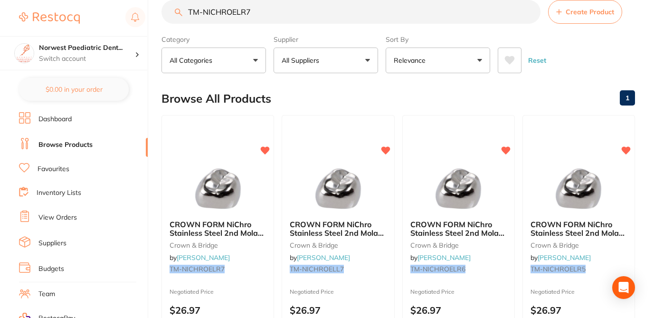
click at [321, 95] on div "Browse All Products 1" at bounding box center [399, 99] width 474 height 32
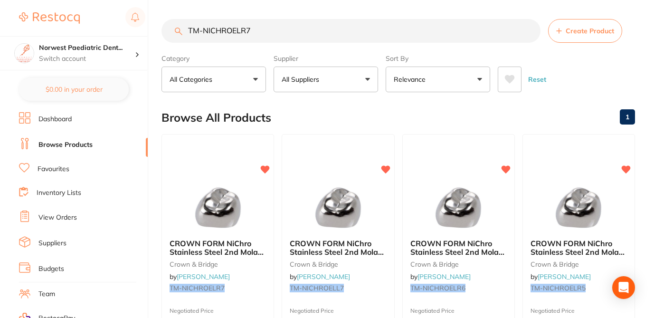
scroll to position [0, 0]
drag, startPoint x: 258, startPoint y: 34, endPoint x: 161, endPoint y: 21, distance: 98.2
click at [162, 21] on div "TM-NICHROELR7 Create Product" at bounding box center [399, 31] width 474 height 24
paste input "DLR2"
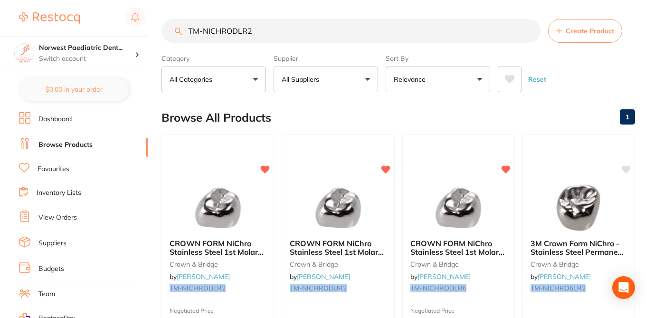
click at [363, 112] on div "Browse All Products 1" at bounding box center [399, 118] width 474 height 32
drag, startPoint x: 251, startPoint y: 30, endPoint x: 179, endPoint y: 28, distance: 71.8
click at [179, 28] on div "TM-NICHRODLR2 Create Product" at bounding box center [399, 31] width 474 height 24
paste input "L"
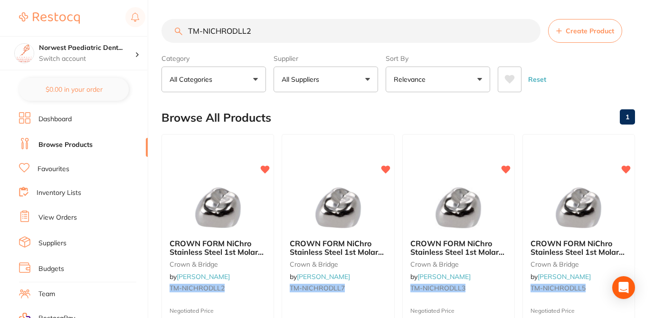
type input "TM-NICHRODLL2"
click at [338, 115] on div "Browse All Products 1" at bounding box center [399, 118] width 474 height 32
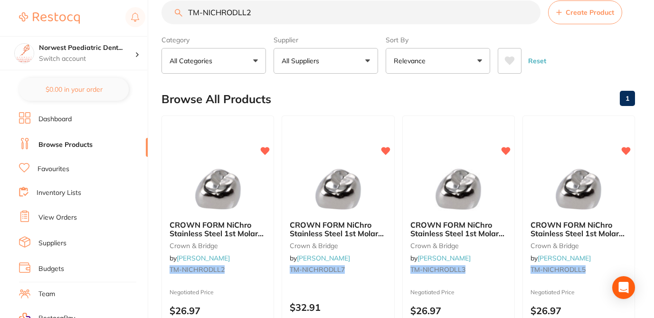
scroll to position [19, 0]
click at [485, 94] on div "Browse All Products 1" at bounding box center [399, 99] width 474 height 32
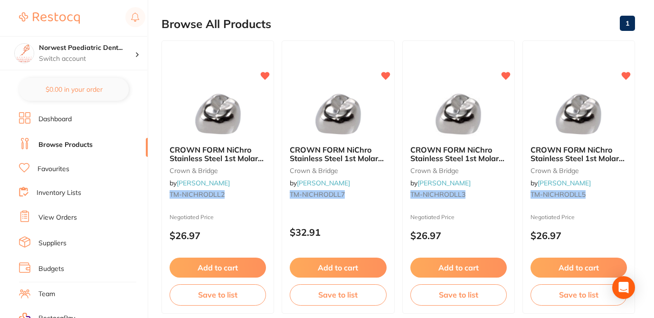
scroll to position [95, 0]
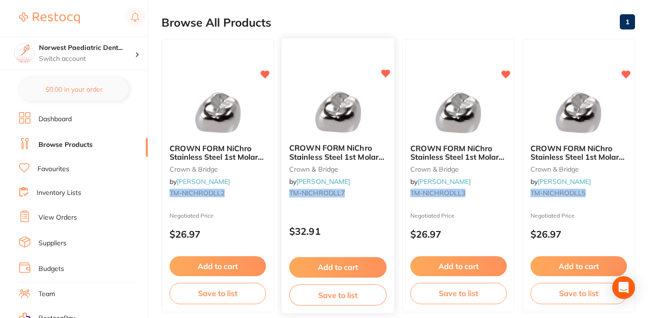
click at [369, 220] on div "$32.91" at bounding box center [338, 229] width 113 height 26
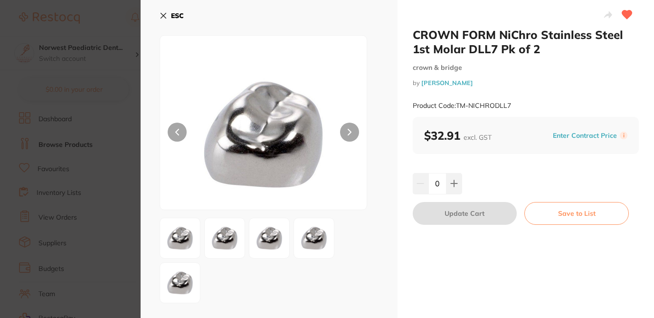
click at [572, 135] on button "Enter Contract Price" at bounding box center [585, 135] width 70 height 9
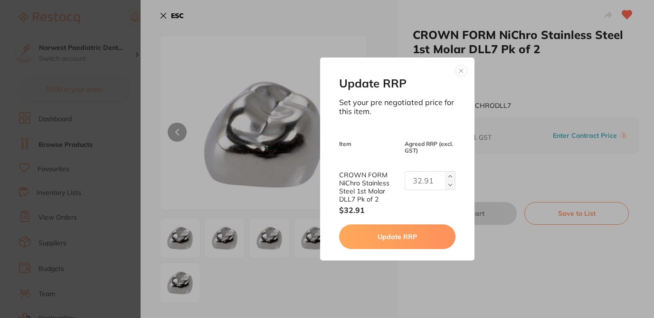
click at [427, 183] on input "text" at bounding box center [430, 180] width 50 height 19
type input "26.97"
click at [407, 229] on button "Update RRP" at bounding box center [397, 236] width 116 height 25
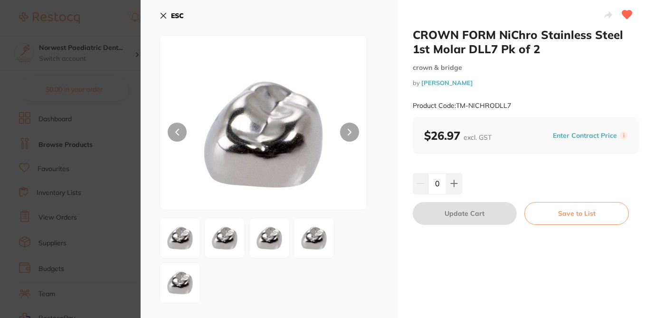
click at [115, 167] on section "CROWN FORM NiChro Stainless Steel 1st Molar DLL7 Pk of 2 crown & bridge by [PER…" at bounding box center [327, 159] width 654 height 318
